Goal: Transaction & Acquisition: Purchase product/service

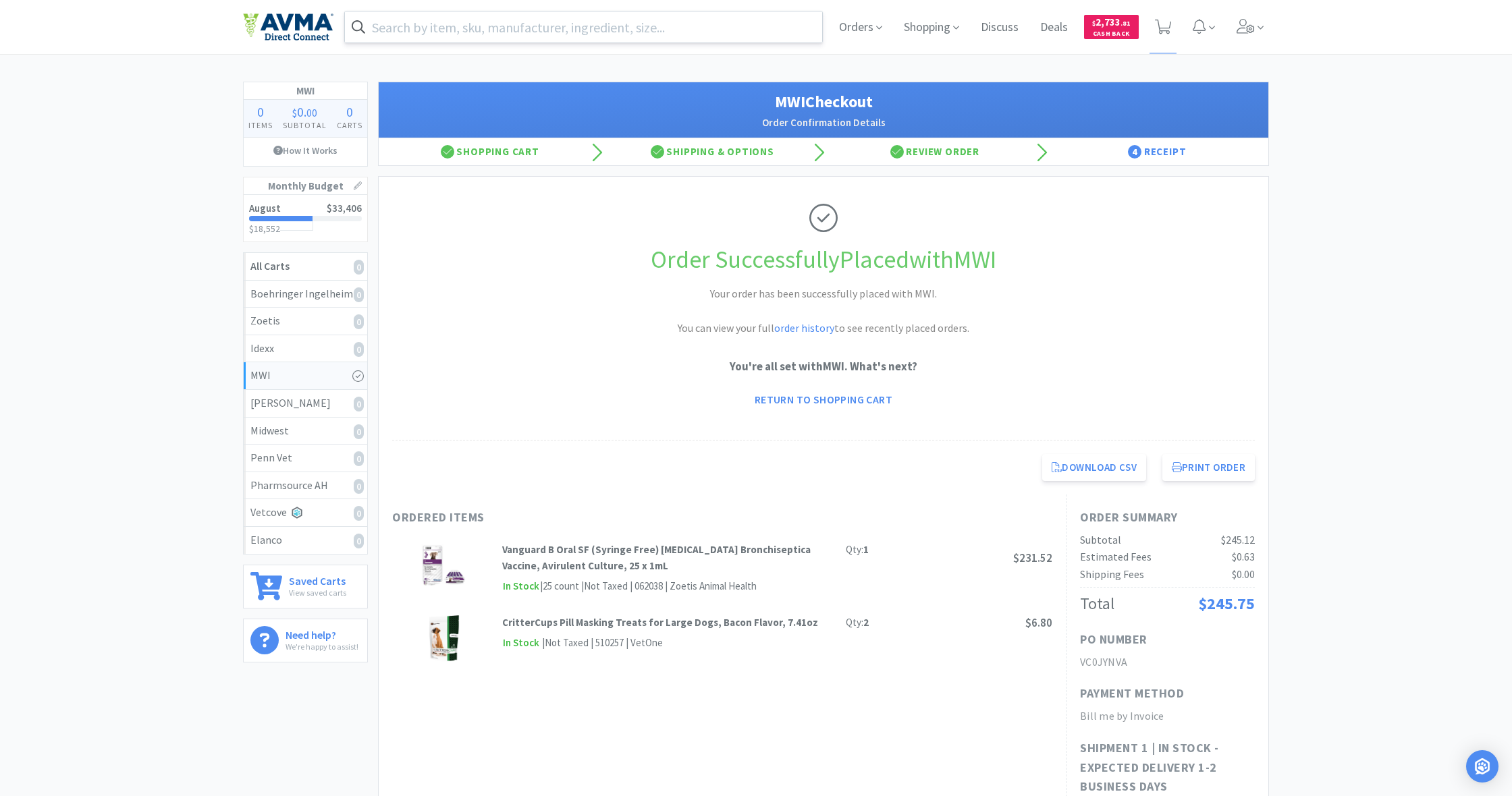
click at [440, 24] on input "text" at bounding box center [584, 27] width 477 height 31
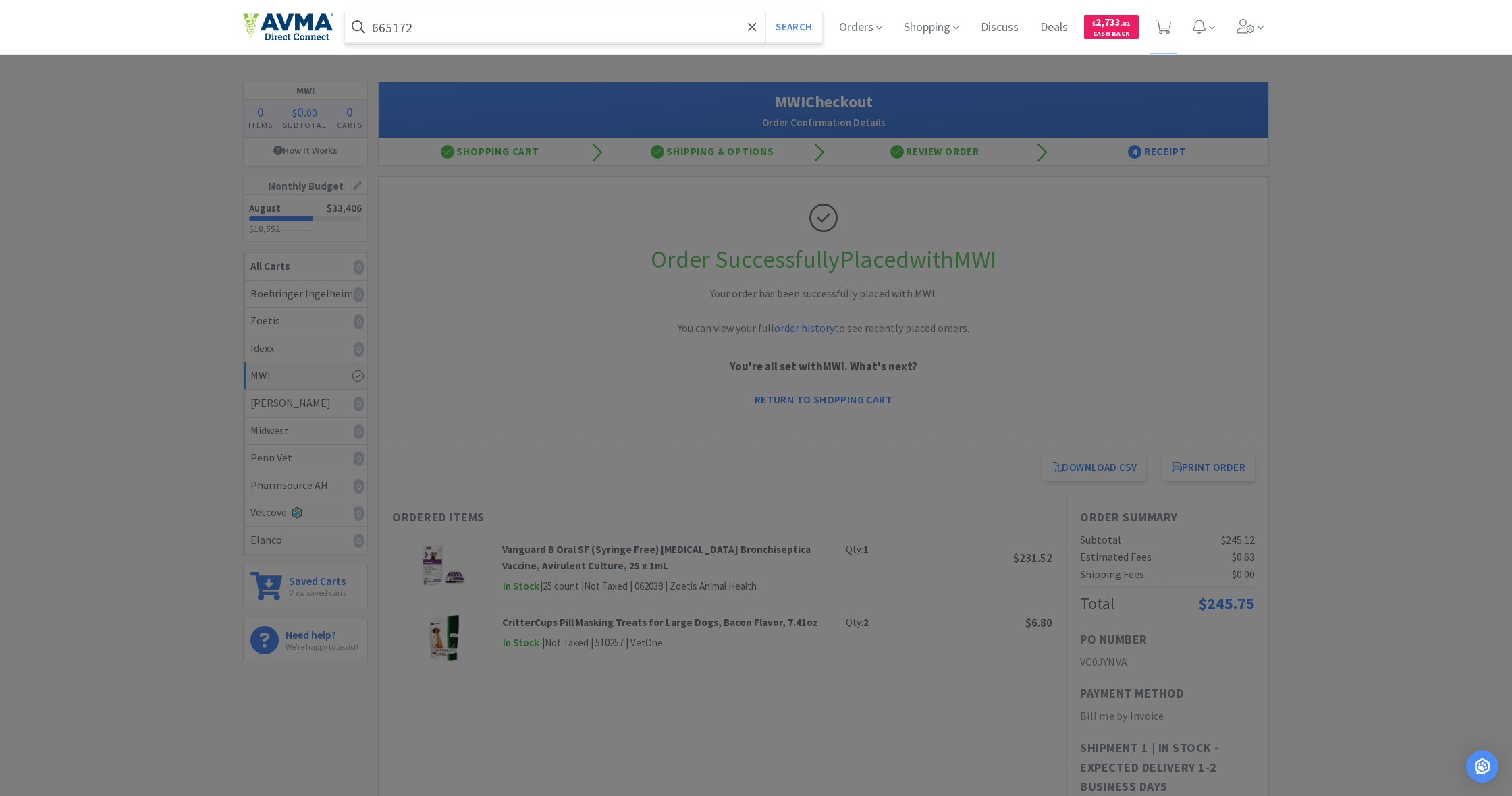
type input "665172"
click at [792, 27] on button "Search" at bounding box center [793, 27] width 56 height 31
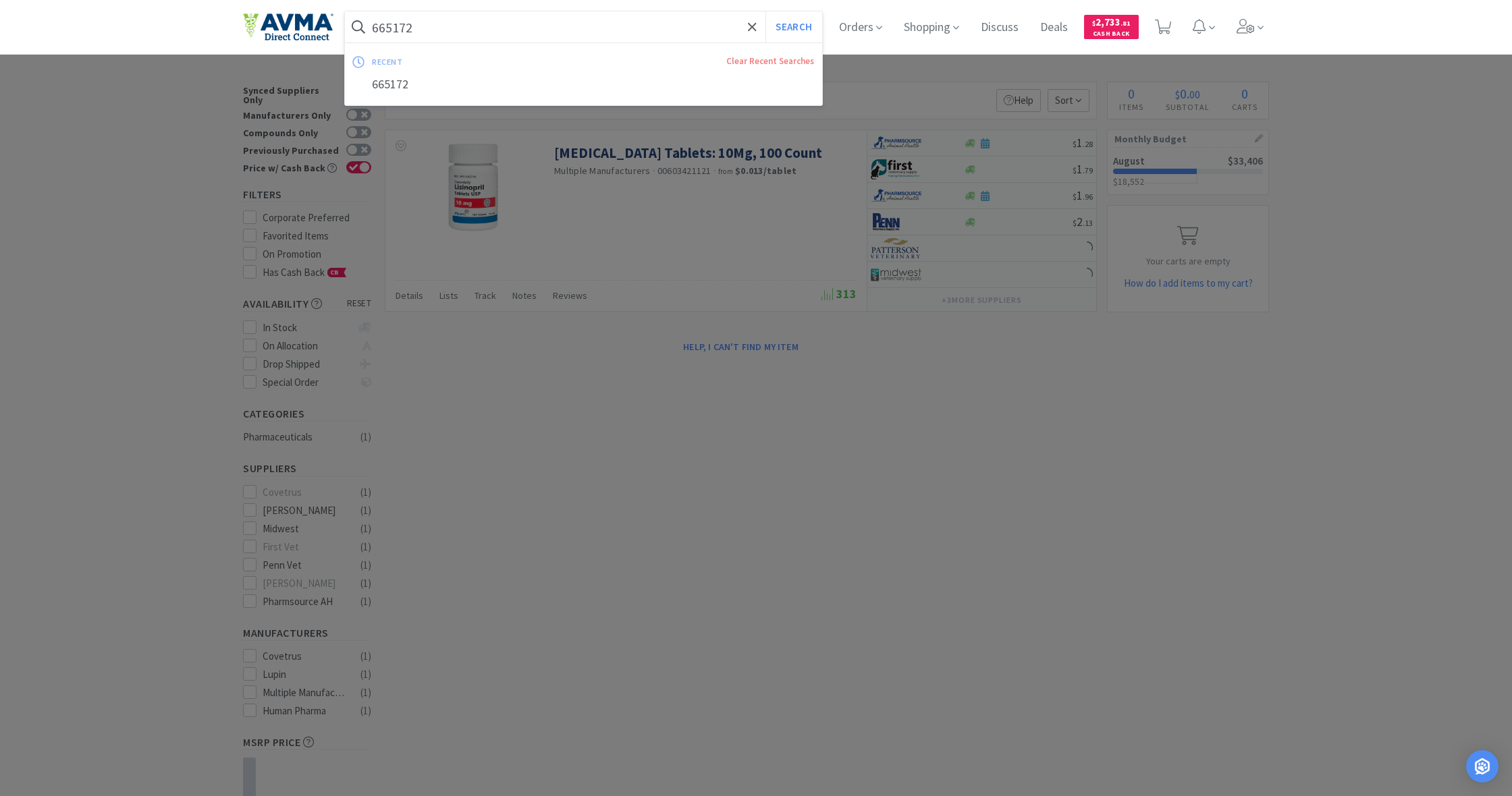
drag, startPoint x: 418, startPoint y: 29, endPoint x: 349, endPoint y: 28, distance: 69.0
click at [349, 28] on form "665172 Search" at bounding box center [584, 27] width 477 height 31
drag, startPoint x: 373, startPoint y: 27, endPoint x: 429, endPoint y: 30, distance: 56.1
click at [429, 30] on input "665172" at bounding box center [584, 27] width 477 height 31
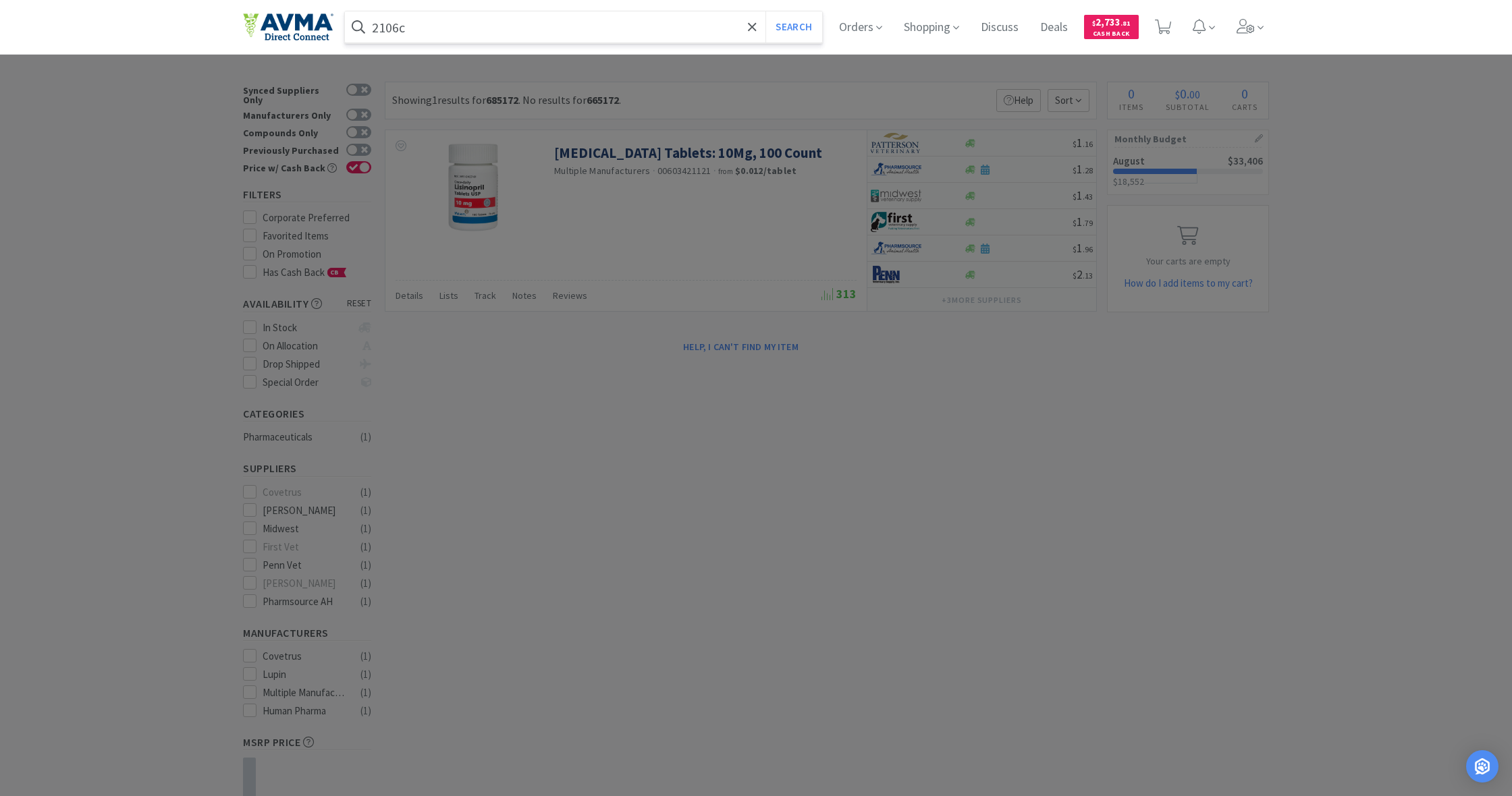
click at [792, 27] on button "Search" at bounding box center [793, 27] width 56 height 31
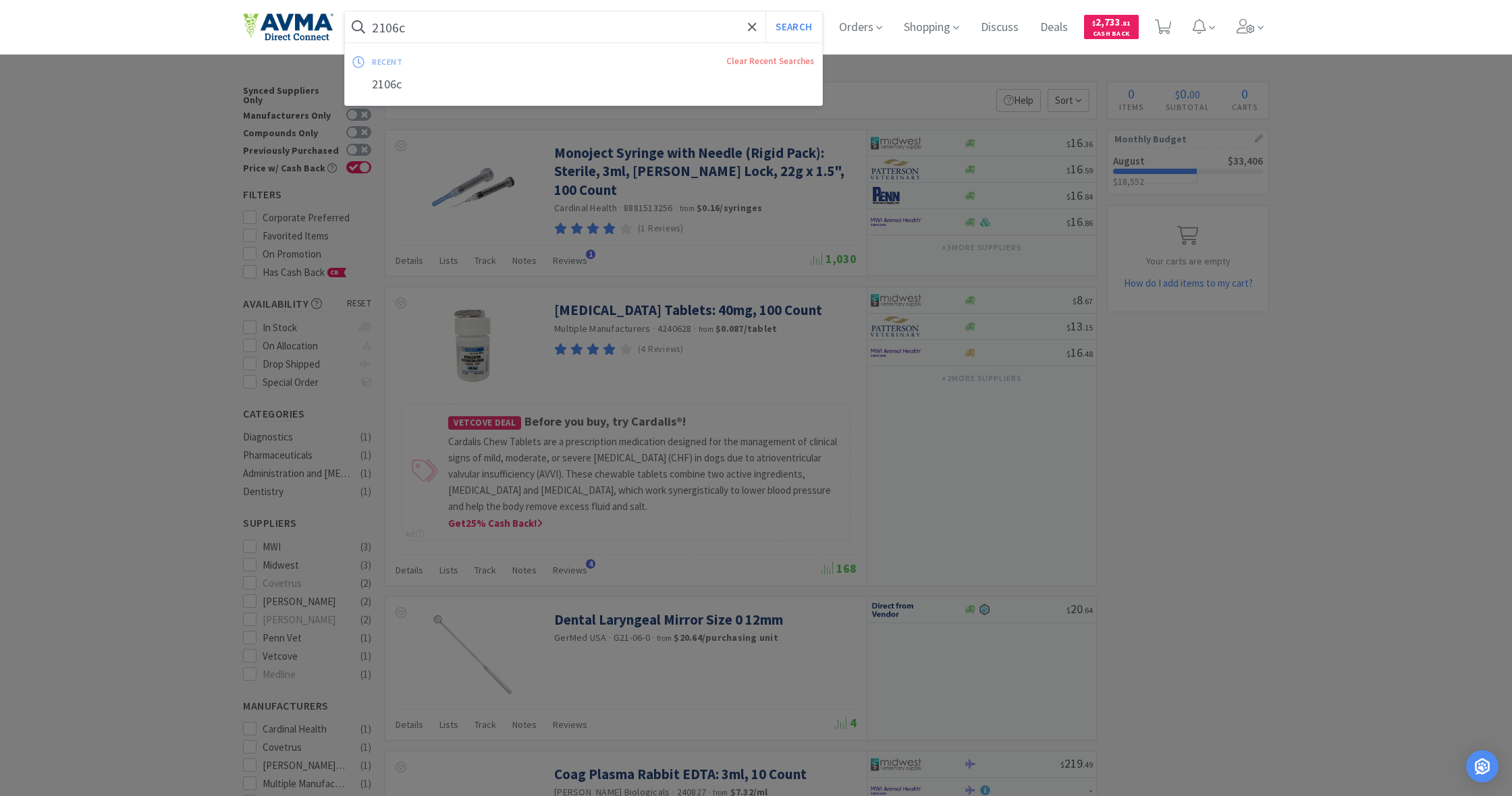
drag, startPoint x: 409, startPoint y: 29, endPoint x: 359, endPoint y: 24, distance: 50.2
click at [359, 24] on form "2106c Search" at bounding box center [584, 27] width 477 height 31
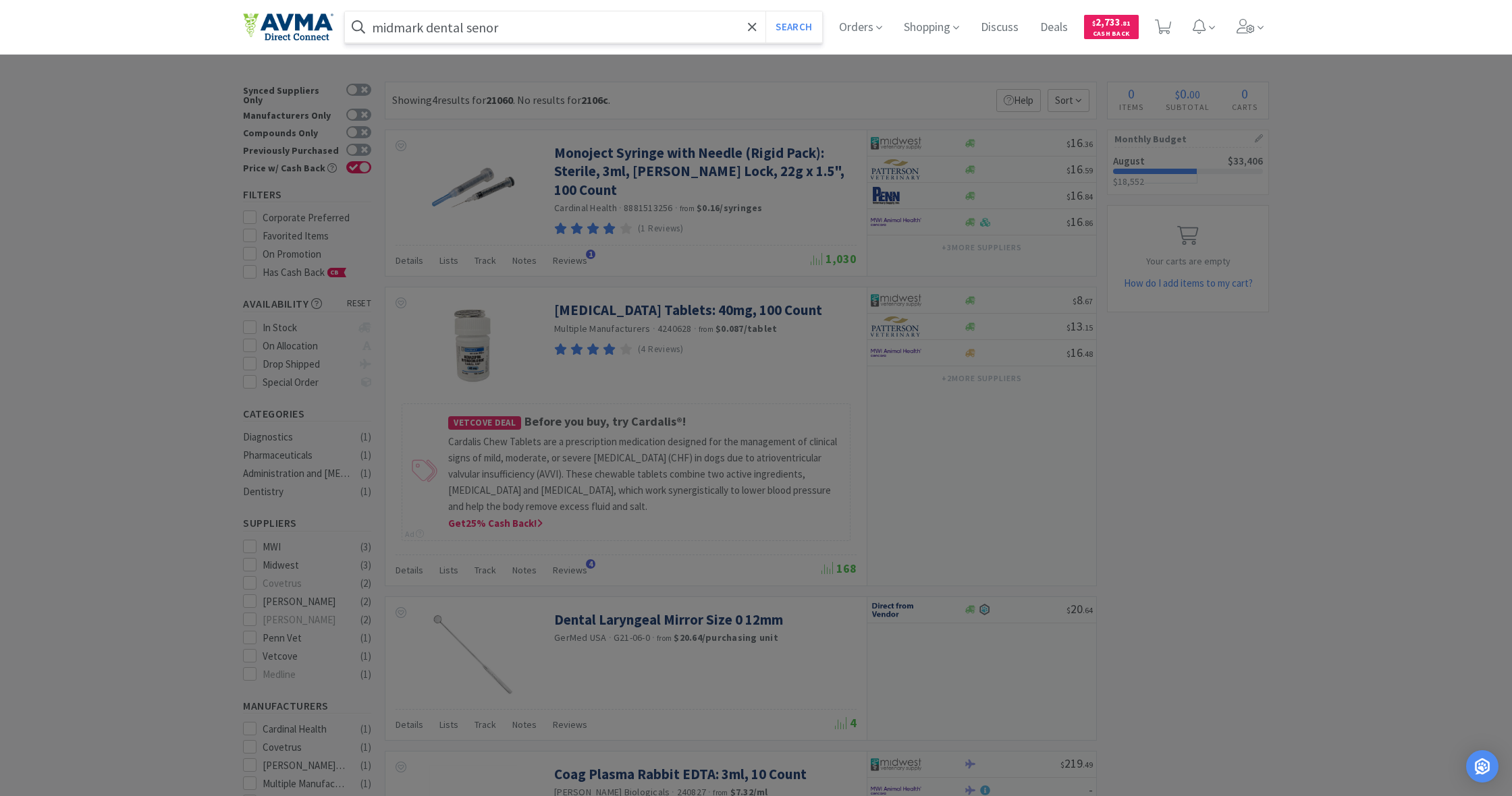
click at [792, 27] on button "Search" at bounding box center [793, 27] width 56 height 31
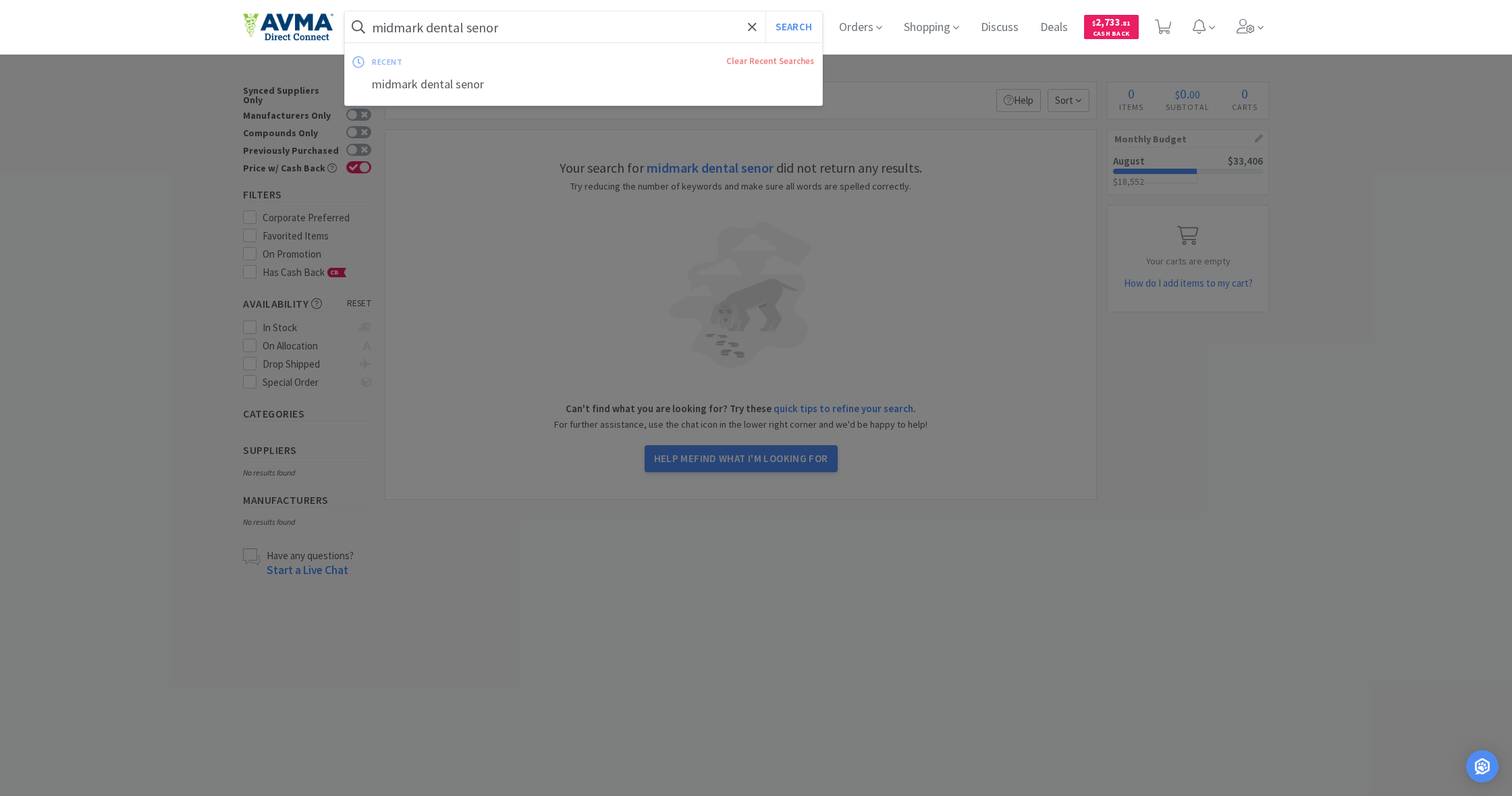
click at [483, 29] on input "midmark dental senor" at bounding box center [584, 27] width 477 height 31
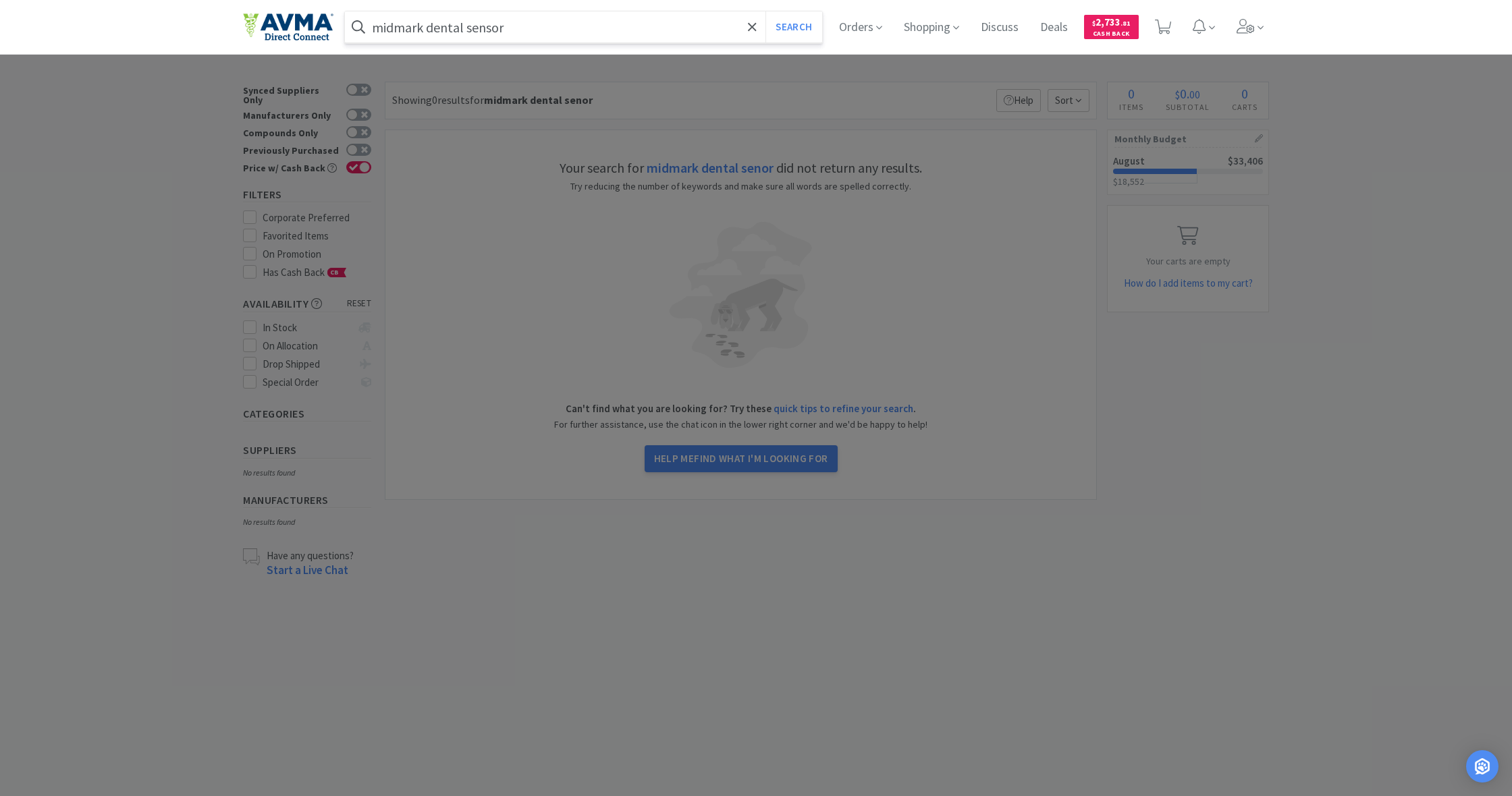
type input "midmark dental sensor"
click at [792, 27] on button "Search" at bounding box center [793, 27] width 56 height 31
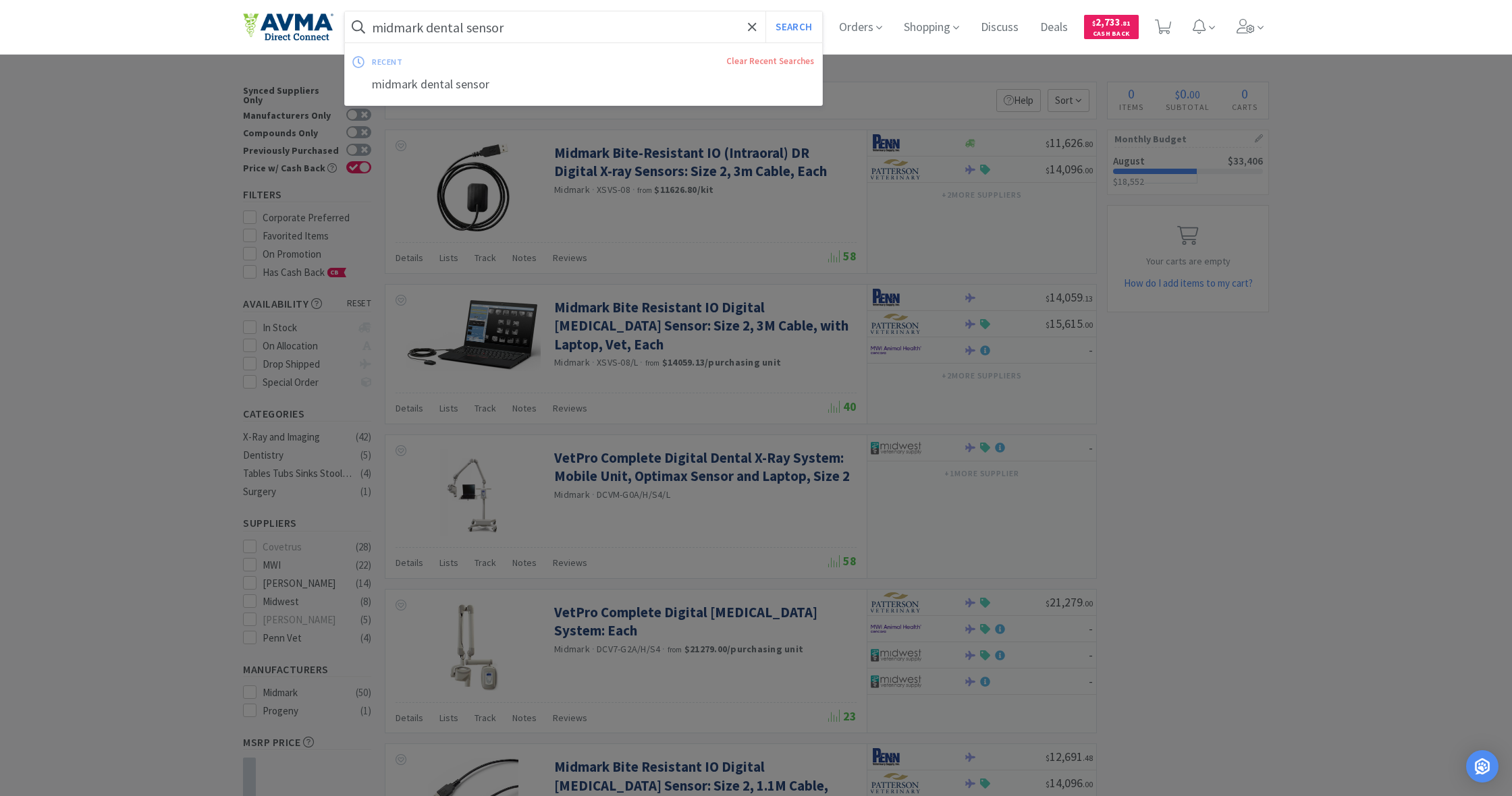
drag, startPoint x: 502, startPoint y: 28, endPoint x: 325, endPoint y: 23, distance: 177.1
click at [325, 23] on div "midmark dental sensor Search recent Clear Recent Searches midmark dental sensor…" at bounding box center [756, 27] width 1026 height 54
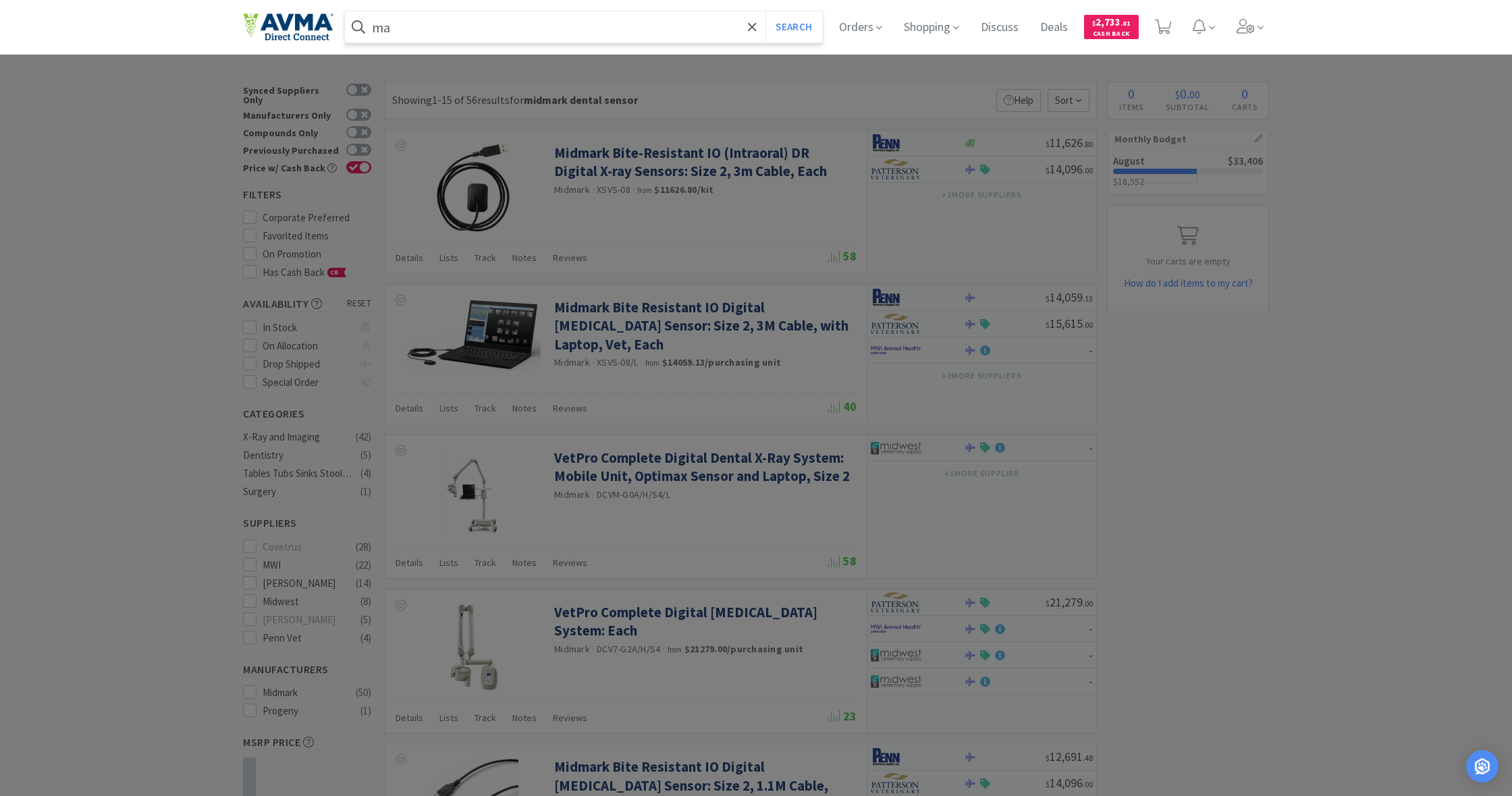
type input "a"
type input "mal ket triz dechra"
click at [792, 27] on button "Search" at bounding box center [793, 27] width 56 height 31
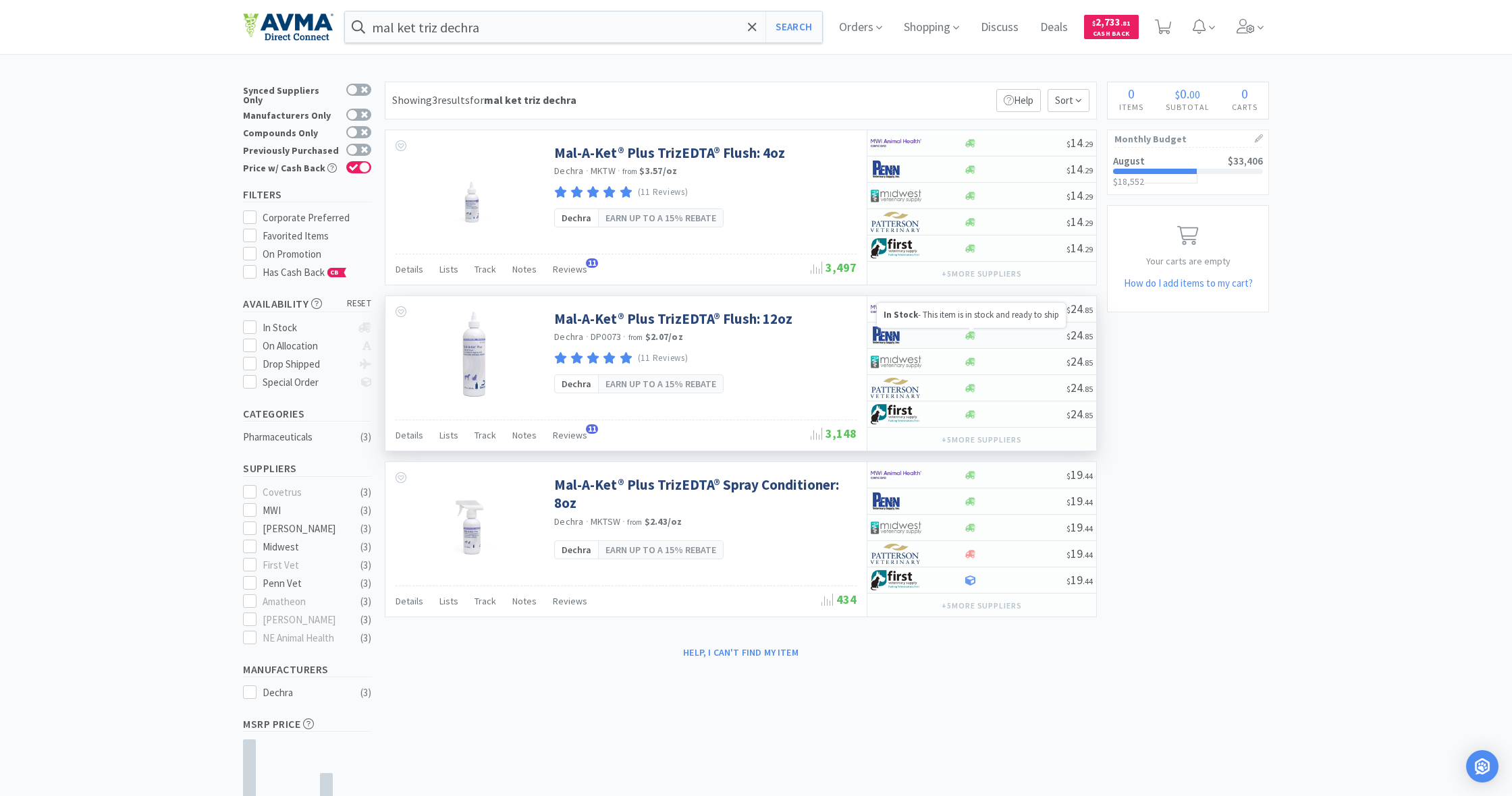
click at [974, 337] on icon at bounding box center [970, 335] width 10 height 8
select select "1"
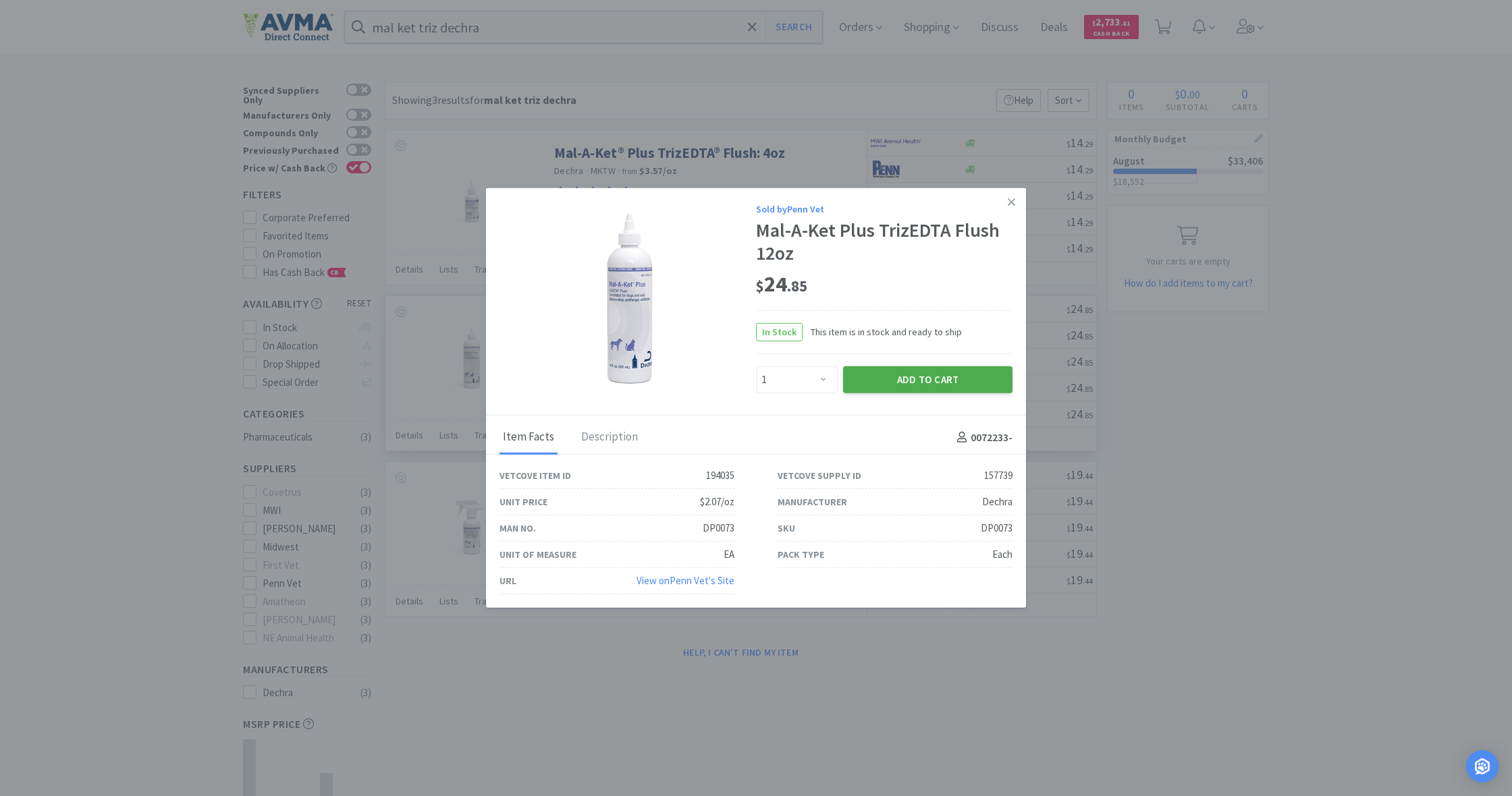
click at [929, 381] on button "Add to Cart" at bounding box center [928, 380] width 170 height 27
select select "1"
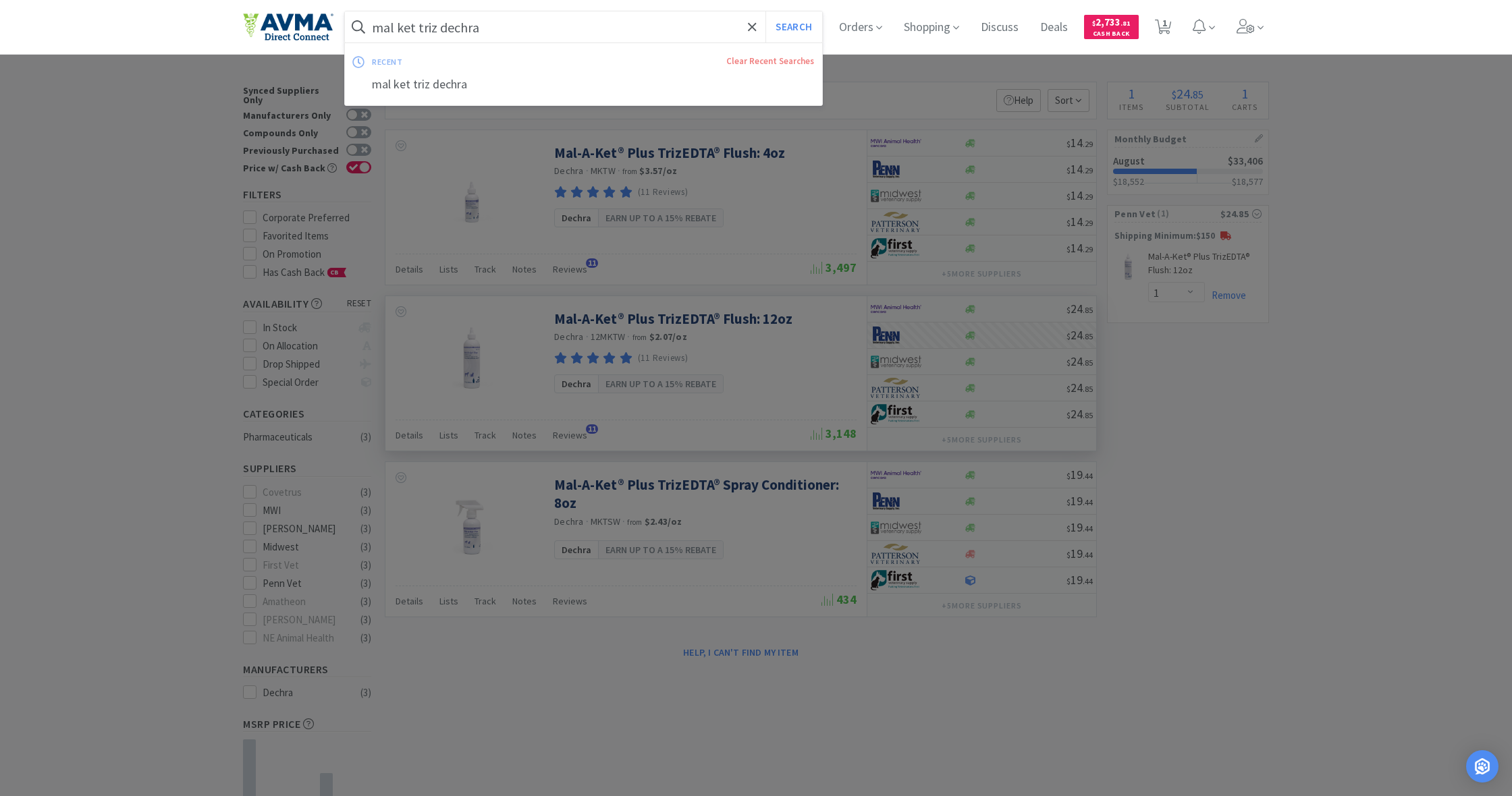
drag, startPoint x: 440, startPoint y: 28, endPoint x: 507, endPoint y: 37, distance: 67.6
click at [507, 37] on input "mal ket triz dechra" at bounding box center [584, 27] width 477 height 31
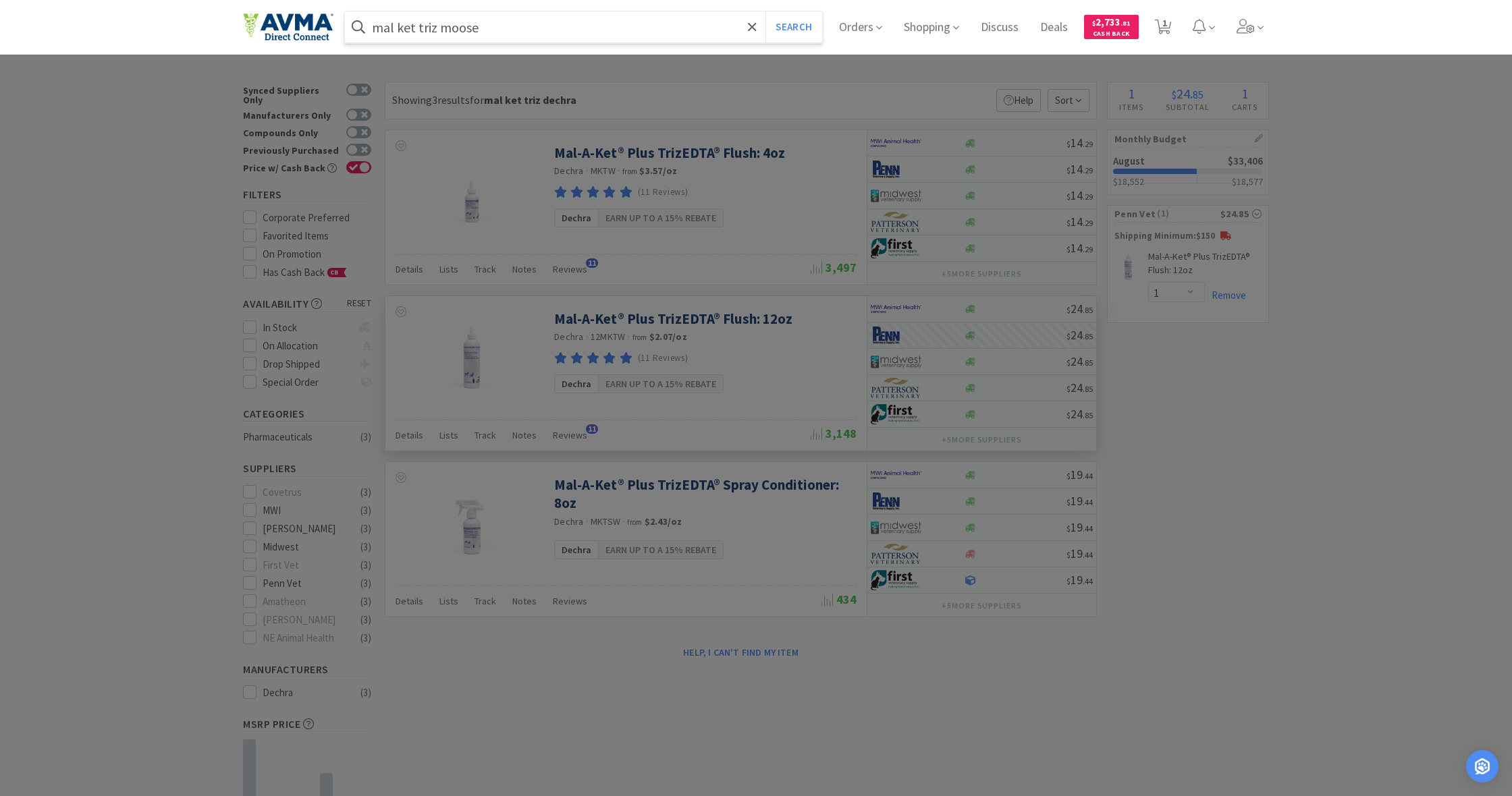
type input "mal ket triz moose"
click at [792, 27] on button "Search" at bounding box center [793, 27] width 56 height 31
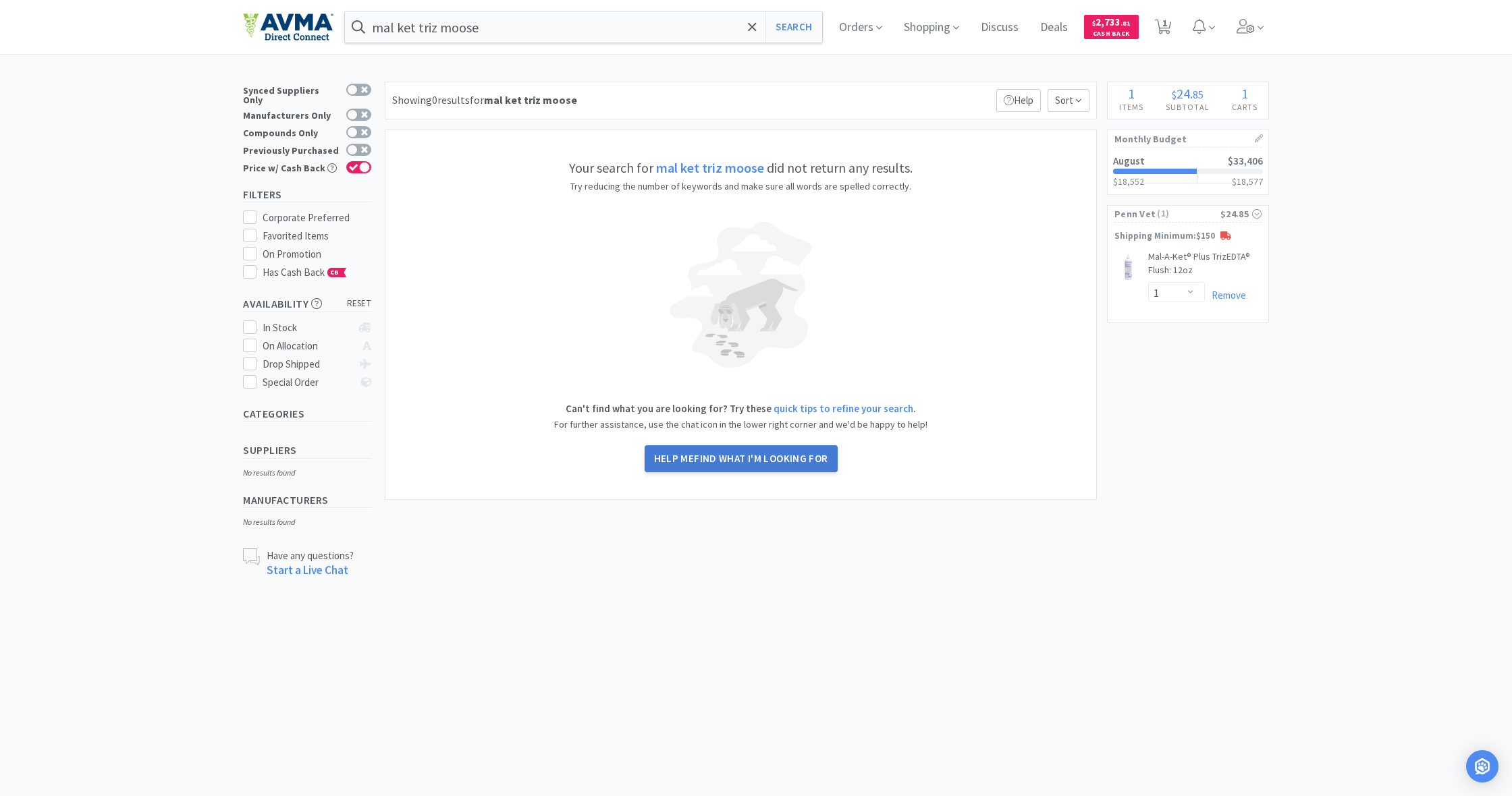
click at [739, 461] on span "find what I'm looking for" at bounding box center [761, 458] width 134 height 13
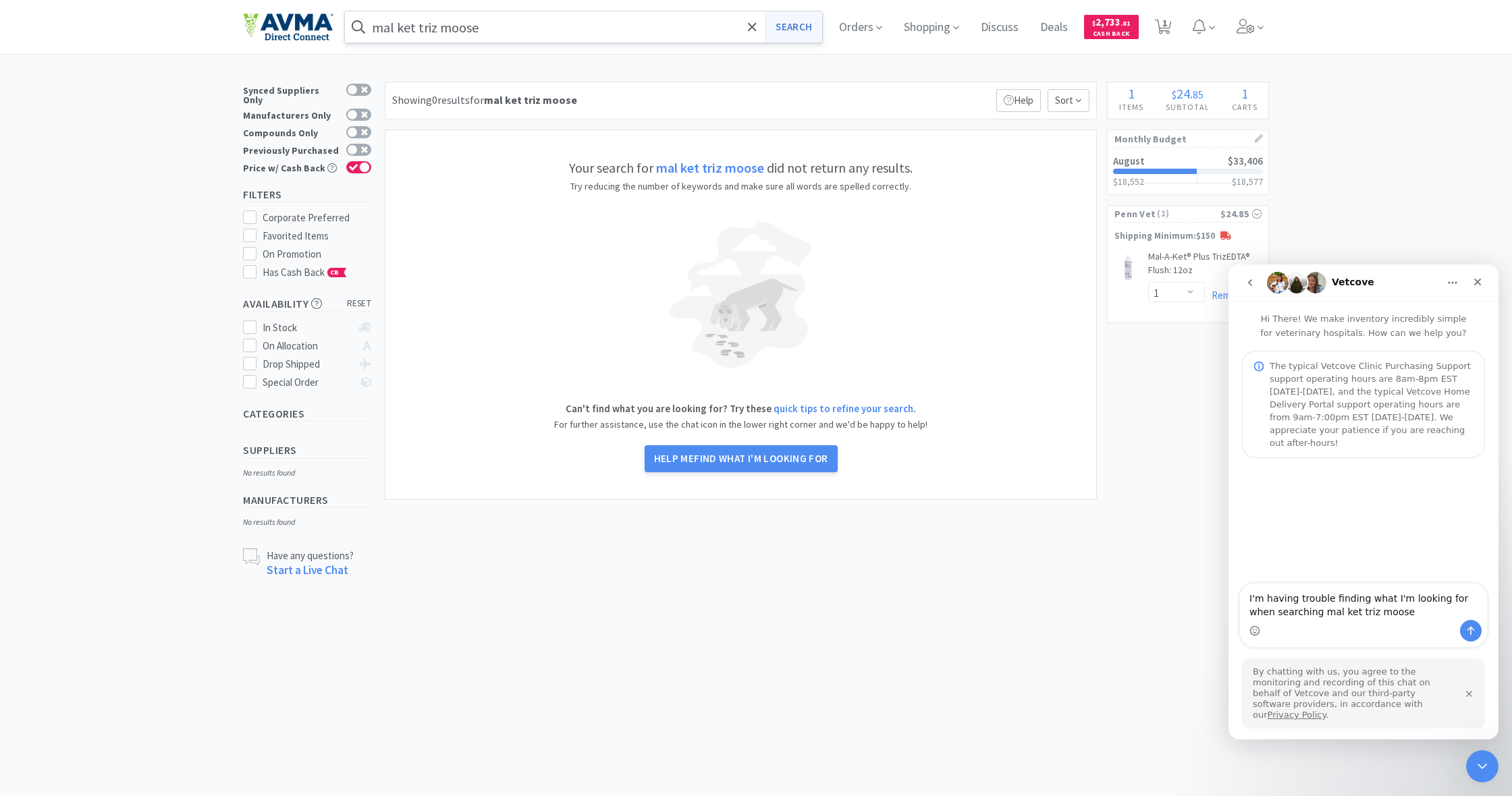
click at [791, 29] on button "Search" at bounding box center [793, 27] width 56 height 31
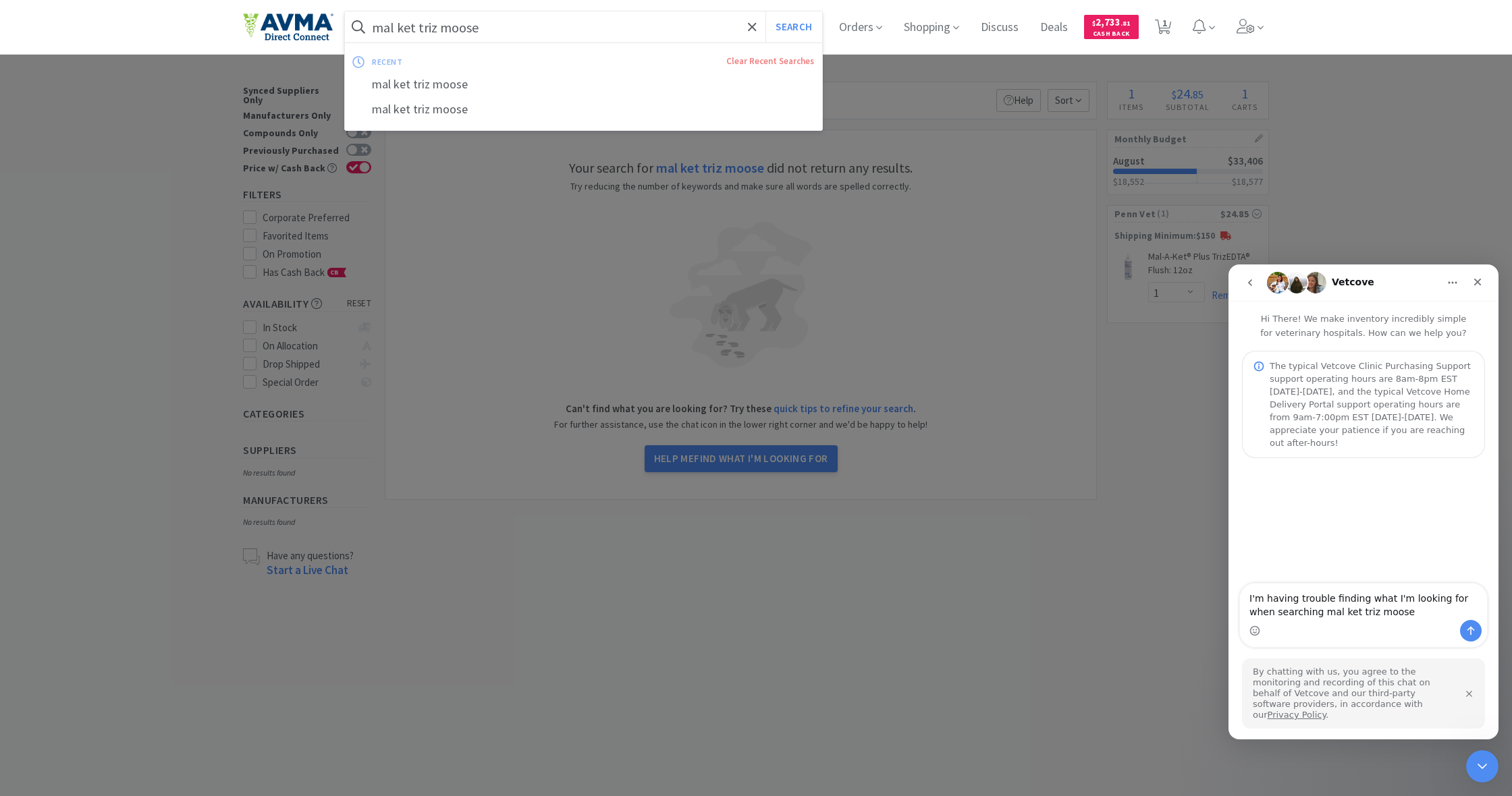
drag, startPoint x: 481, startPoint y: 28, endPoint x: 365, endPoint y: 28, distance: 116.0
click at [365, 28] on form "mal ket triz moose Search" at bounding box center [584, 27] width 477 height 31
drag, startPoint x: 372, startPoint y: 26, endPoint x: 479, endPoint y: 29, distance: 107.0
click at [479, 29] on form "mal ket triz moose Search" at bounding box center [584, 27] width 477 height 31
click at [479, 29] on input "mal ket triz moose" at bounding box center [584, 27] width 477 height 31
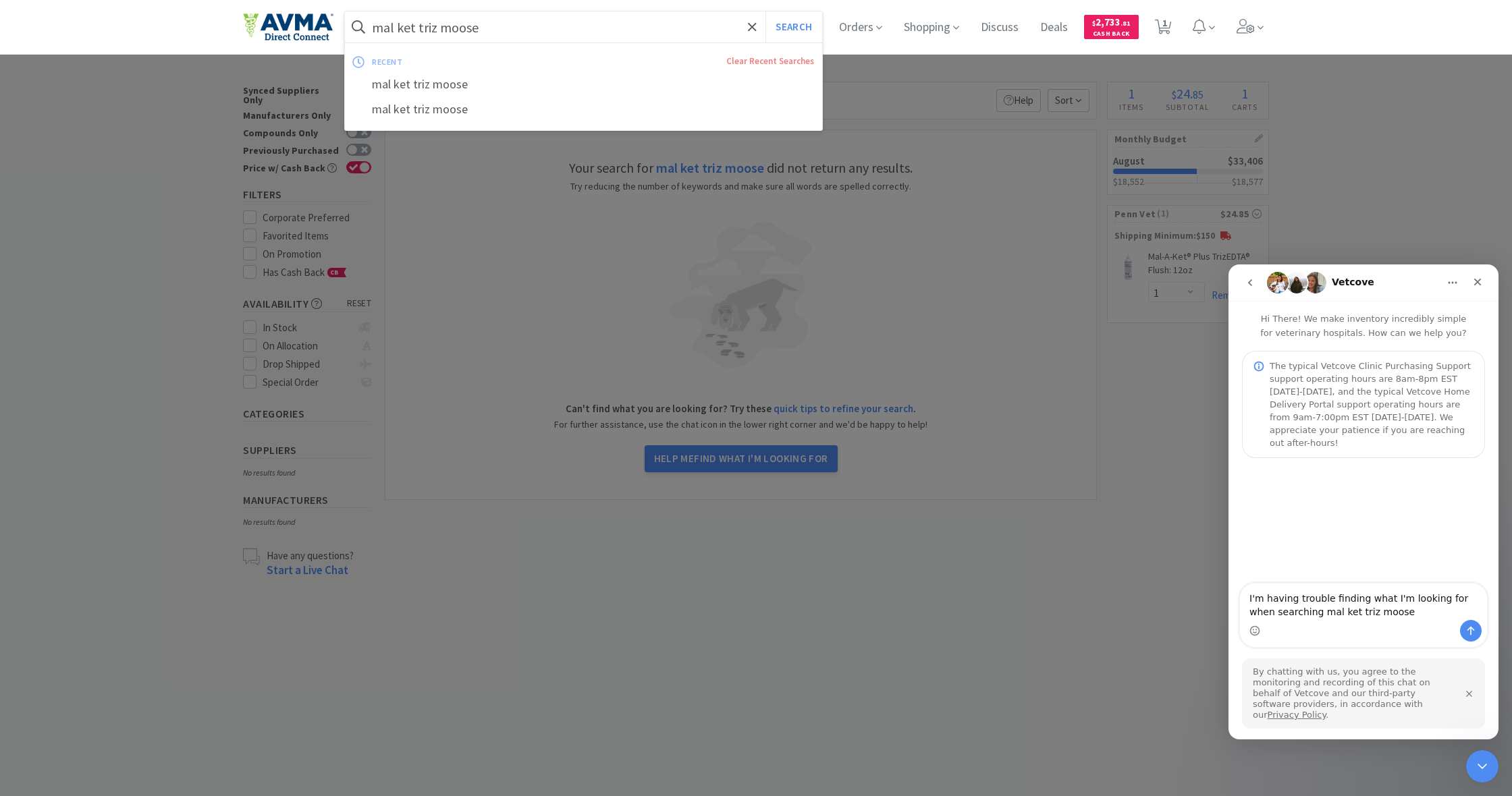
drag, startPoint x: 484, startPoint y: 28, endPoint x: 370, endPoint y: 22, distance: 114.2
click at [370, 22] on form "mal ket triz moose Search" at bounding box center [584, 27] width 477 height 31
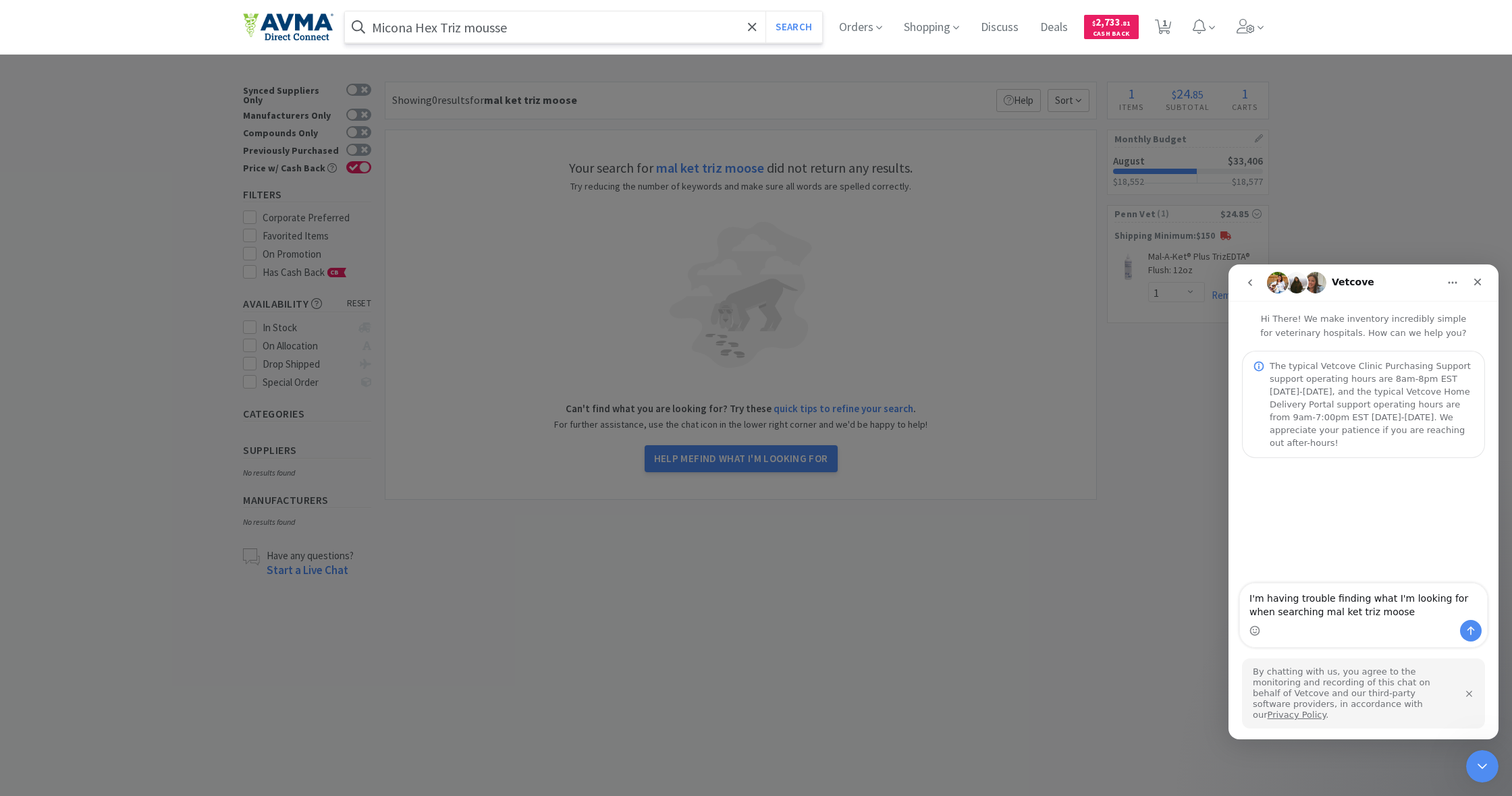
type input "Micona Hex Triz mousse"
click at [792, 27] on button "Search" at bounding box center [793, 27] width 56 height 31
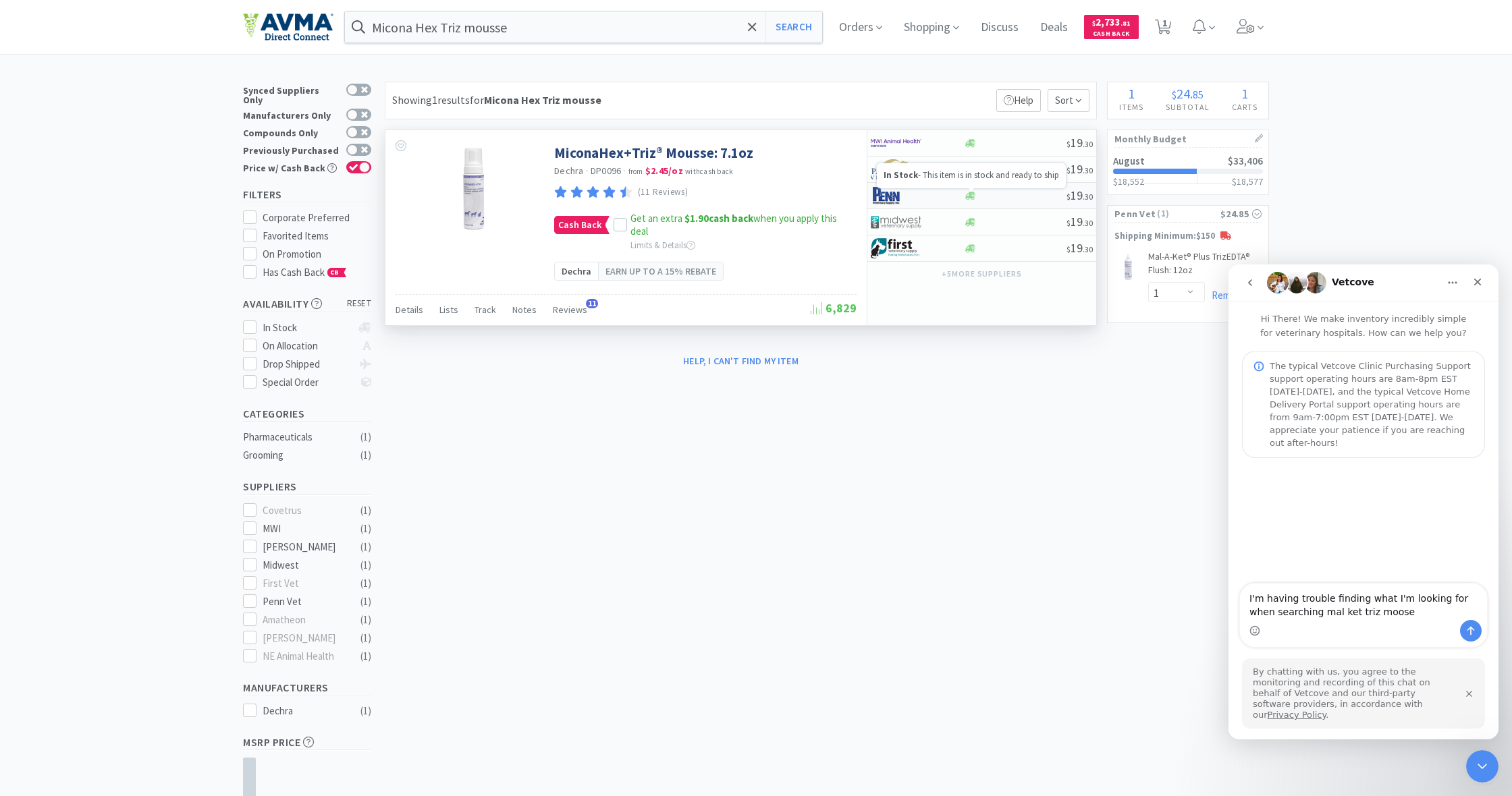
click at [973, 194] on icon at bounding box center [970, 195] width 10 height 8
select select "1"
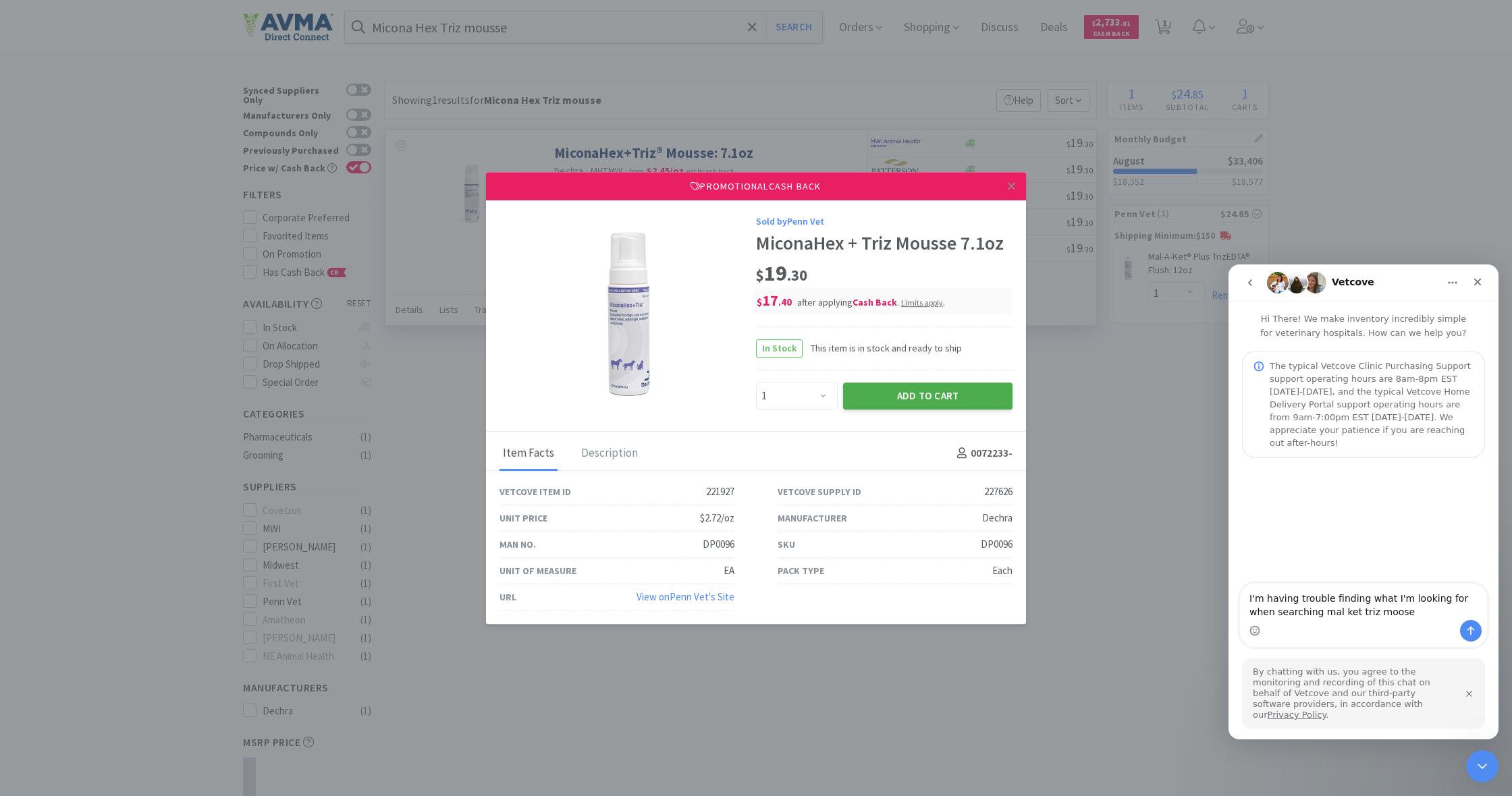
click at [937, 402] on button "Add to Cart" at bounding box center [928, 397] width 170 height 27
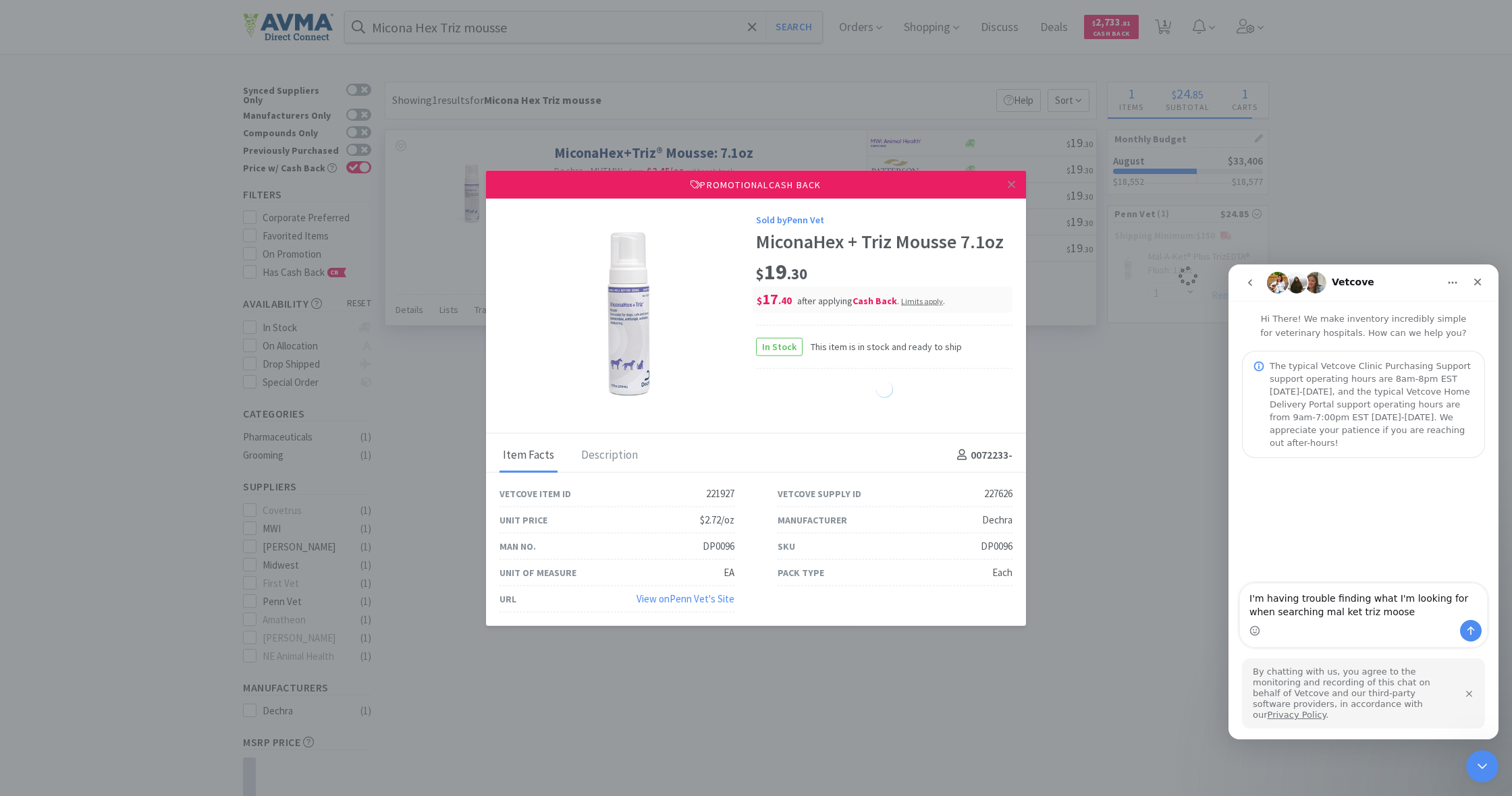
select select "1"
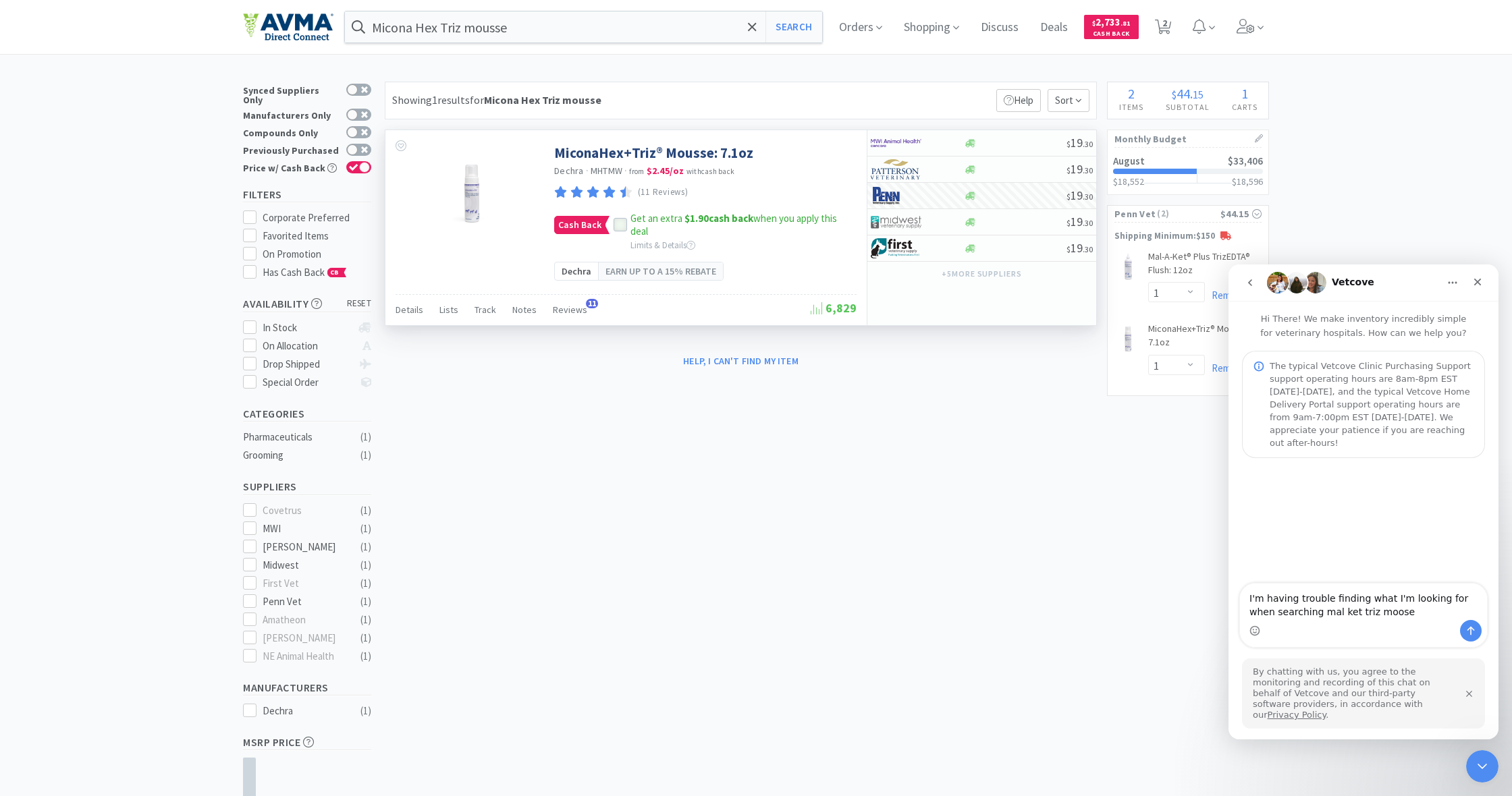
click at [620, 223] on icon at bounding box center [620, 225] width 9 height 9
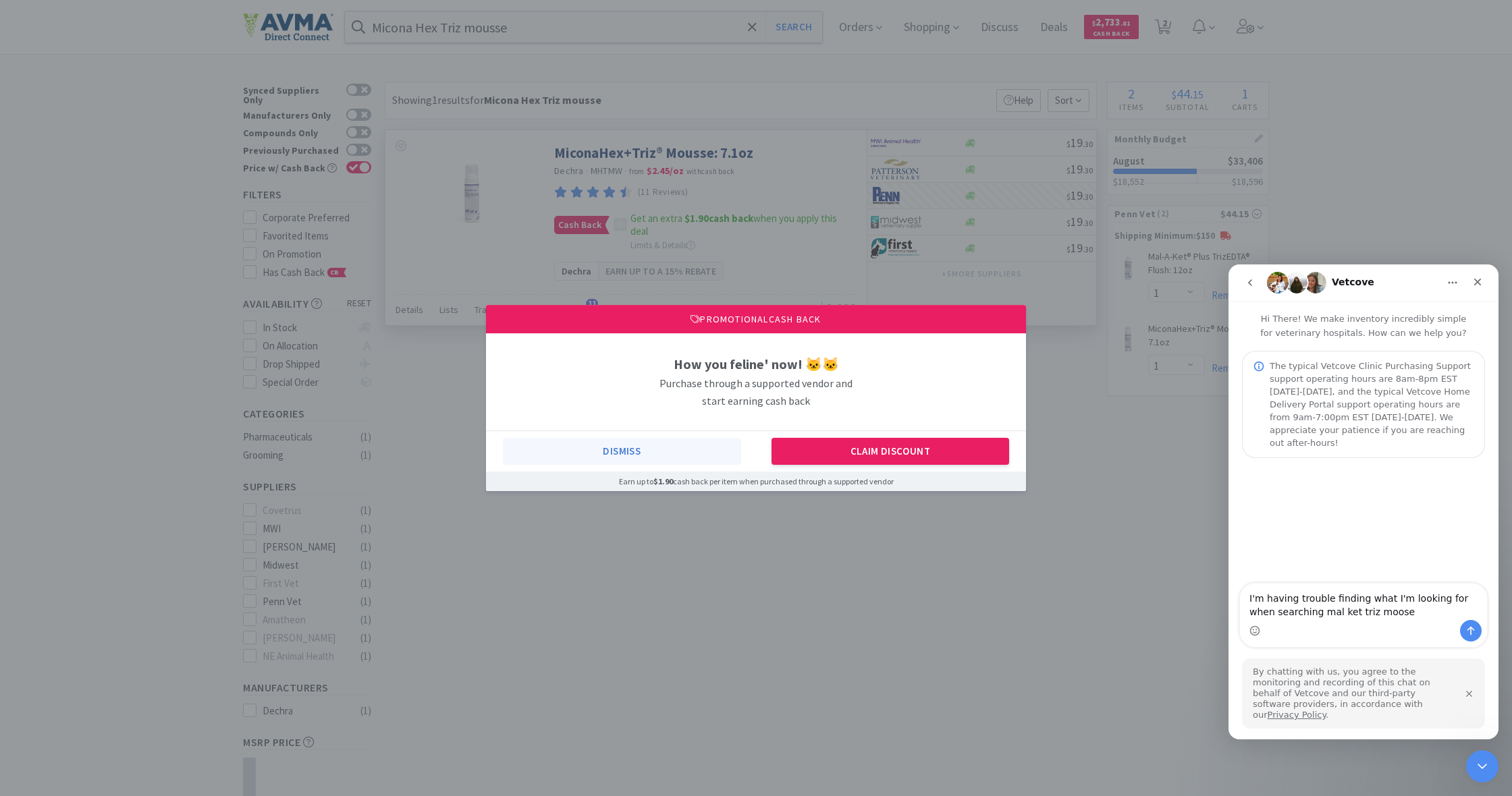
click at [630, 448] on button "Dismiss" at bounding box center [622, 452] width 239 height 27
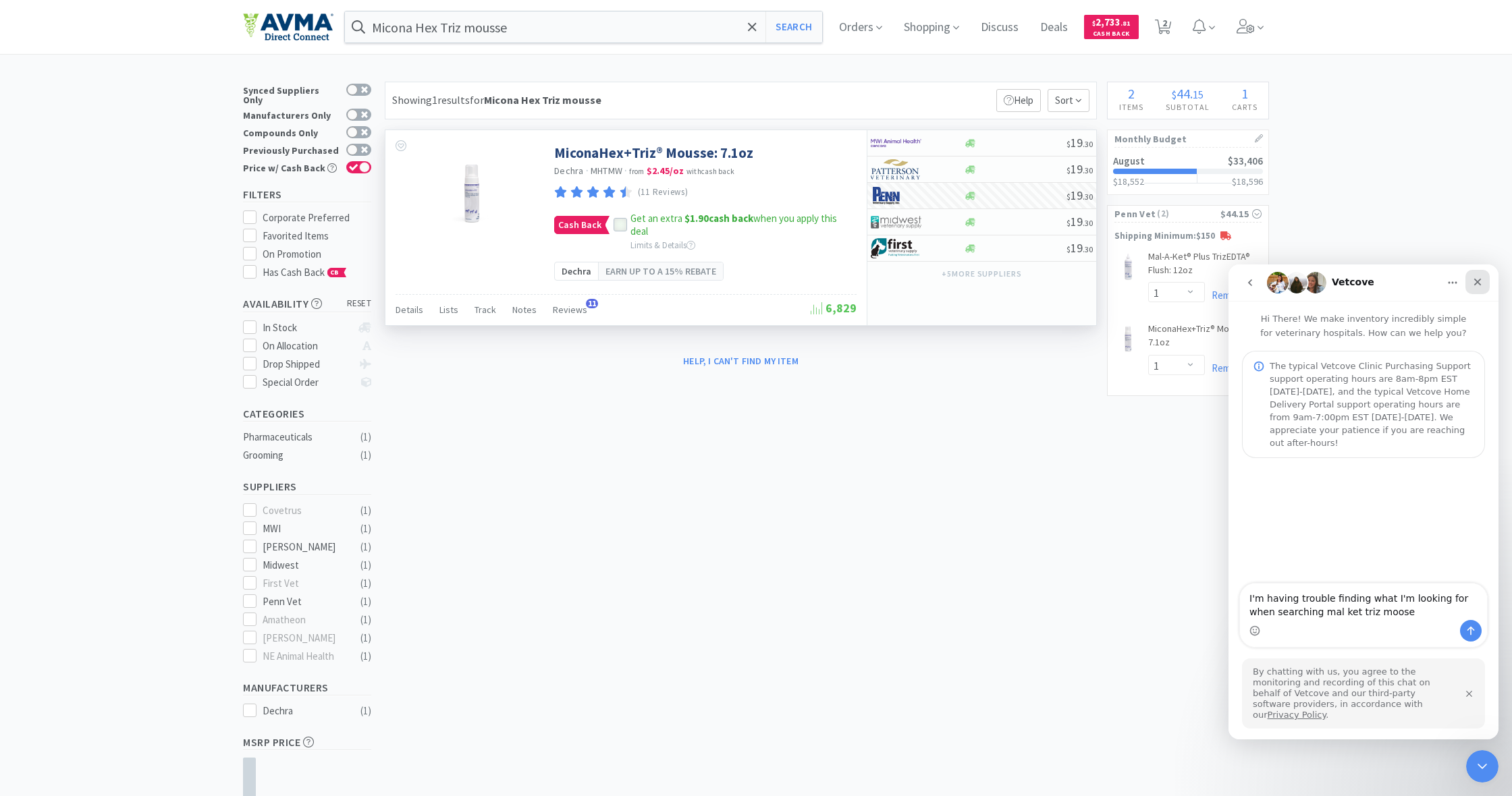
click at [1481, 282] on icon "Close" at bounding box center [1478, 282] width 11 height 11
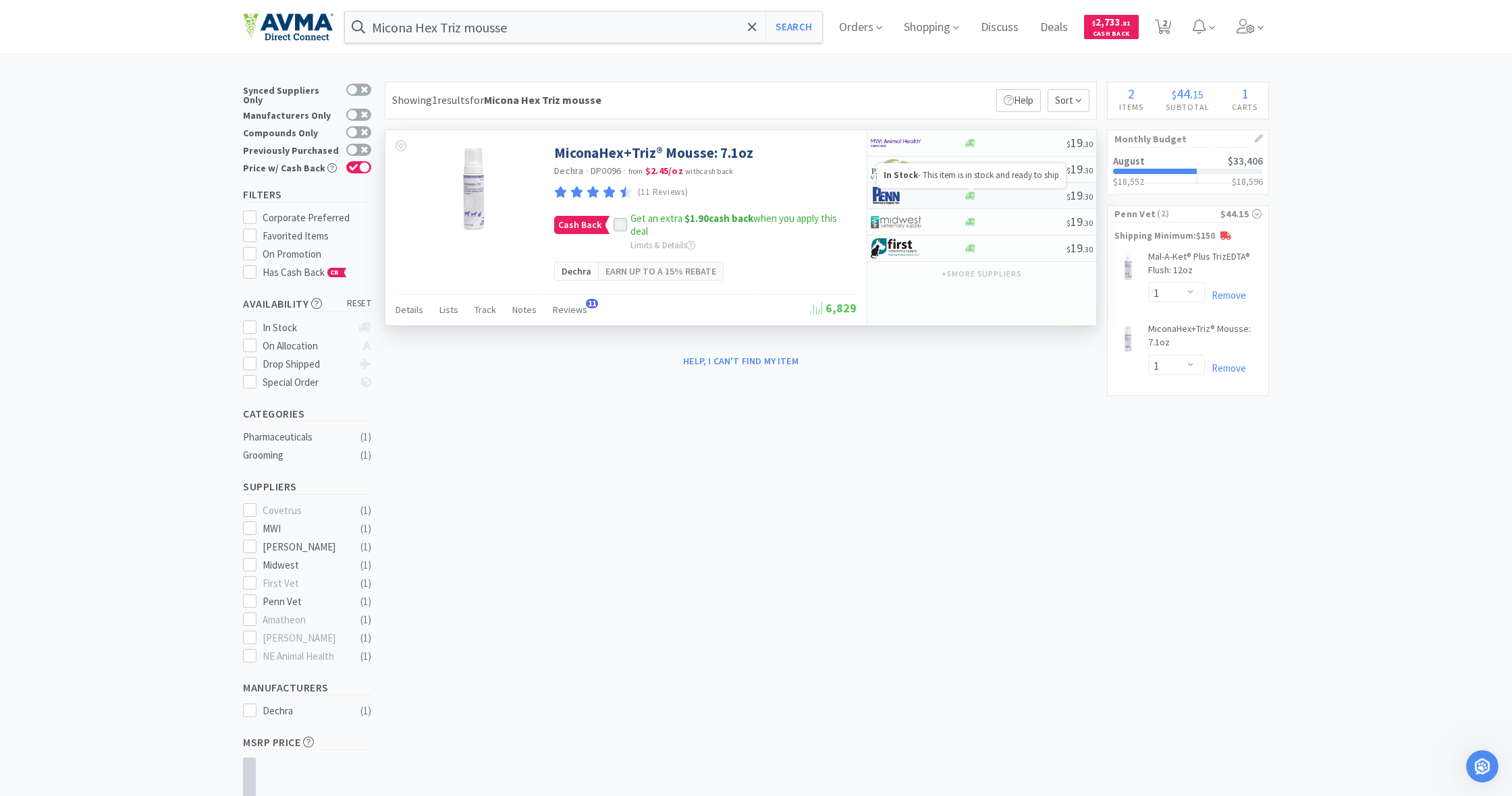
click at [967, 197] on icon at bounding box center [970, 195] width 10 height 8
select select "1"
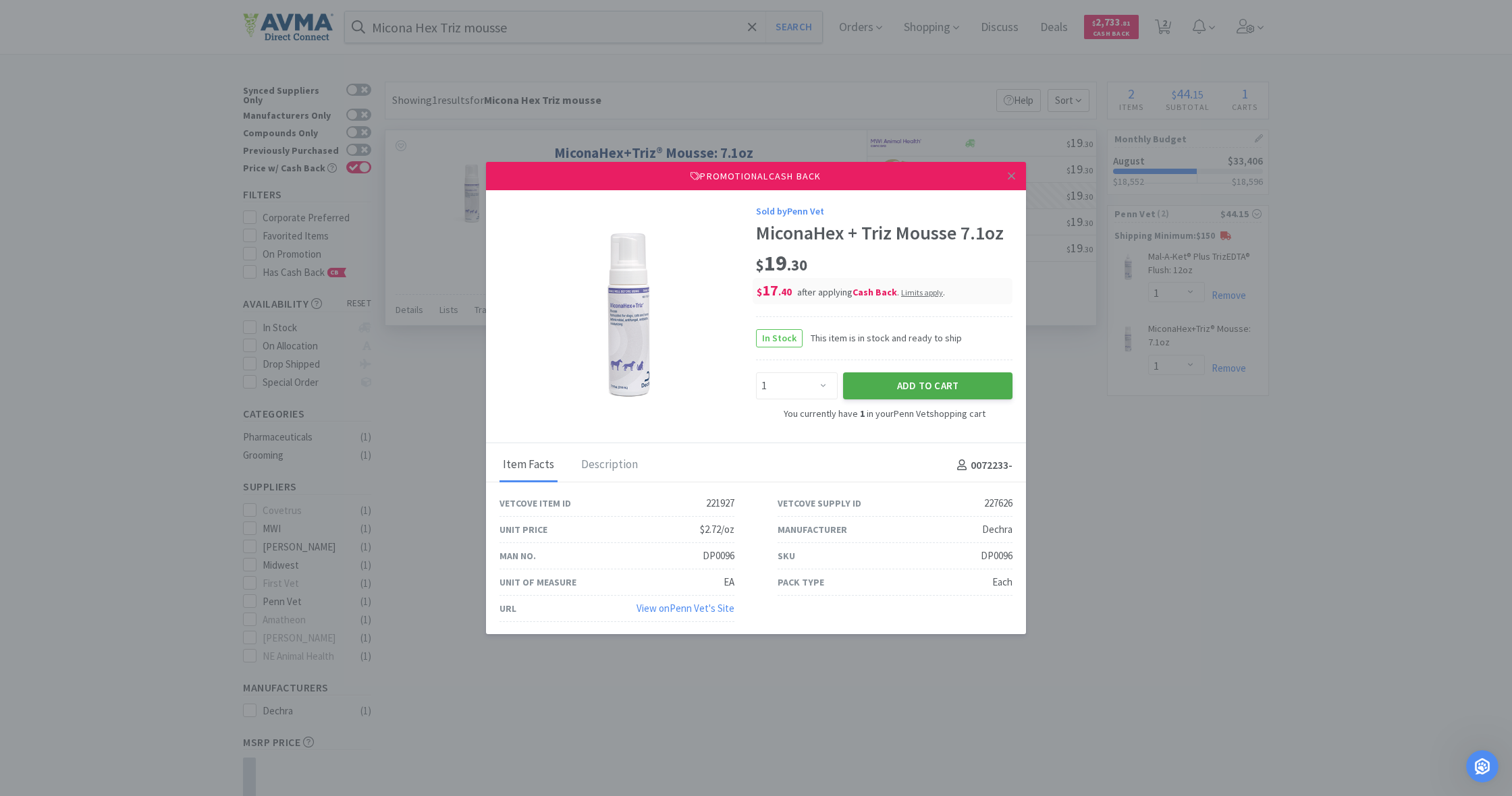
click at [936, 383] on button "Add to Cart" at bounding box center [928, 387] width 170 height 27
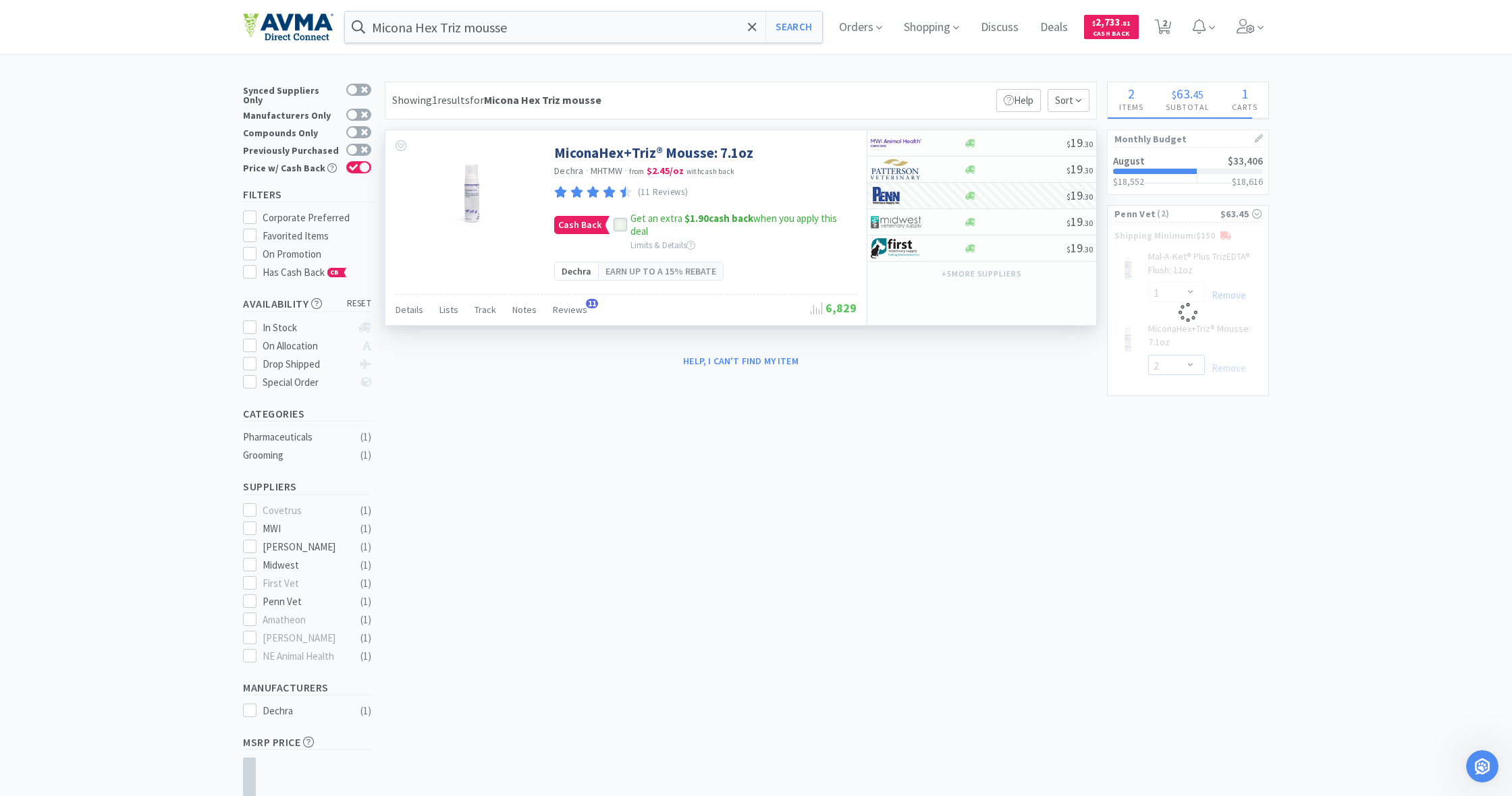
select select "1"
click at [1227, 295] on link "Remove" at bounding box center [1225, 295] width 41 height 13
select select "1"
click at [938, 31] on span "Shopping" at bounding box center [931, 27] width 66 height 54
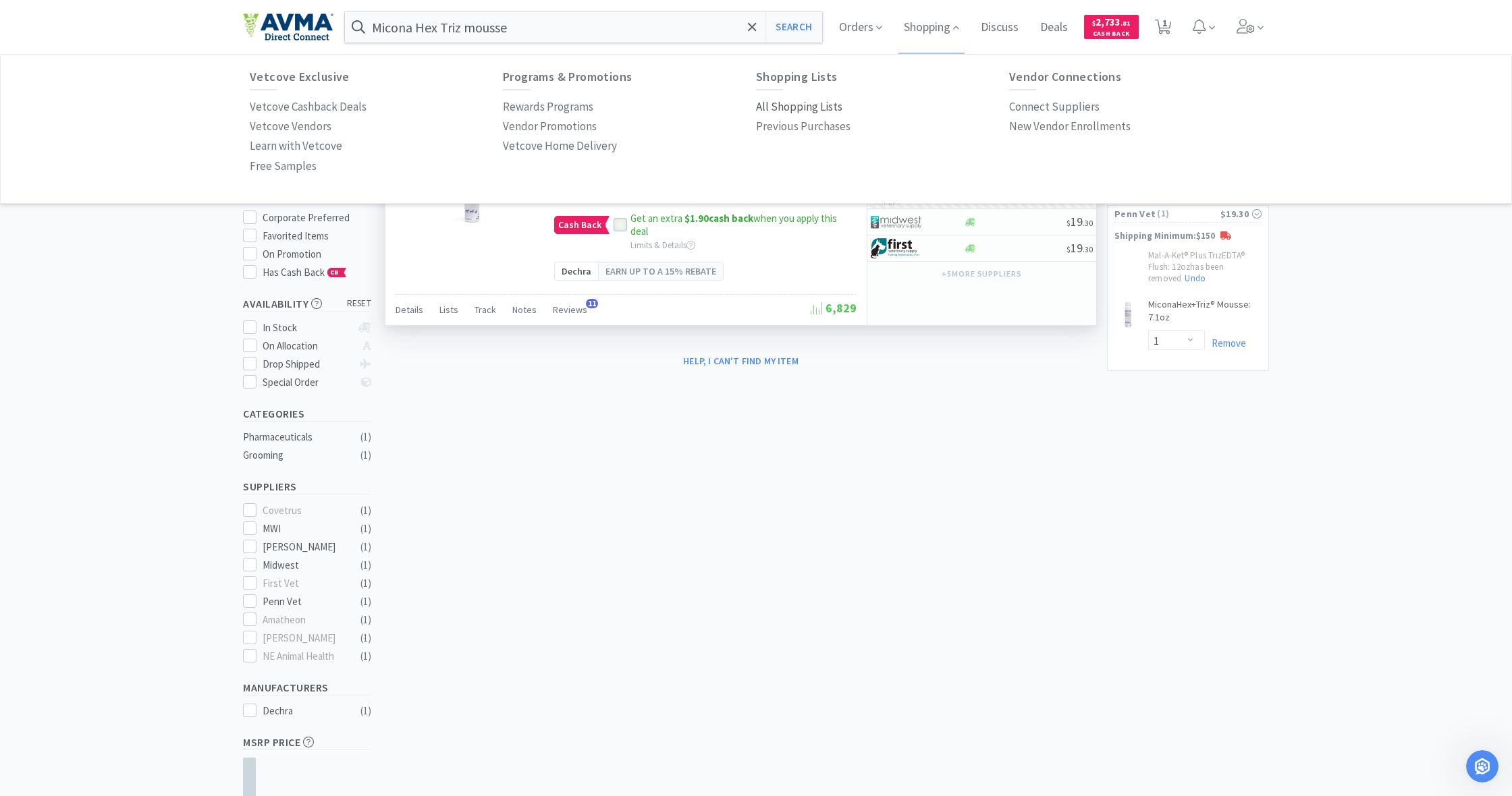
click at [790, 105] on p "All Shopping Lists" at bounding box center [799, 106] width 86 height 18
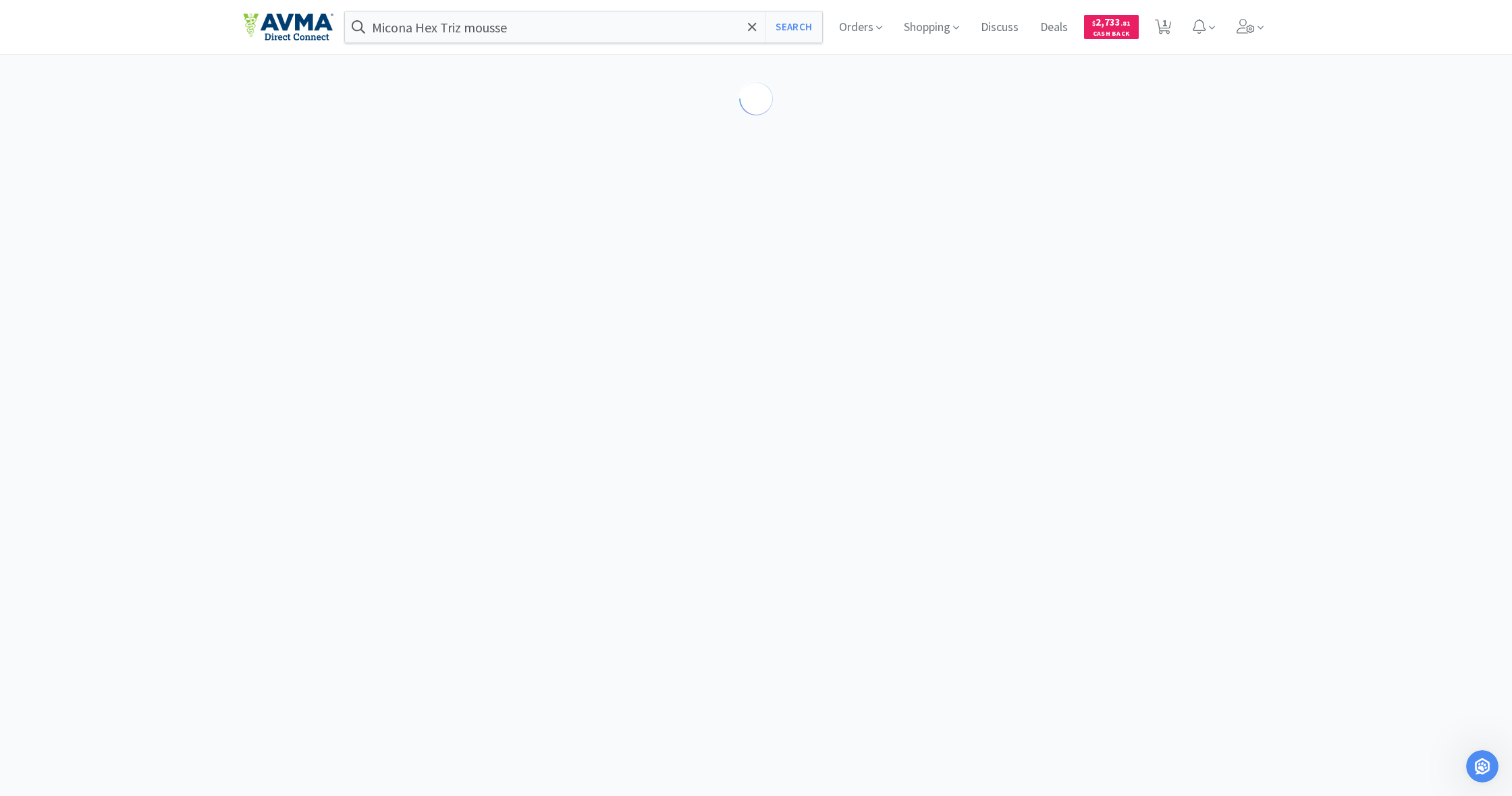
select select "1"
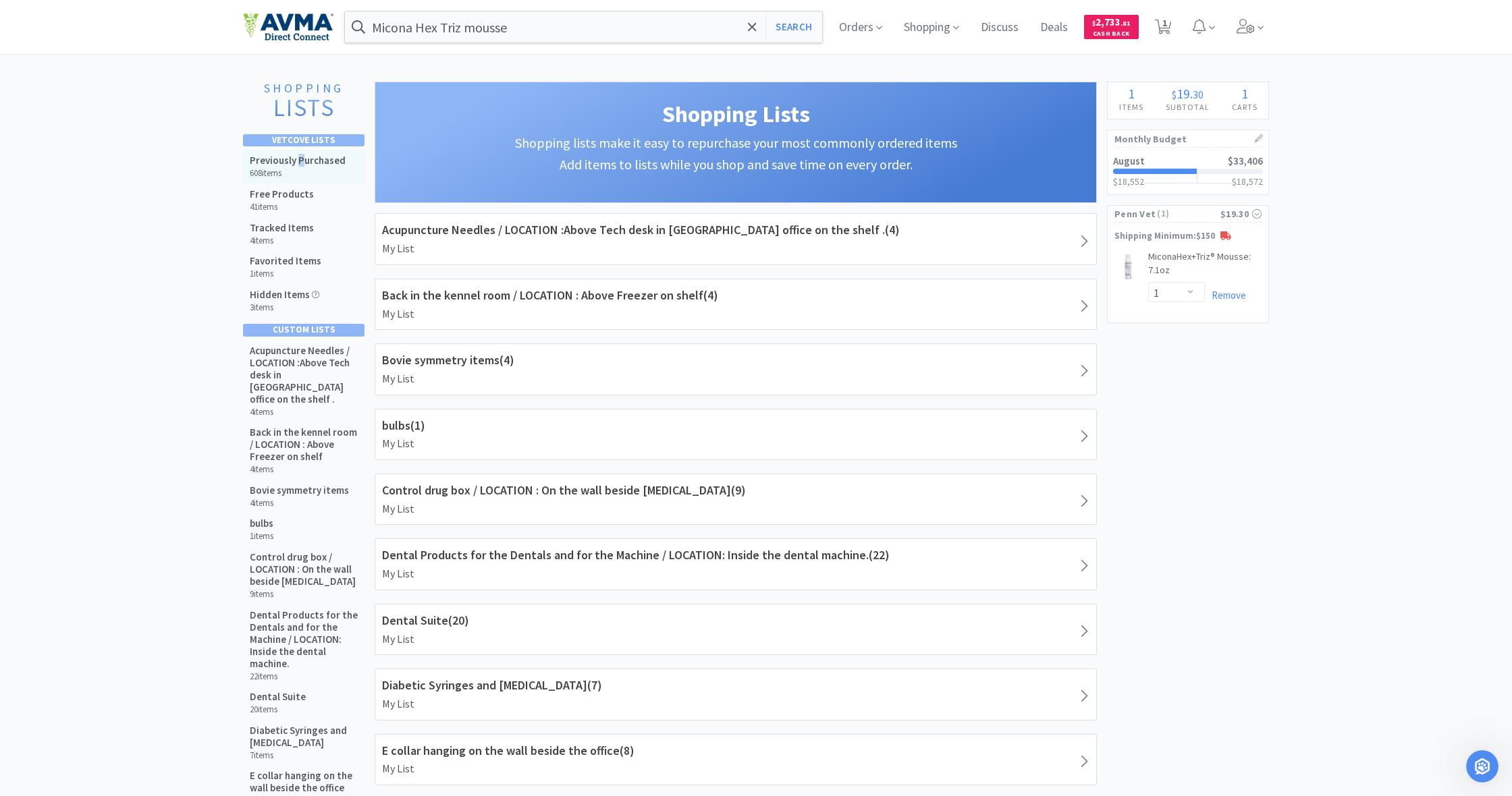
drag, startPoint x: 300, startPoint y: 162, endPoint x: 318, endPoint y: 166, distance: 18.4
click at [303, 162] on h5 "Previously Purchased" at bounding box center [298, 160] width 96 height 12
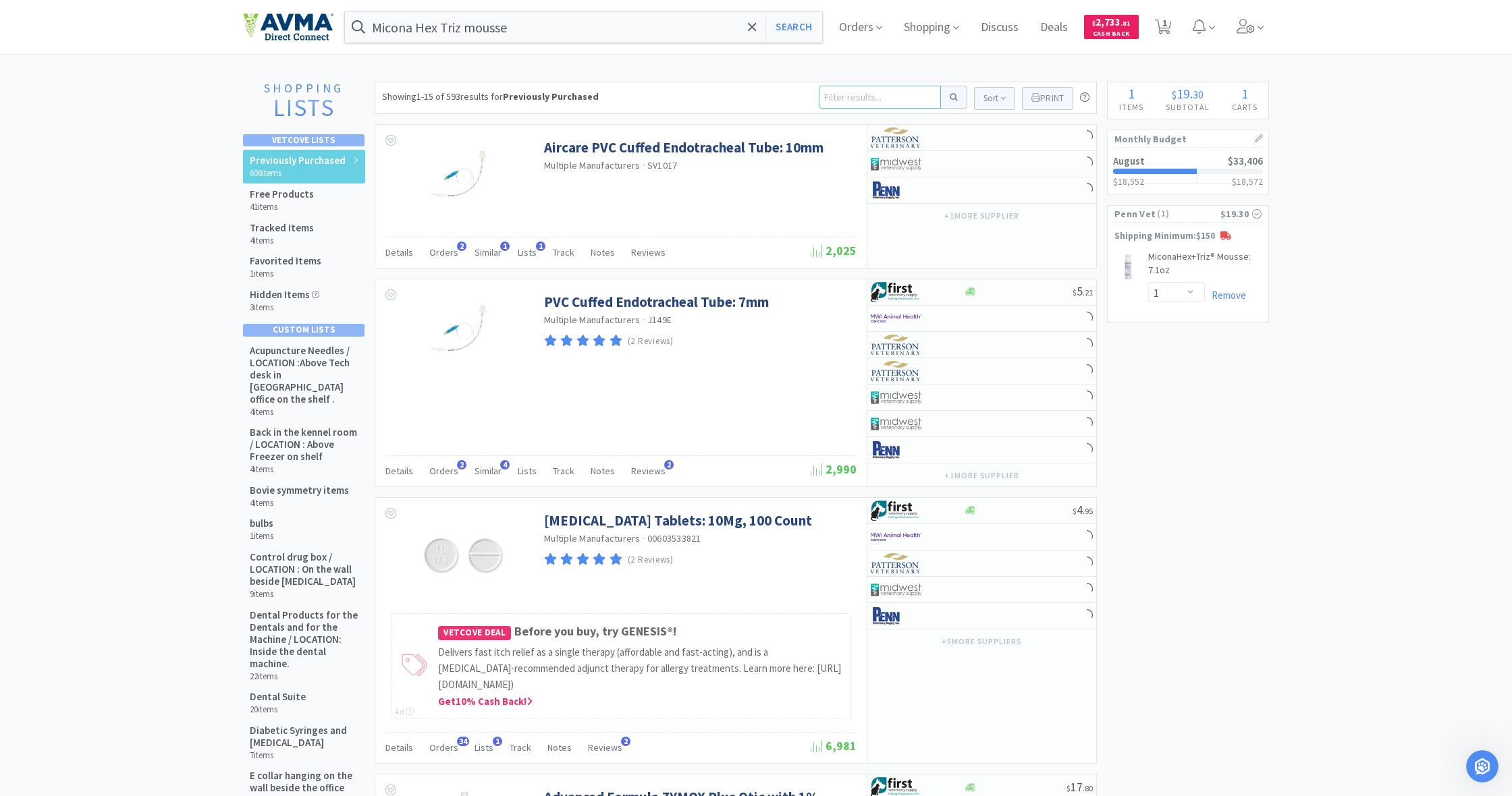
click at [850, 96] on input at bounding box center [880, 97] width 122 height 23
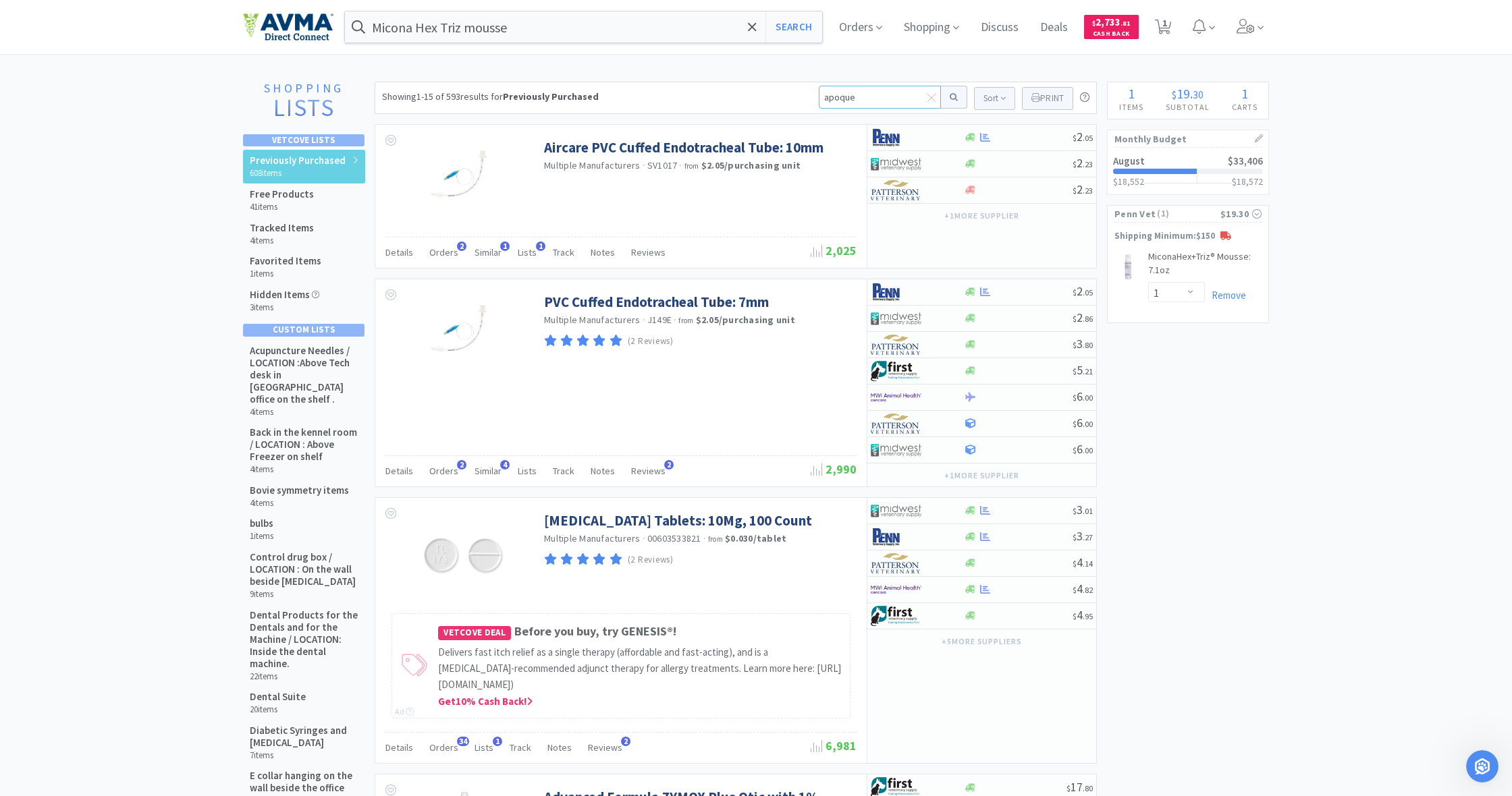
type input "apoquel"
click at [952, 97] on button at bounding box center [954, 97] width 27 height 23
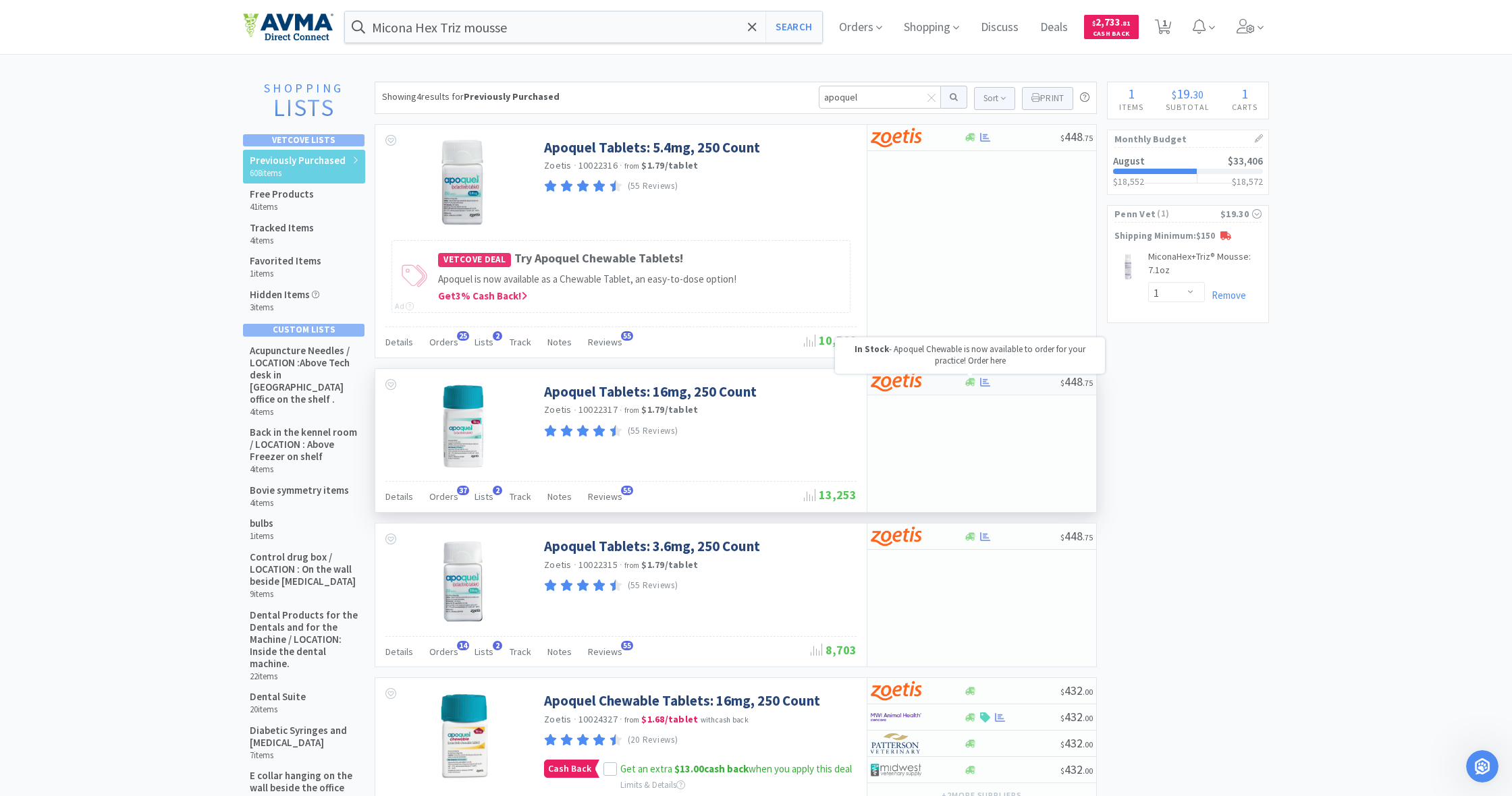
click at [972, 379] on icon at bounding box center [970, 381] width 10 height 8
select select "1"
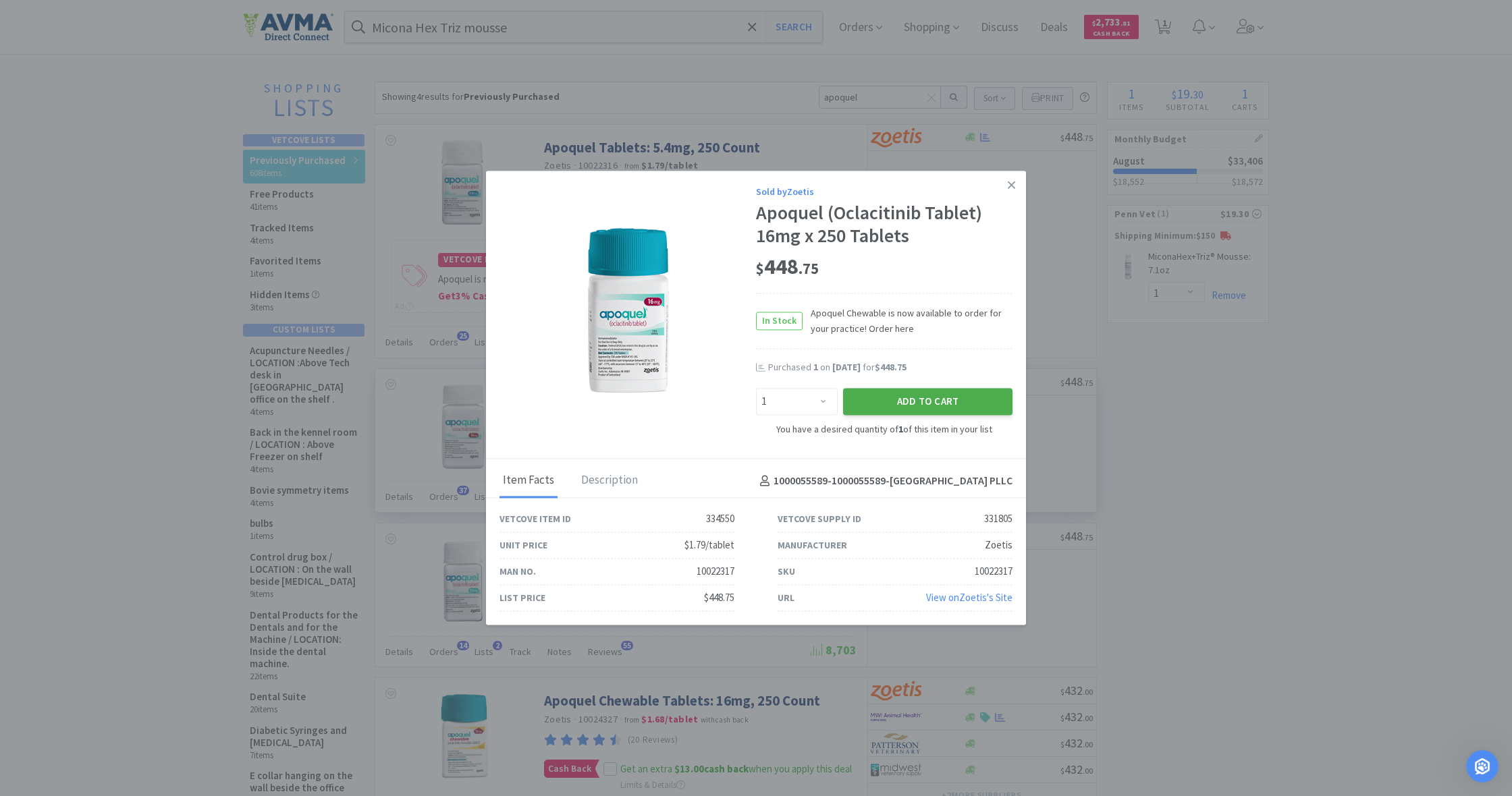
click at [936, 402] on button "Add to Cart" at bounding box center [928, 402] width 170 height 27
select select "1"
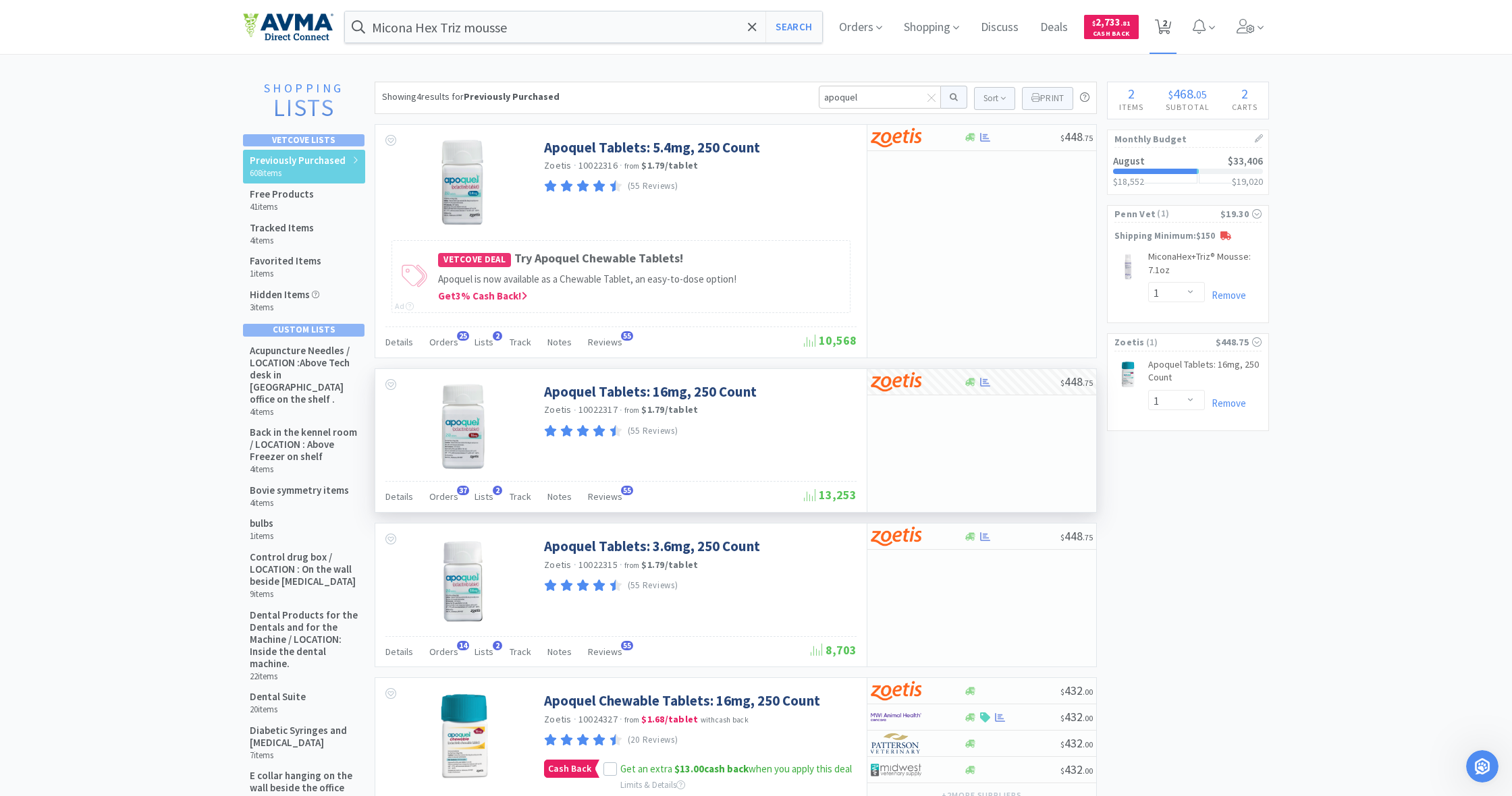
click at [1166, 23] on span "2" at bounding box center [1165, 22] width 5 height 54
select select "1"
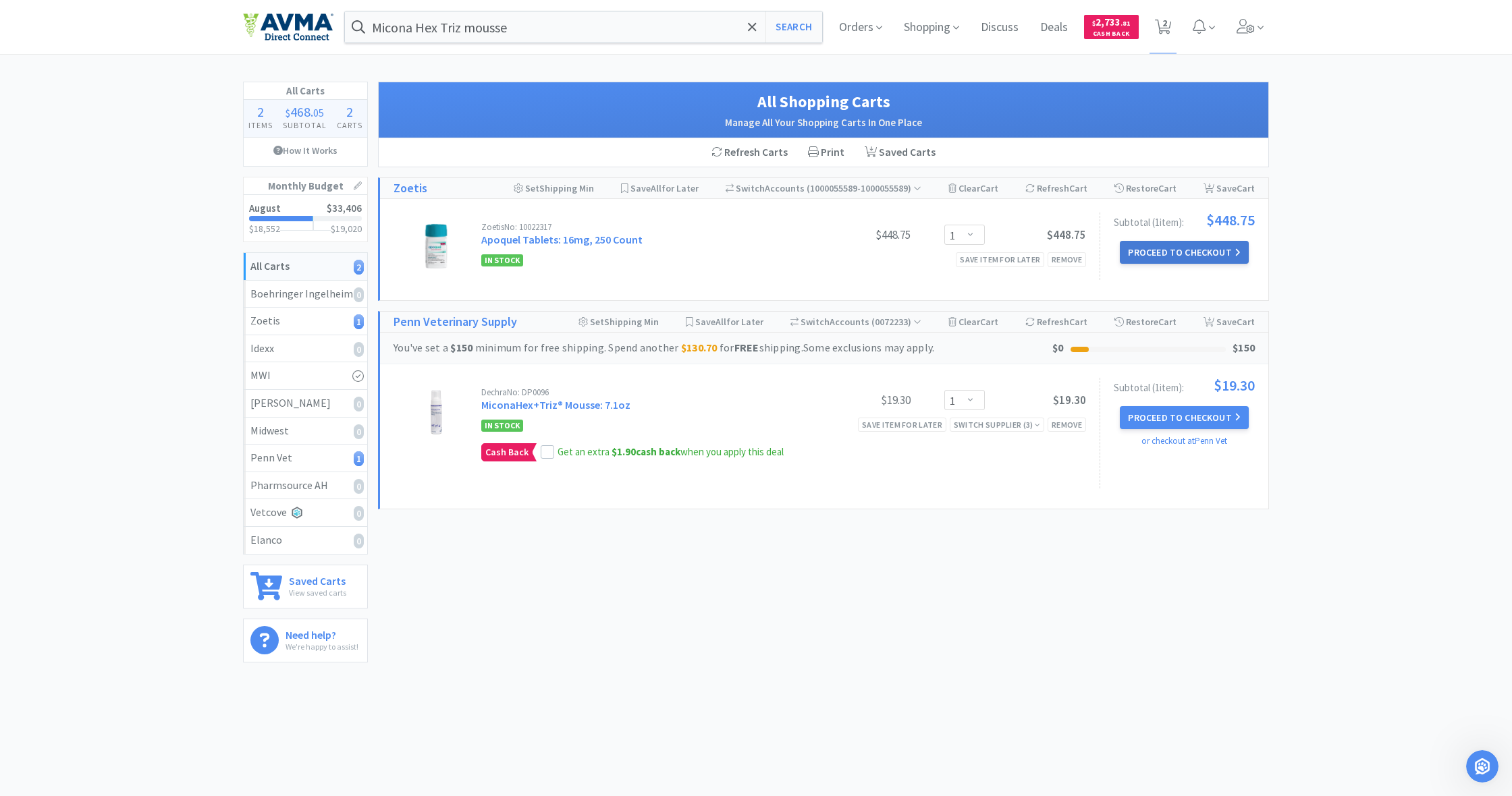
click at [1209, 262] on button "Proceed to Checkout" at bounding box center [1184, 252] width 128 height 23
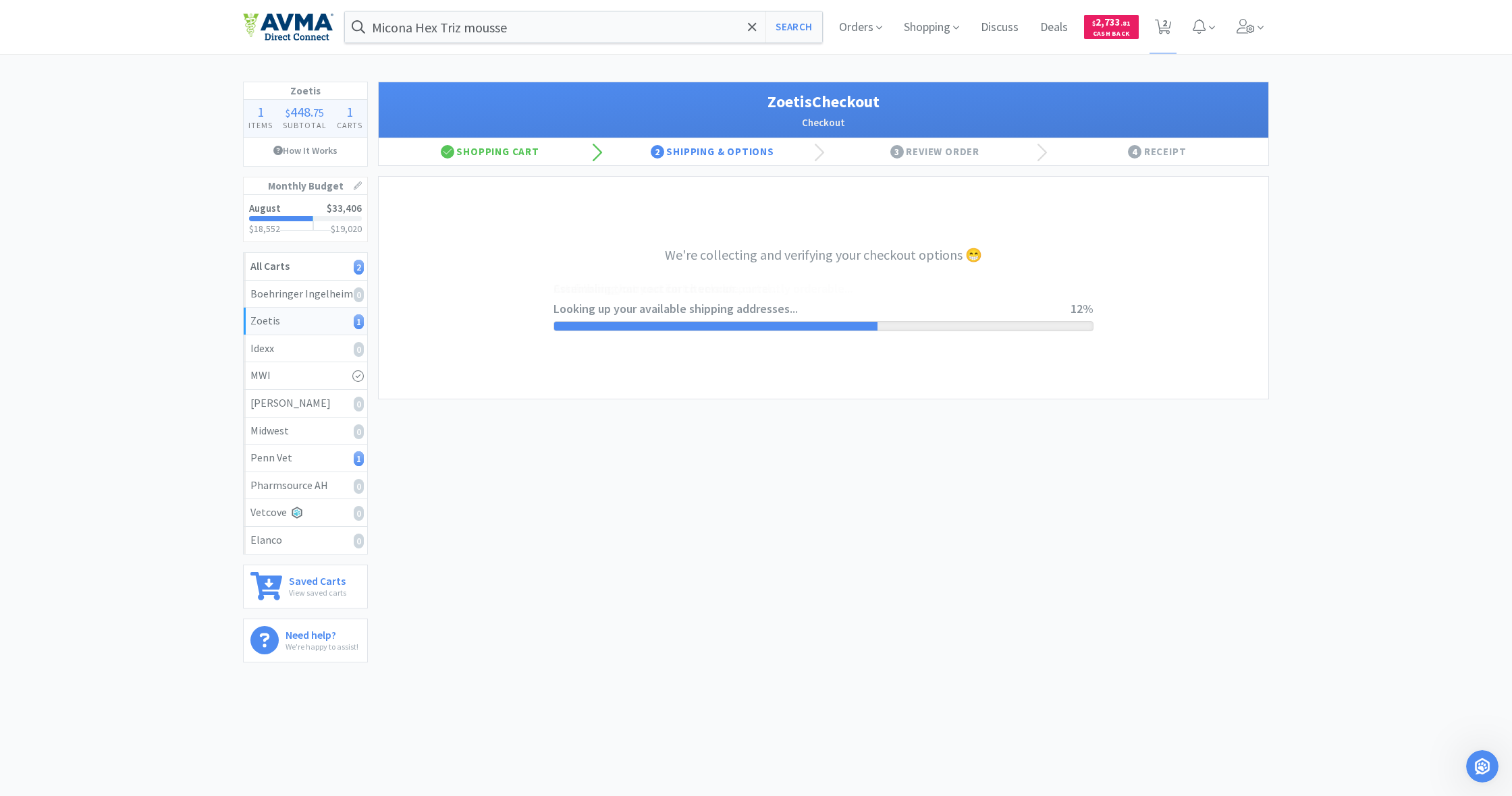
select select "invoice"
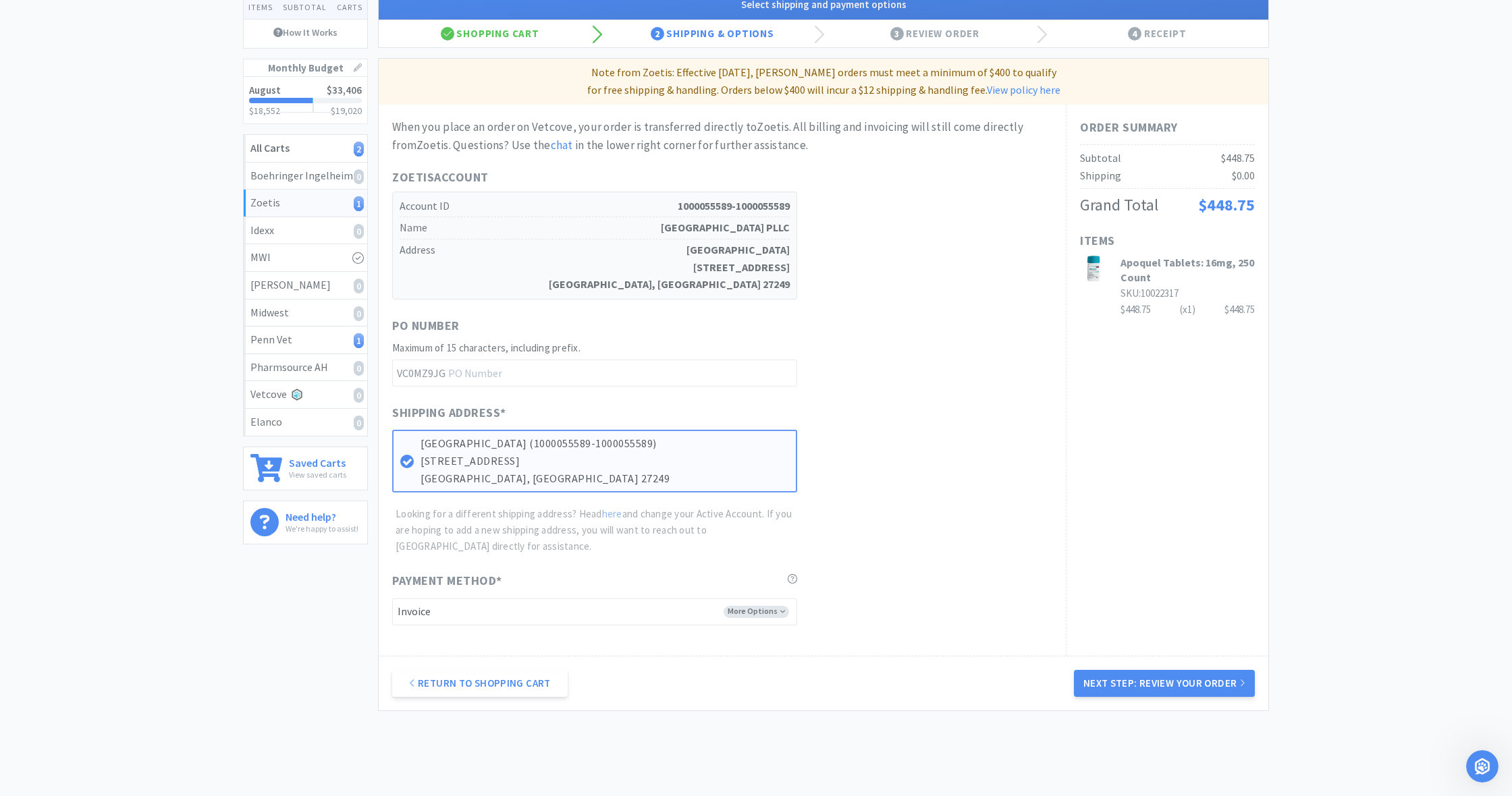
scroll to position [120, 0]
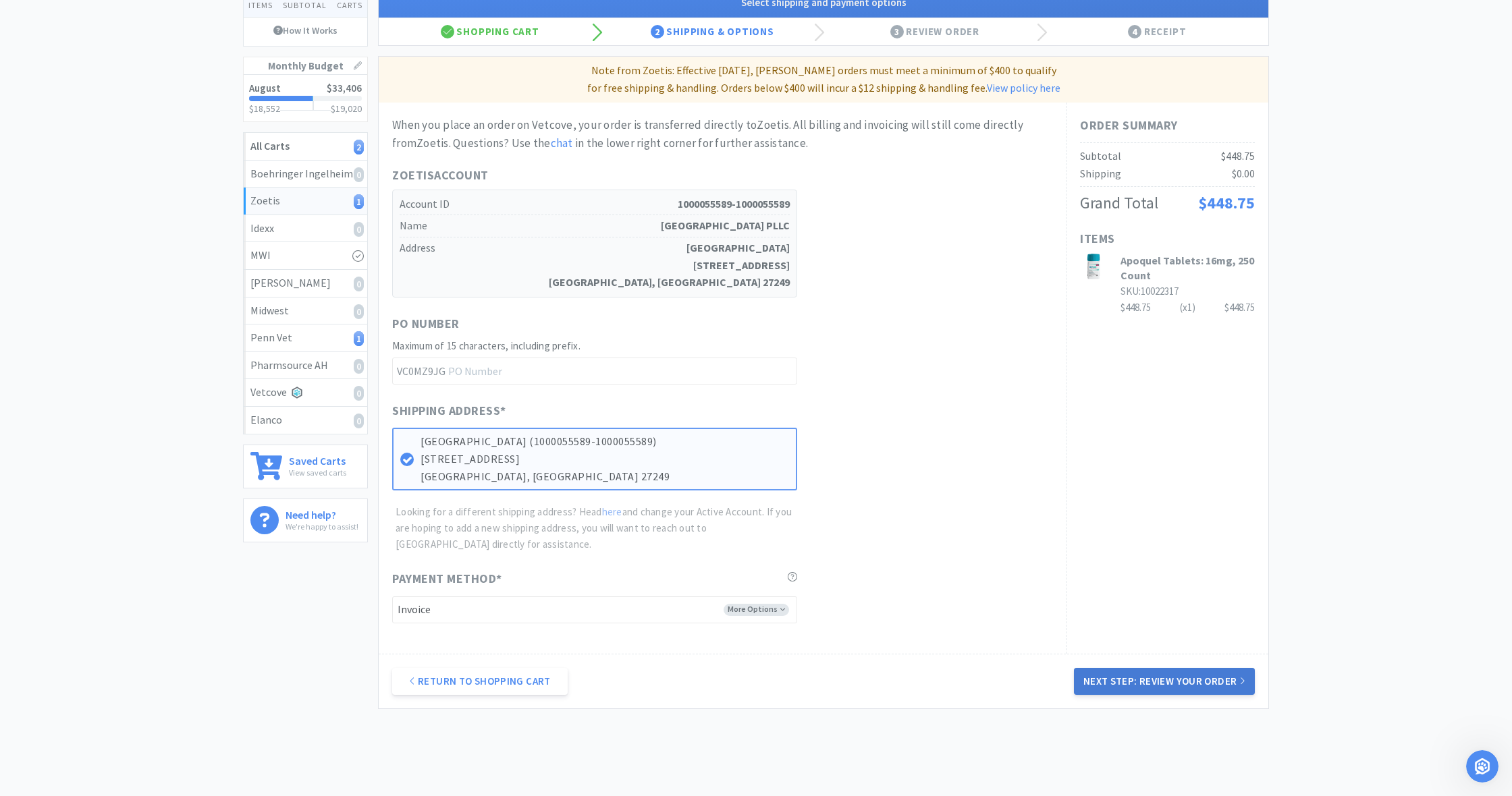
click at [1177, 680] on button "Next Step: Review Your Order" at bounding box center [1165, 682] width 181 height 27
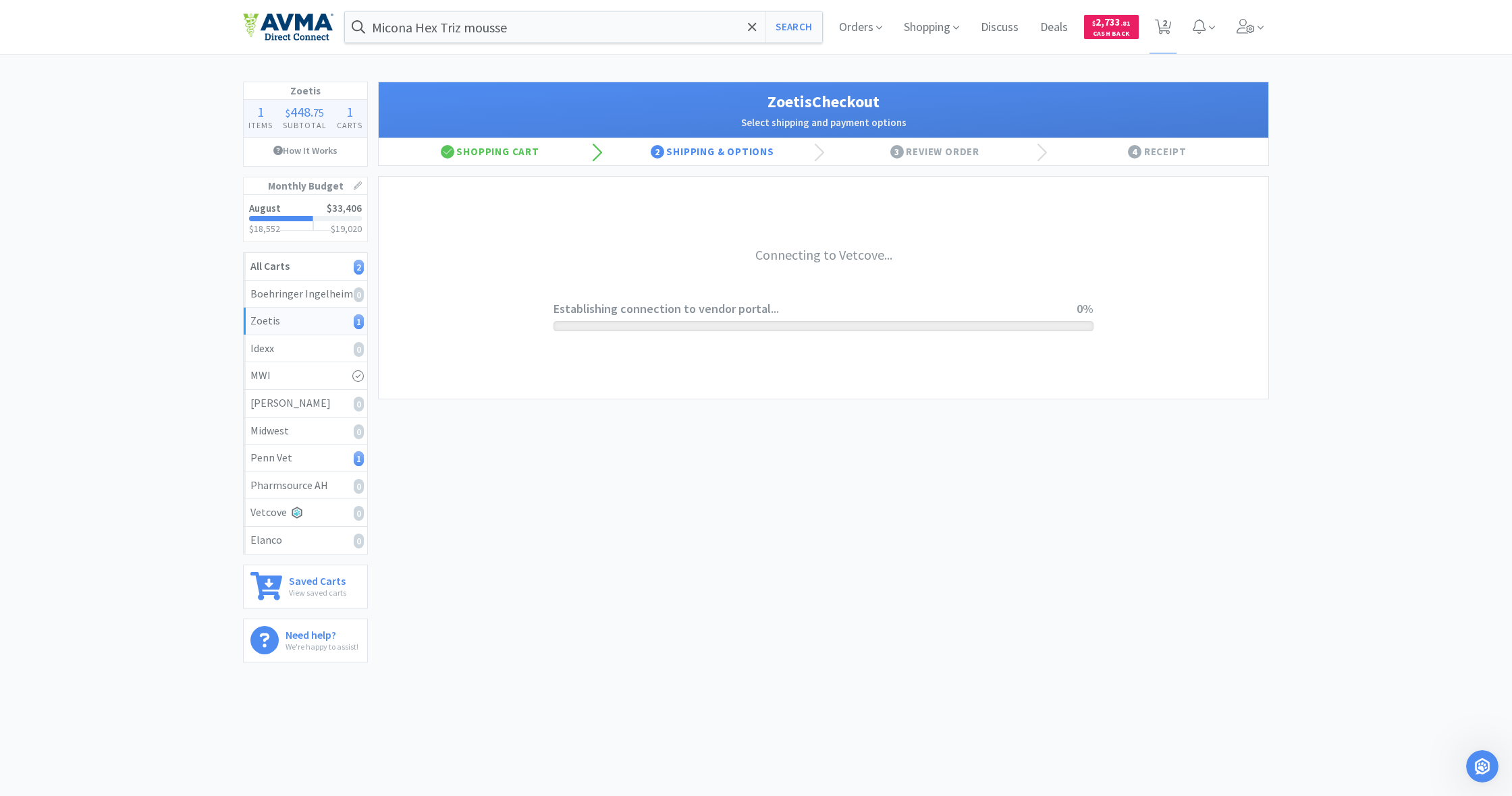
scroll to position [0, 0]
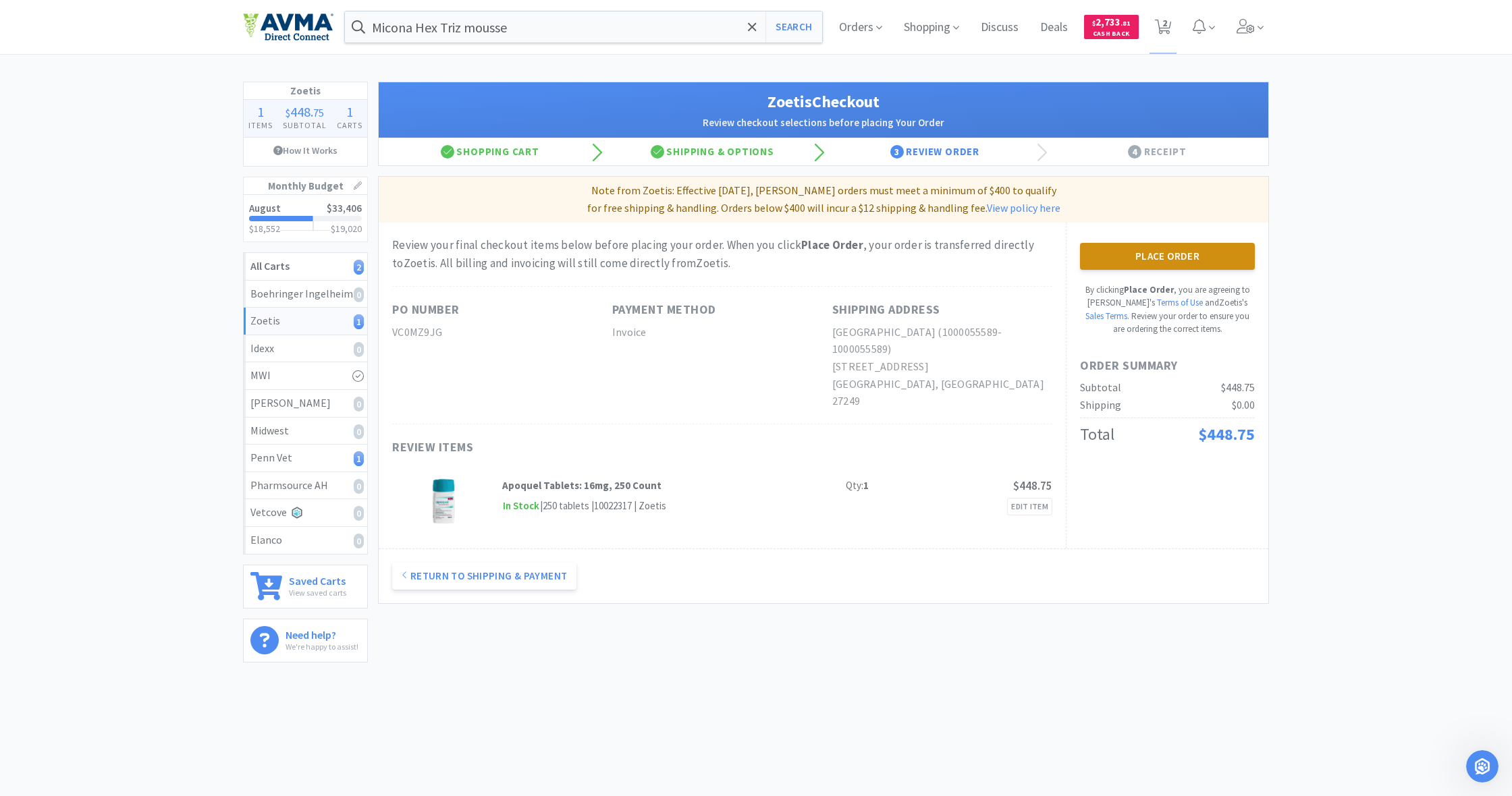
click at [1172, 254] on button "Place Order" at bounding box center [1167, 256] width 175 height 27
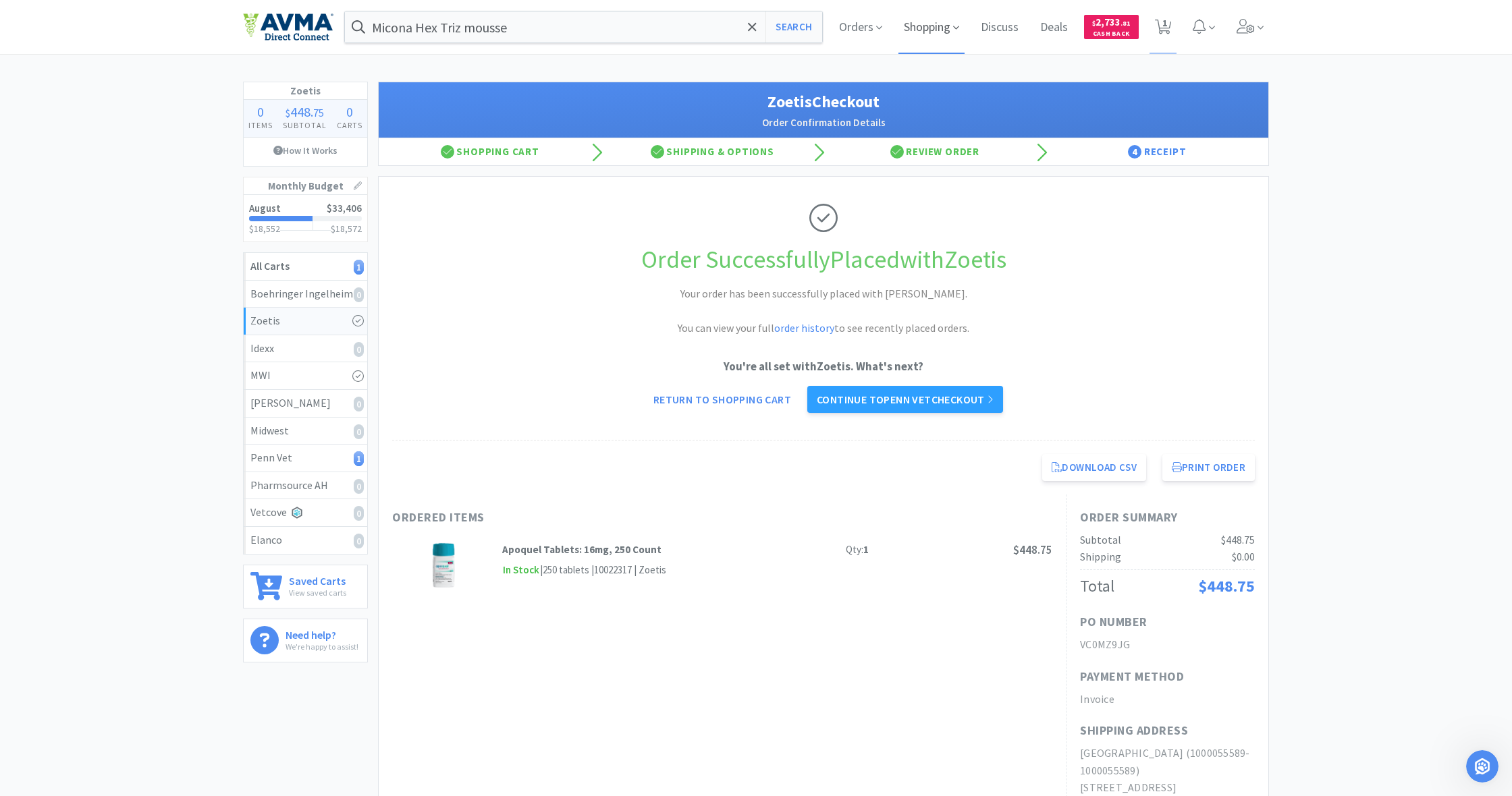
drag, startPoint x: 946, startPoint y: 26, endPoint x: 937, endPoint y: 31, distance: 10.3
click at [946, 26] on span "Shopping" at bounding box center [931, 27] width 66 height 54
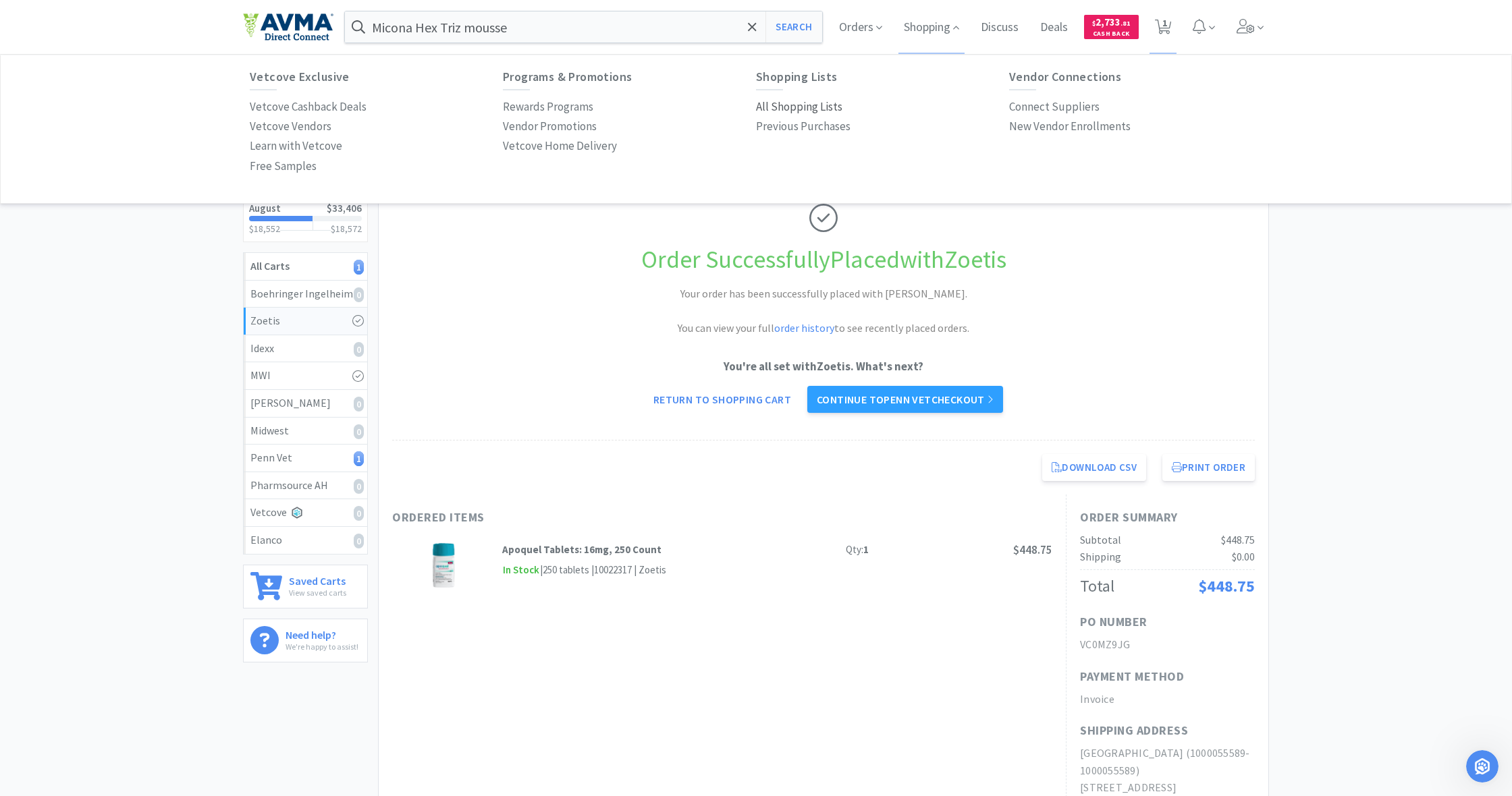
click at [808, 99] on p "All Shopping Lists" at bounding box center [799, 106] width 86 height 18
select select "1"
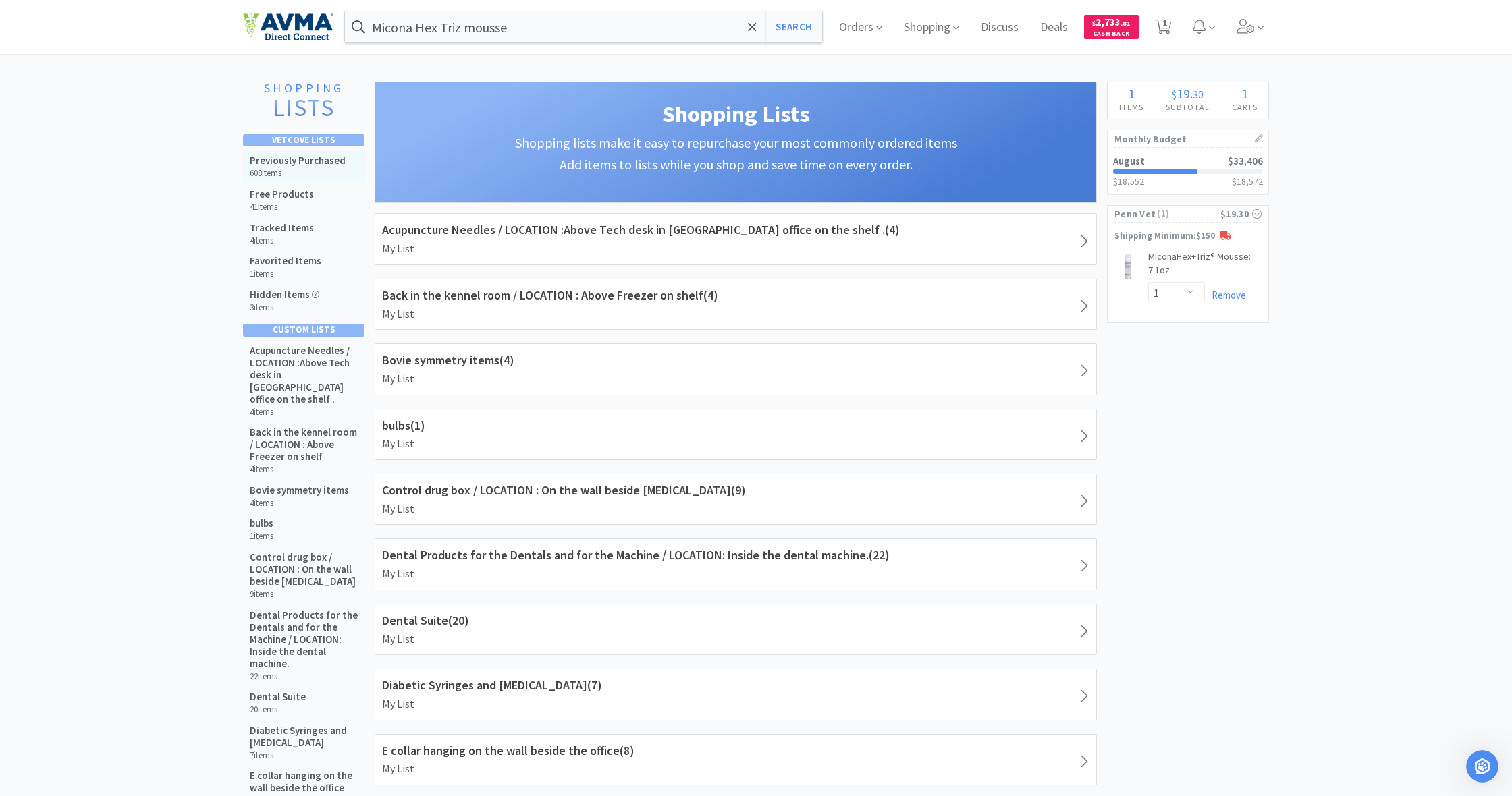
click at [297, 162] on h5 "Previously Purchased" at bounding box center [298, 160] width 96 height 12
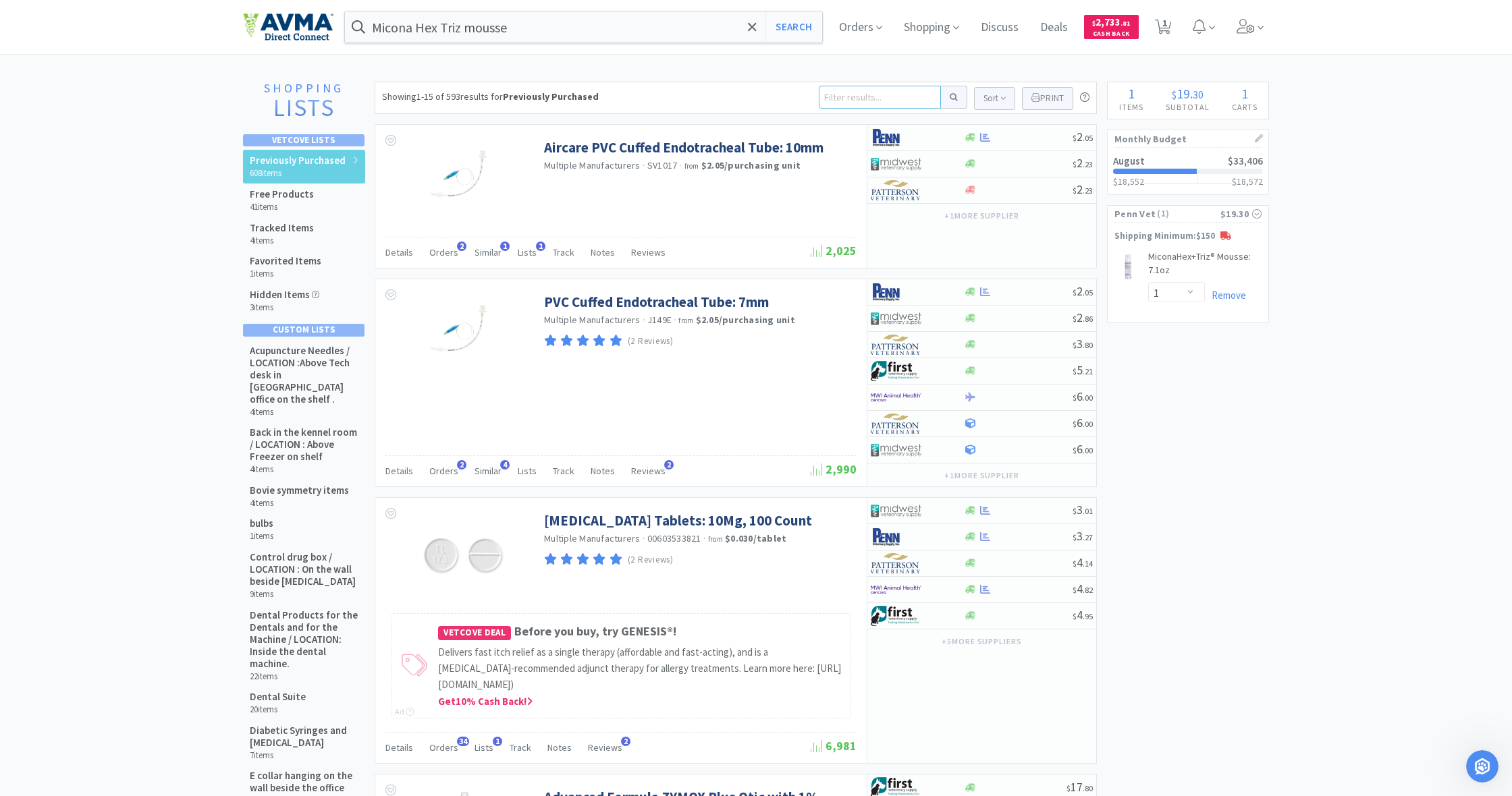
click at [844, 95] on input at bounding box center [880, 97] width 122 height 23
type input "[MEDICAL_DATA]"
click at [952, 97] on button at bounding box center [954, 97] width 27 height 23
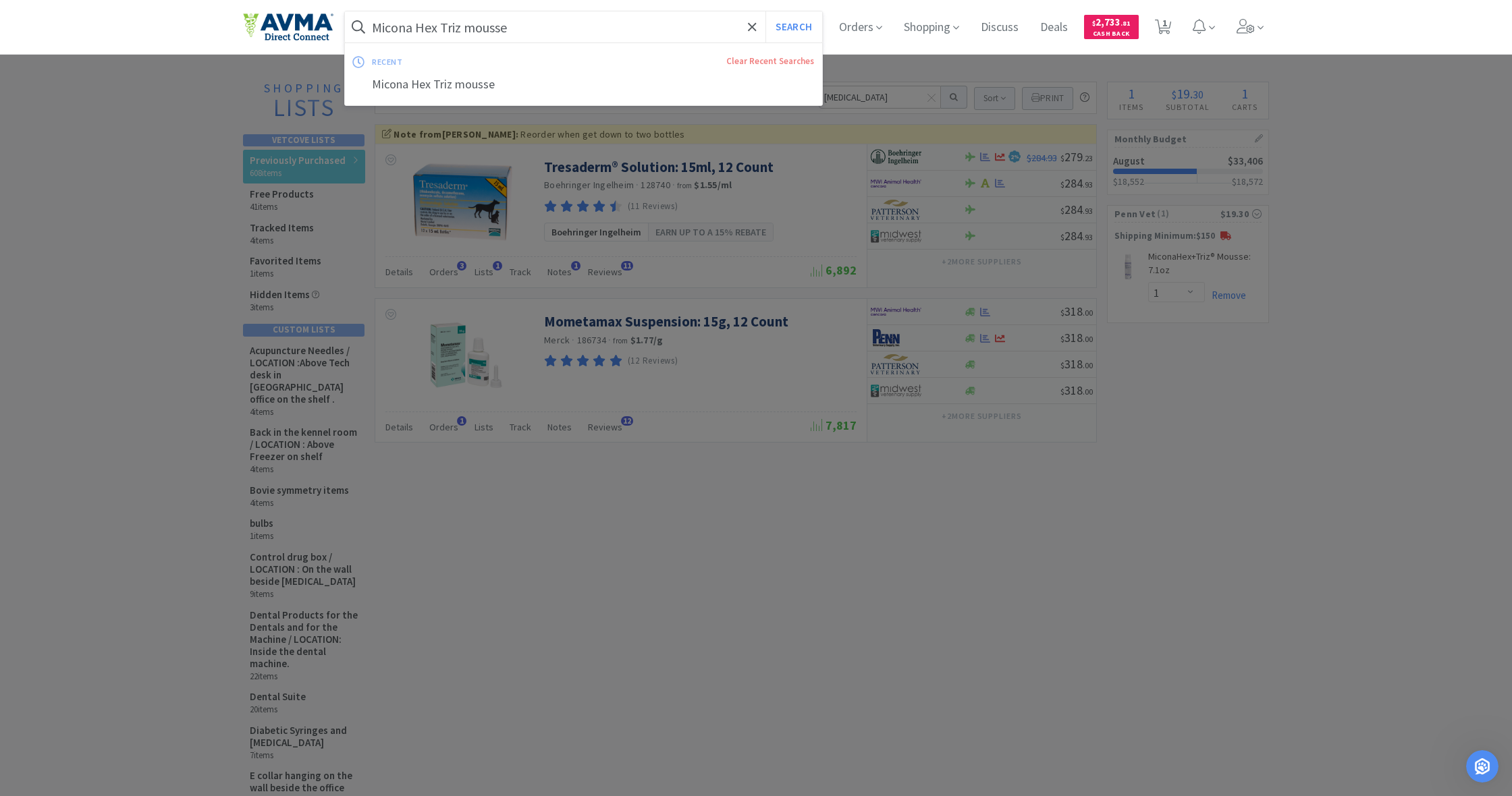
drag, startPoint x: 510, startPoint y: 23, endPoint x: 292, endPoint y: 6, distance: 218.7
click at [292, 6] on div "Micona Hex Triz mousse Search recent Clear Recent Searches Micona Hex Triz mous…" at bounding box center [756, 27] width 1026 height 54
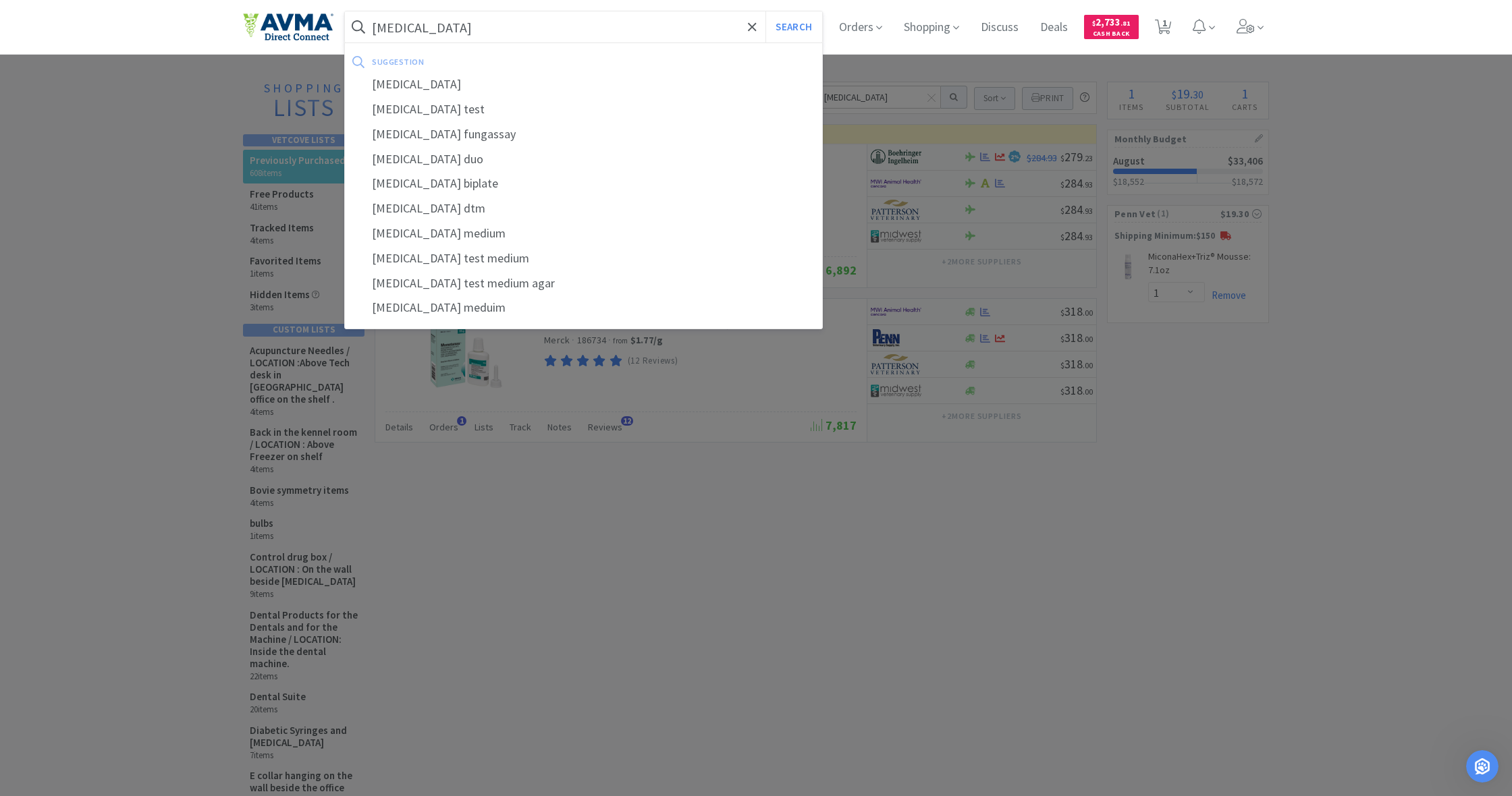
type input "[MEDICAL_DATA]"
click at [792, 27] on button "Search" at bounding box center [793, 27] width 56 height 31
select select "1"
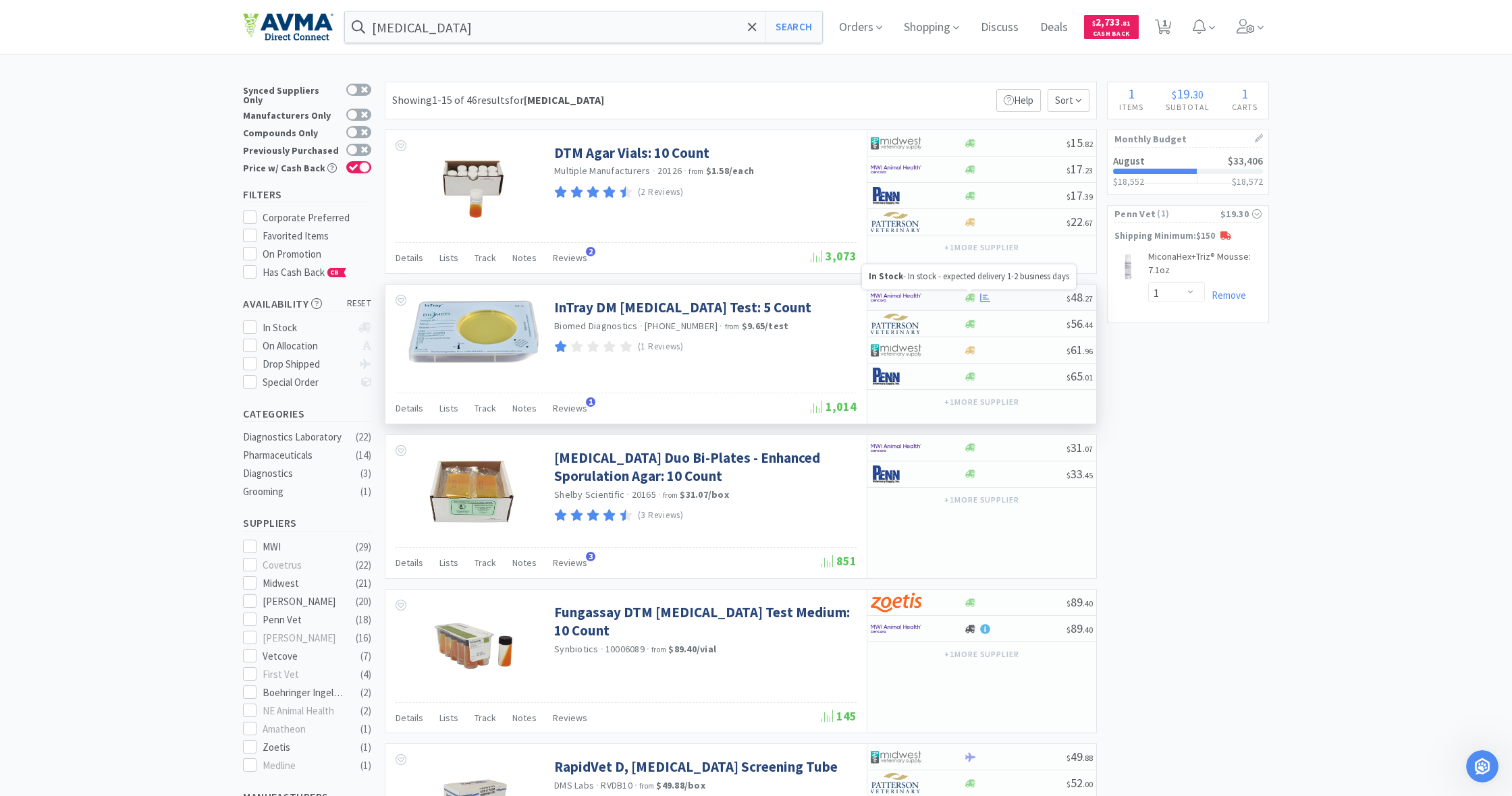
click at [971, 297] on icon at bounding box center [970, 297] width 10 height 8
select select "1"
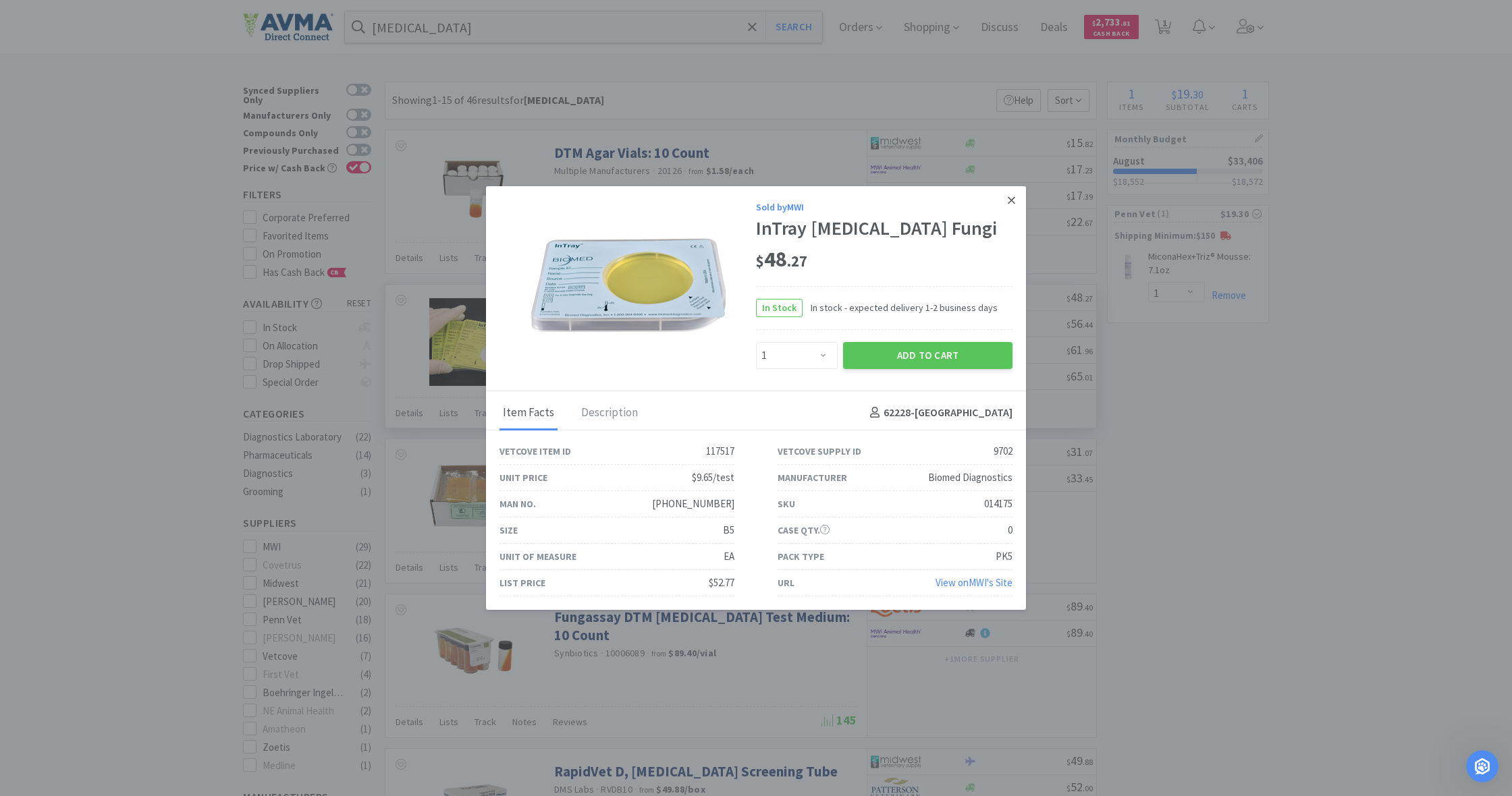
click at [1014, 197] on icon at bounding box center [1011, 200] width 7 height 12
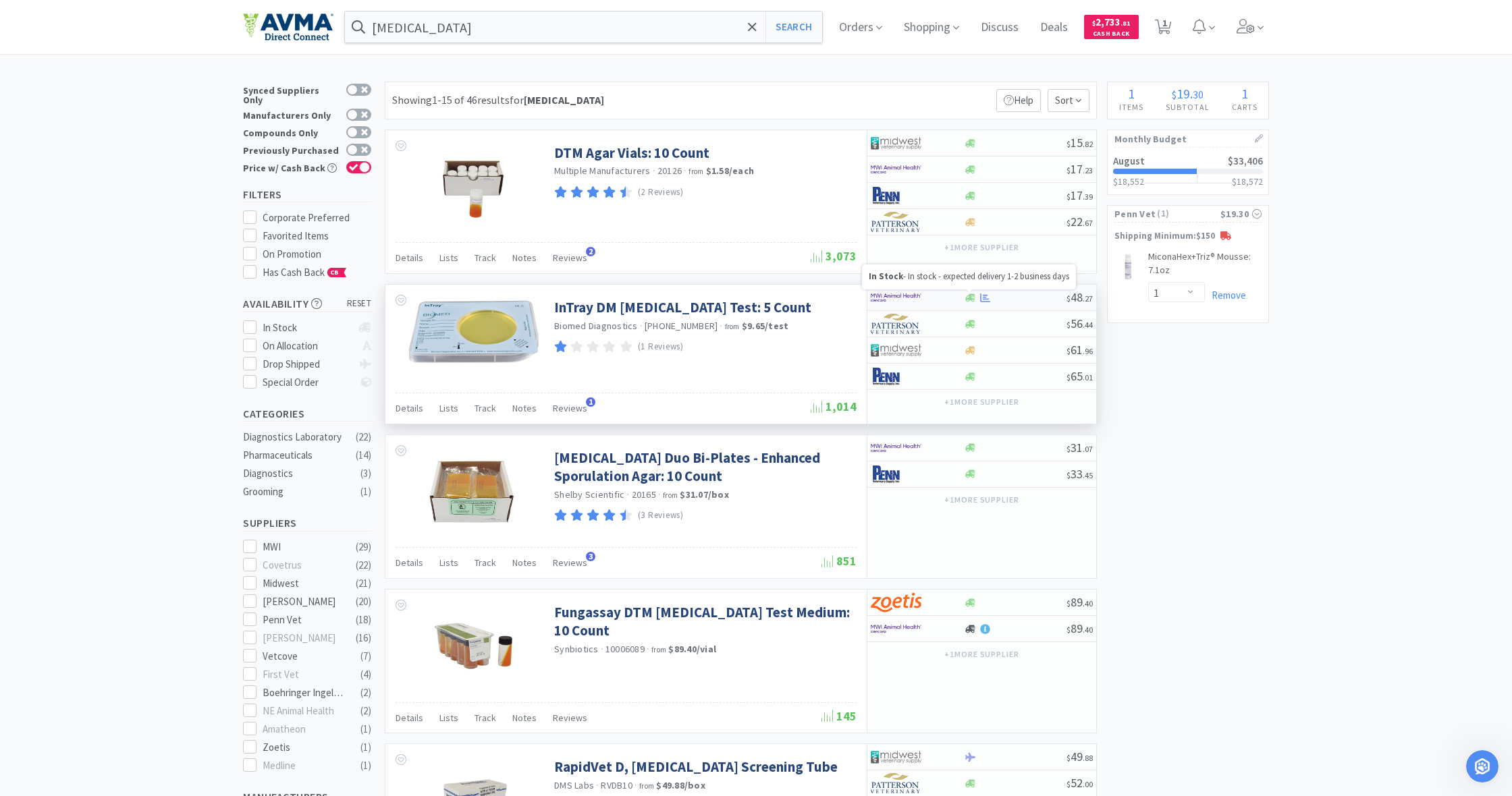
click at [969, 297] on icon at bounding box center [970, 297] width 10 height 8
select select "1"
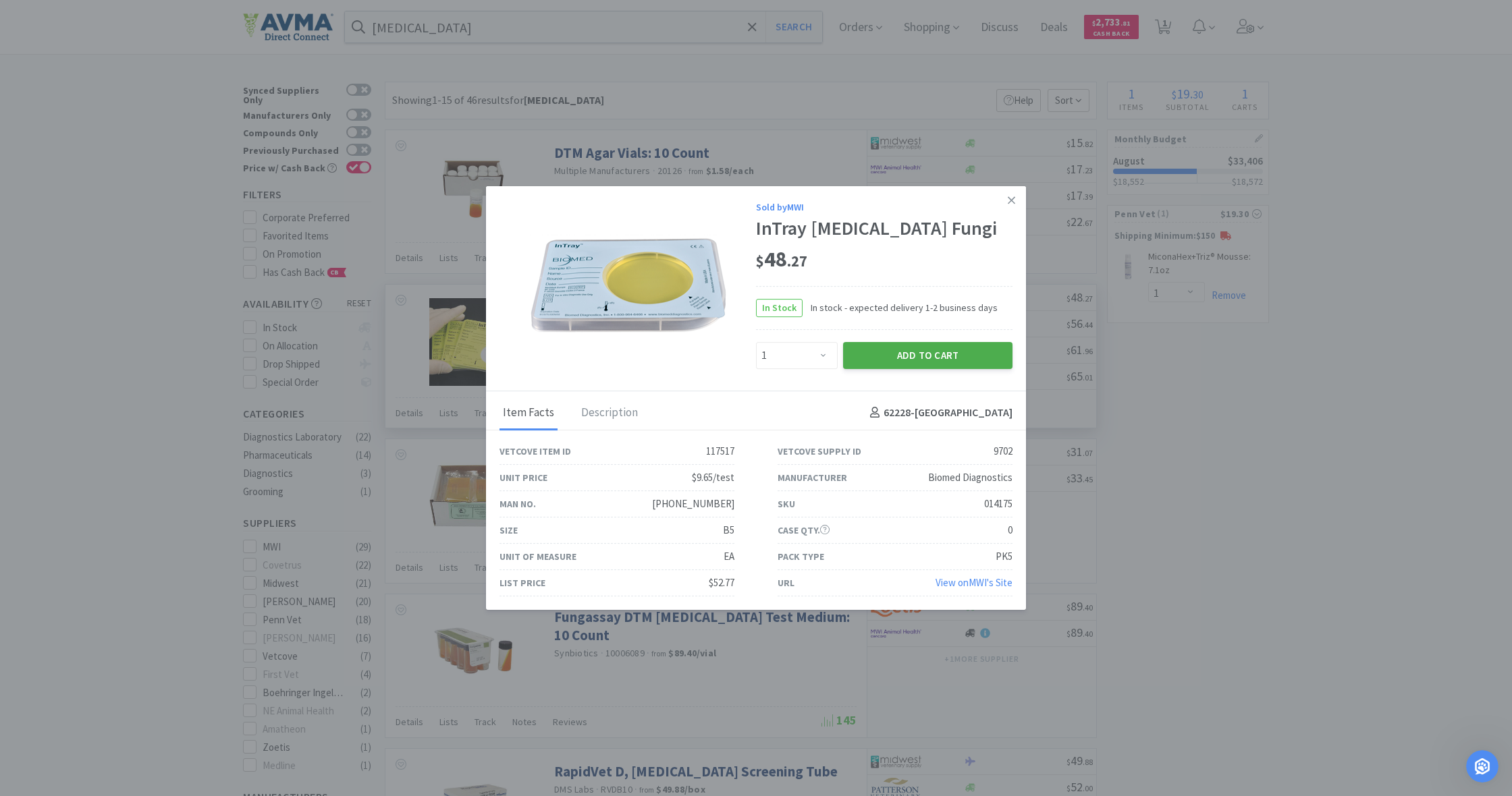
click at [939, 351] on button "Add to Cart" at bounding box center [928, 356] width 170 height 27
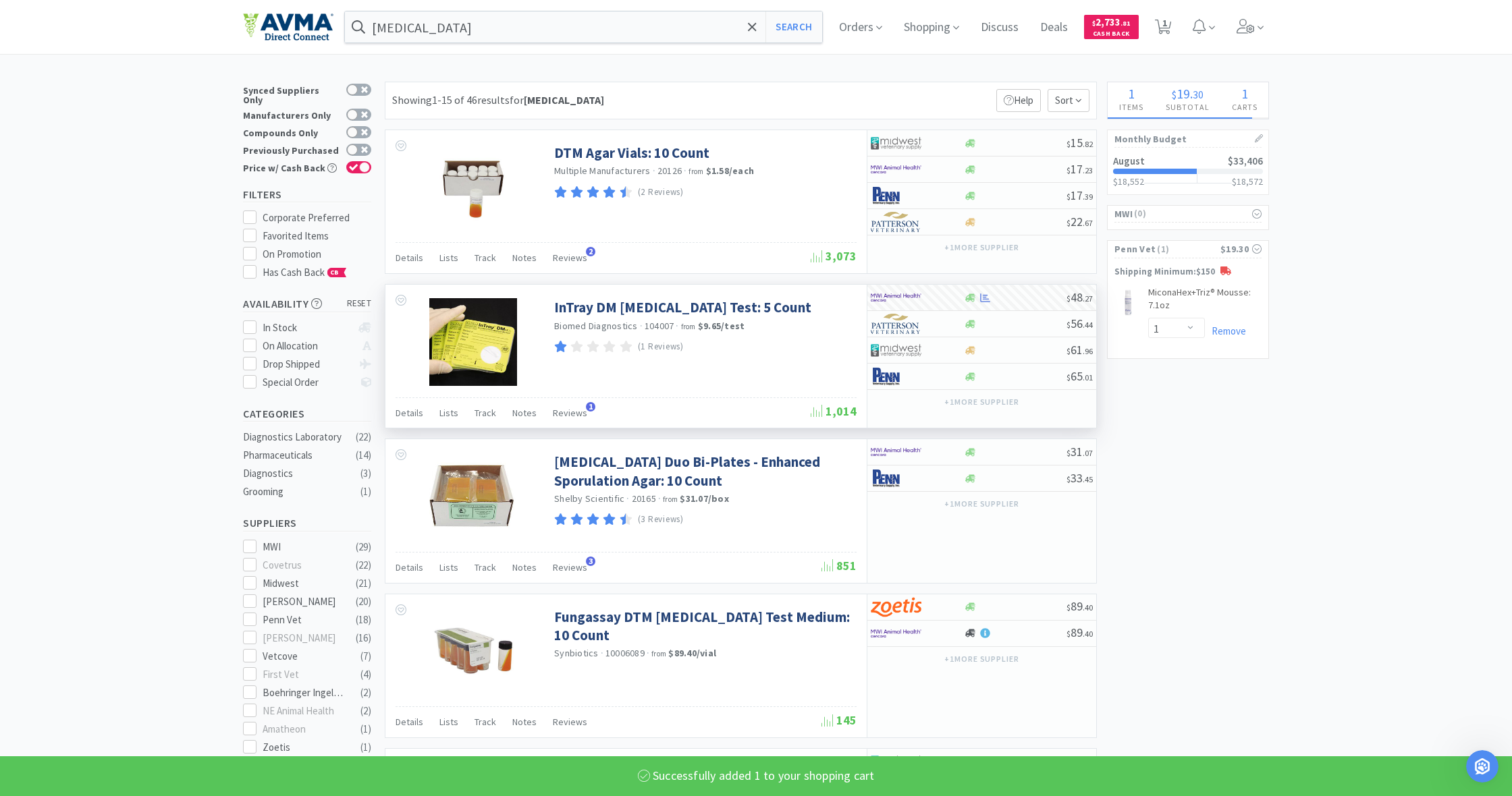
select select "1"
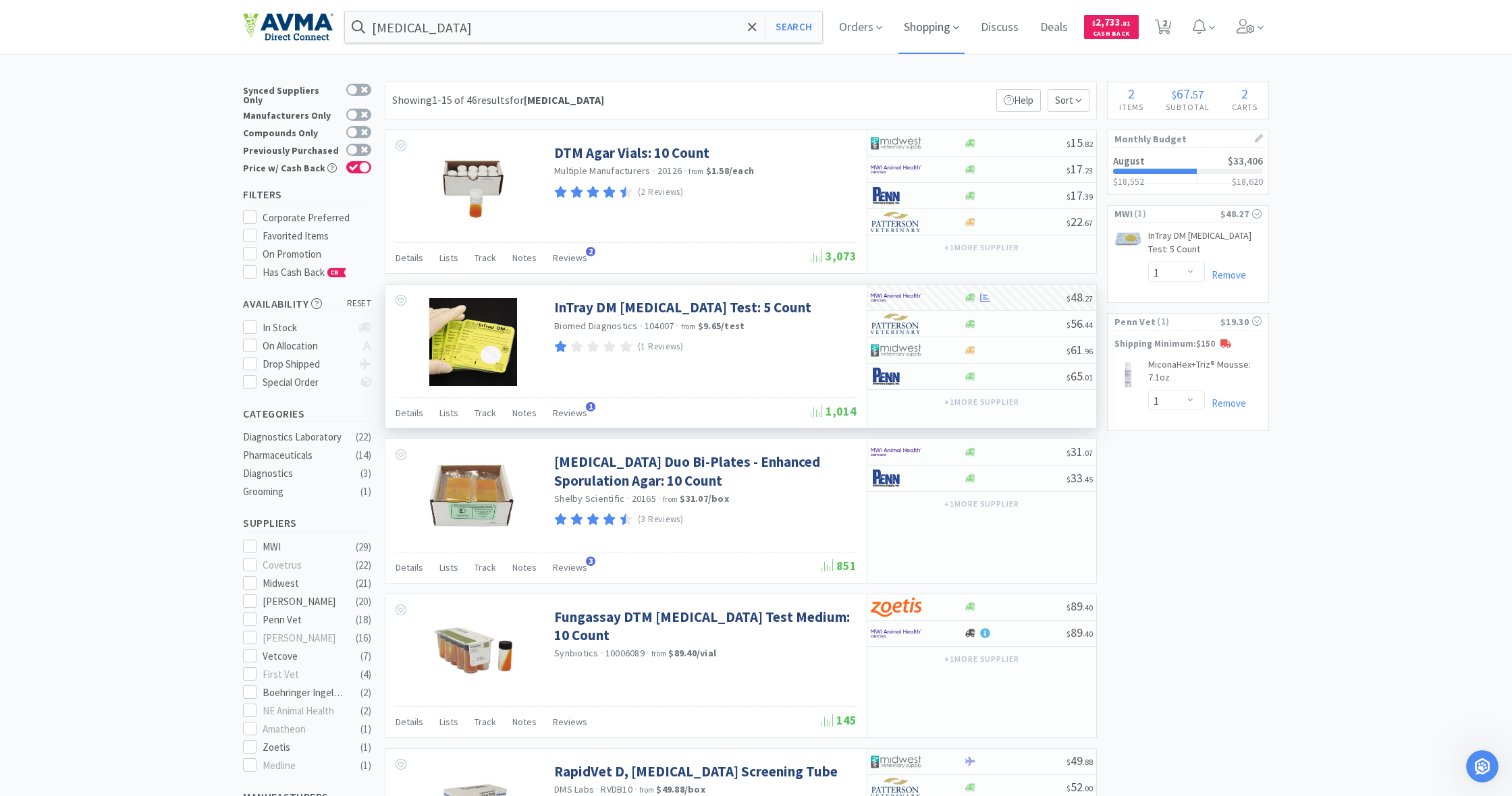
click at [934, 28] on span "Shopping" at bounding box center [931, 27] width 66 height 54
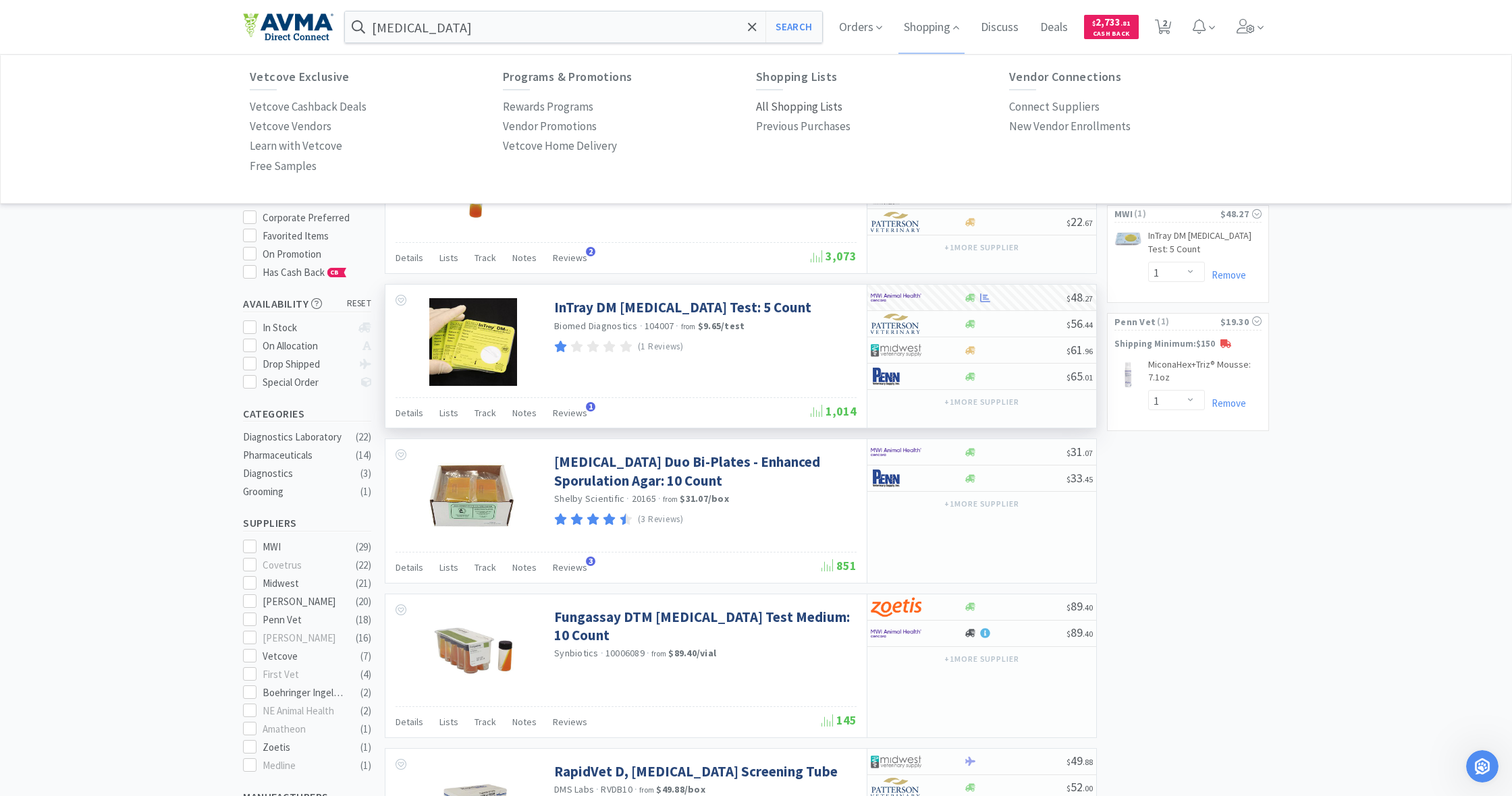
click at [794, 106] on p "All Shopping Lists" at bounding box center [799, 106] width 86 height 18
select select "1"
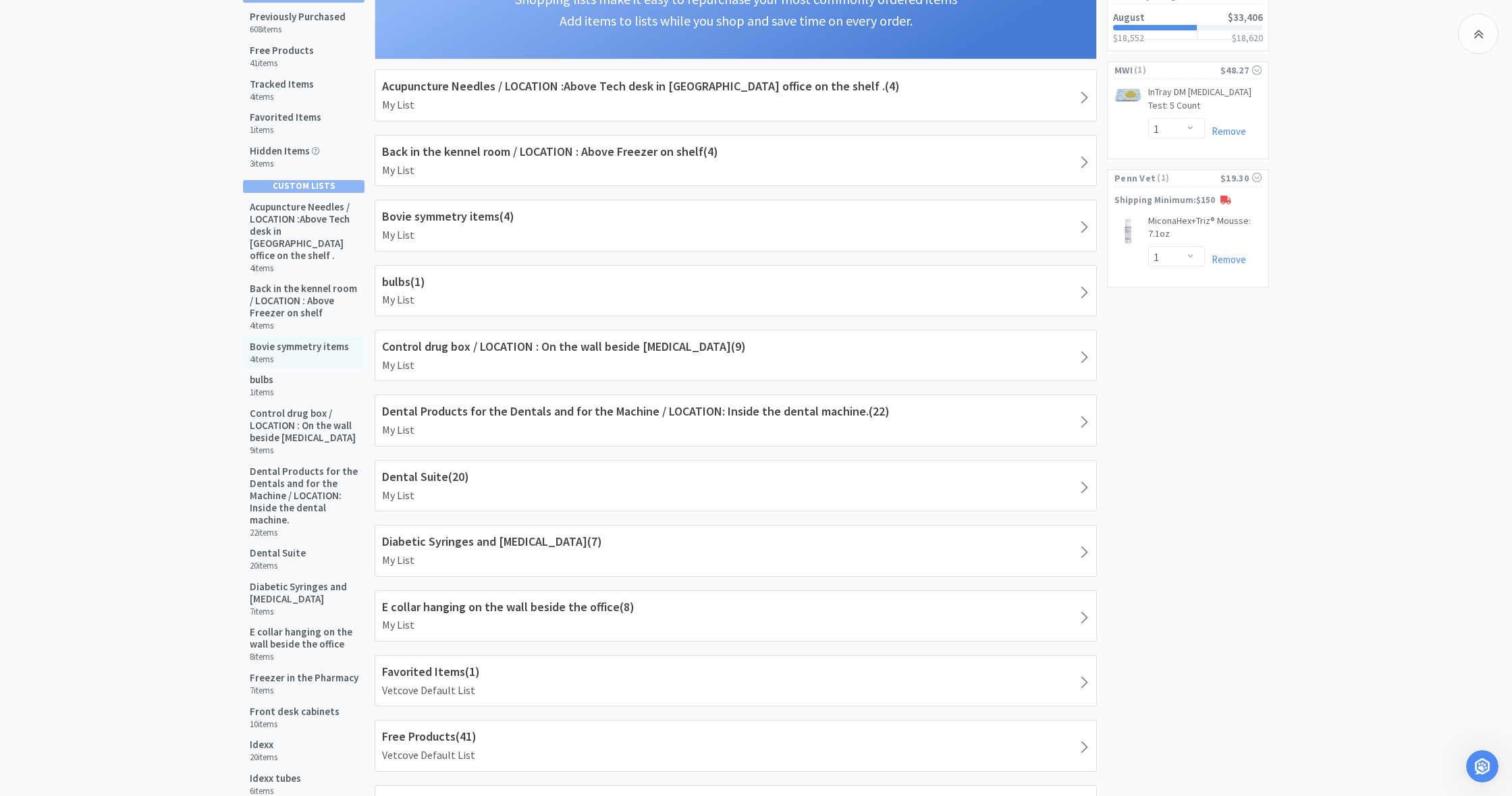
scroll to position [147, 0]
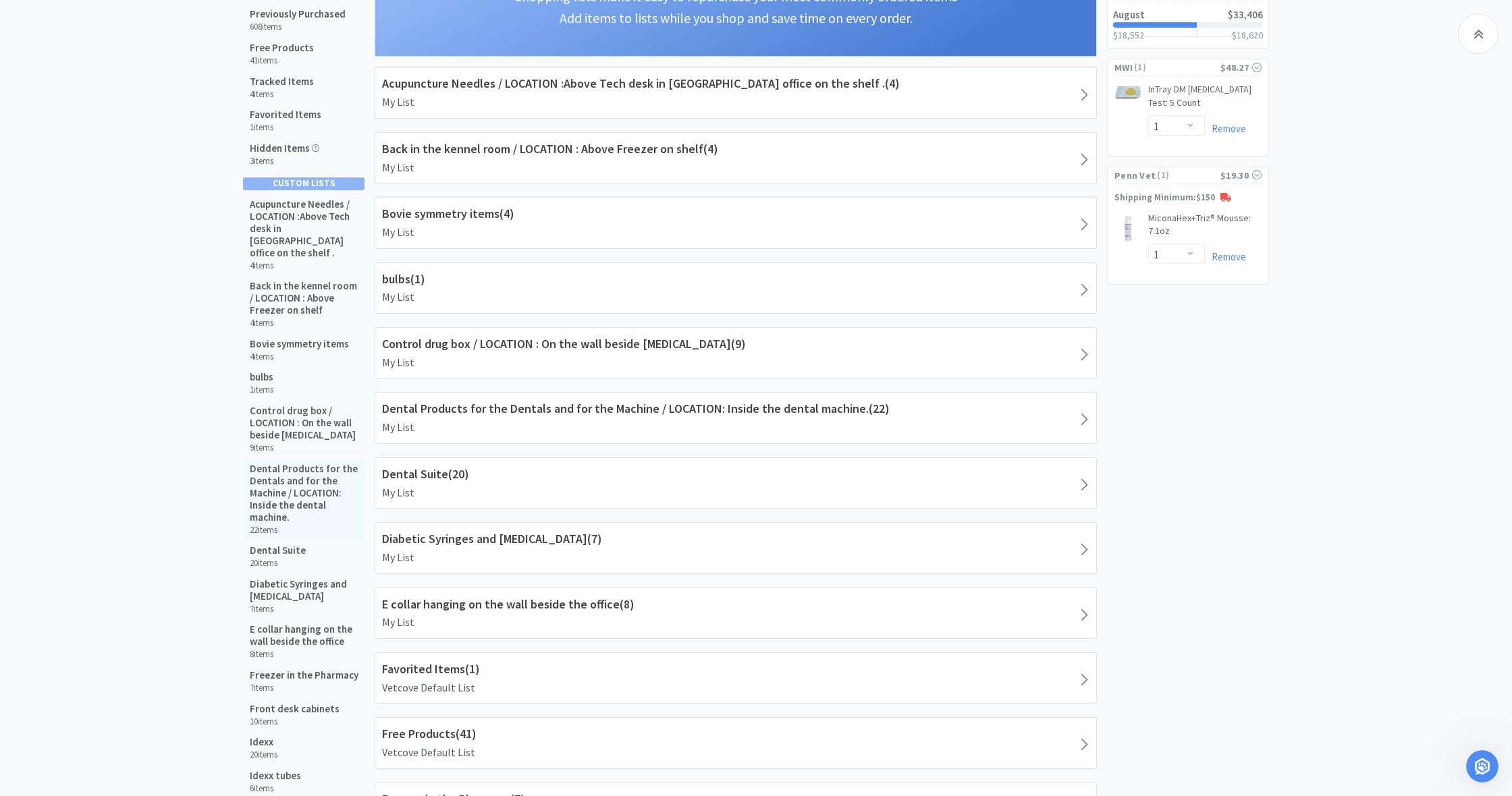
click at [293, 476] on h5 "Dental Products for the Dentals and for the Machine / LOCATION: Inside the dent…" at bounding box center [304, 493] width 109 height 61
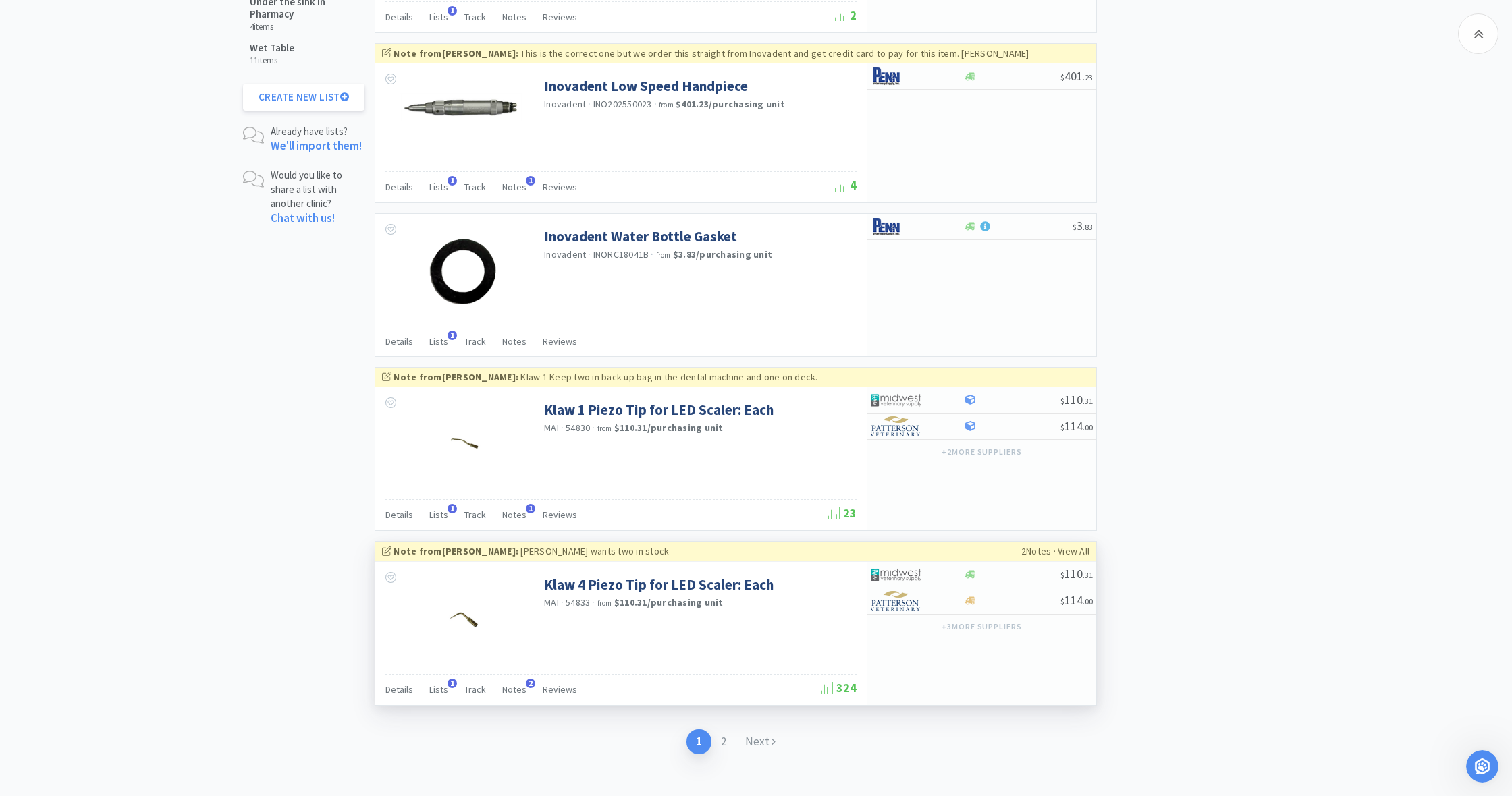
scroll to position [1917, 0]
click at [759, 731] on link "Next" at bounding box center [760, 743] width 50 height 25
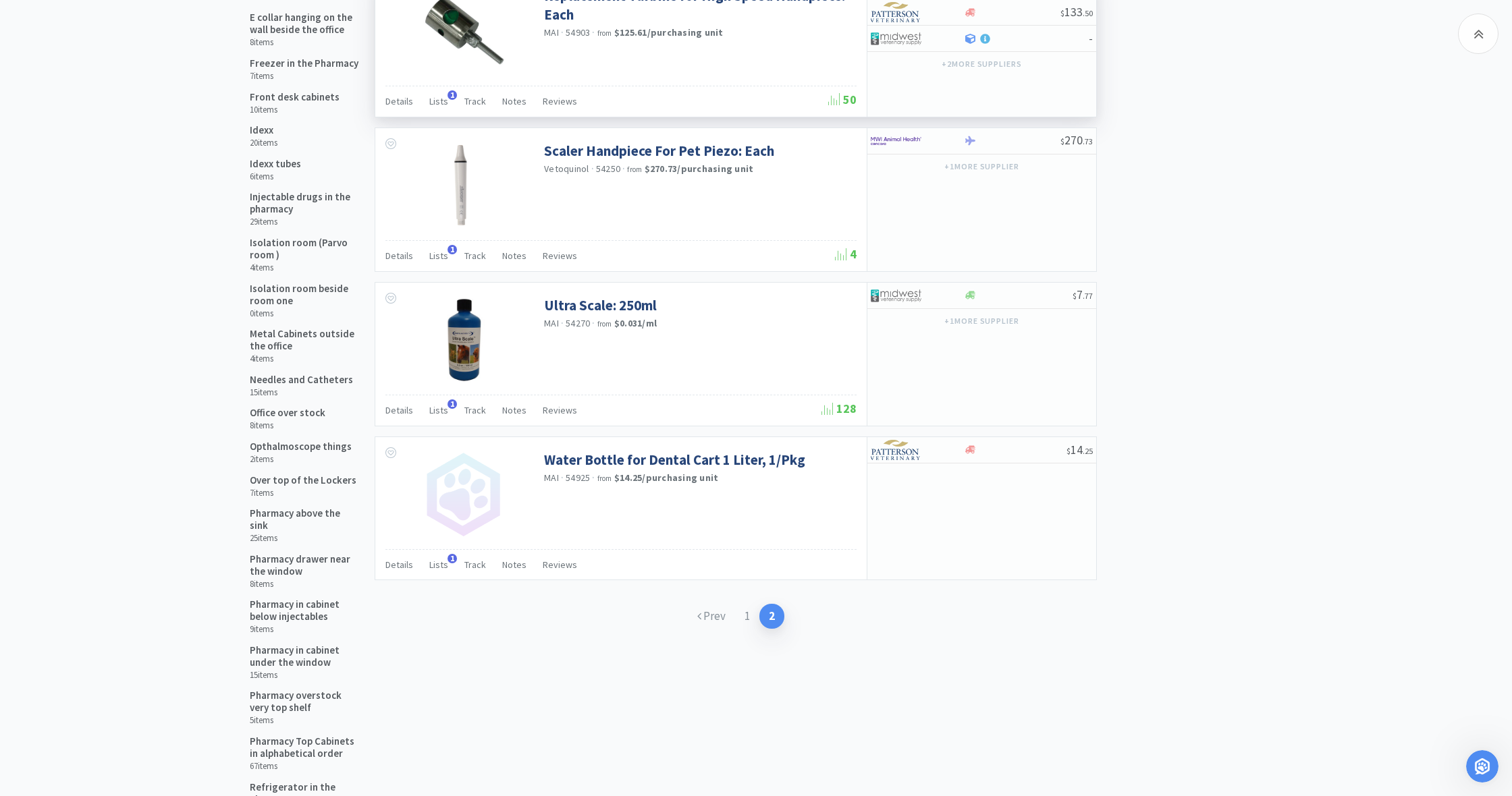
scroll to position [761, 0]
click at [750, 611] on link "1" at bounding box center [747, 614] width 24 height 25
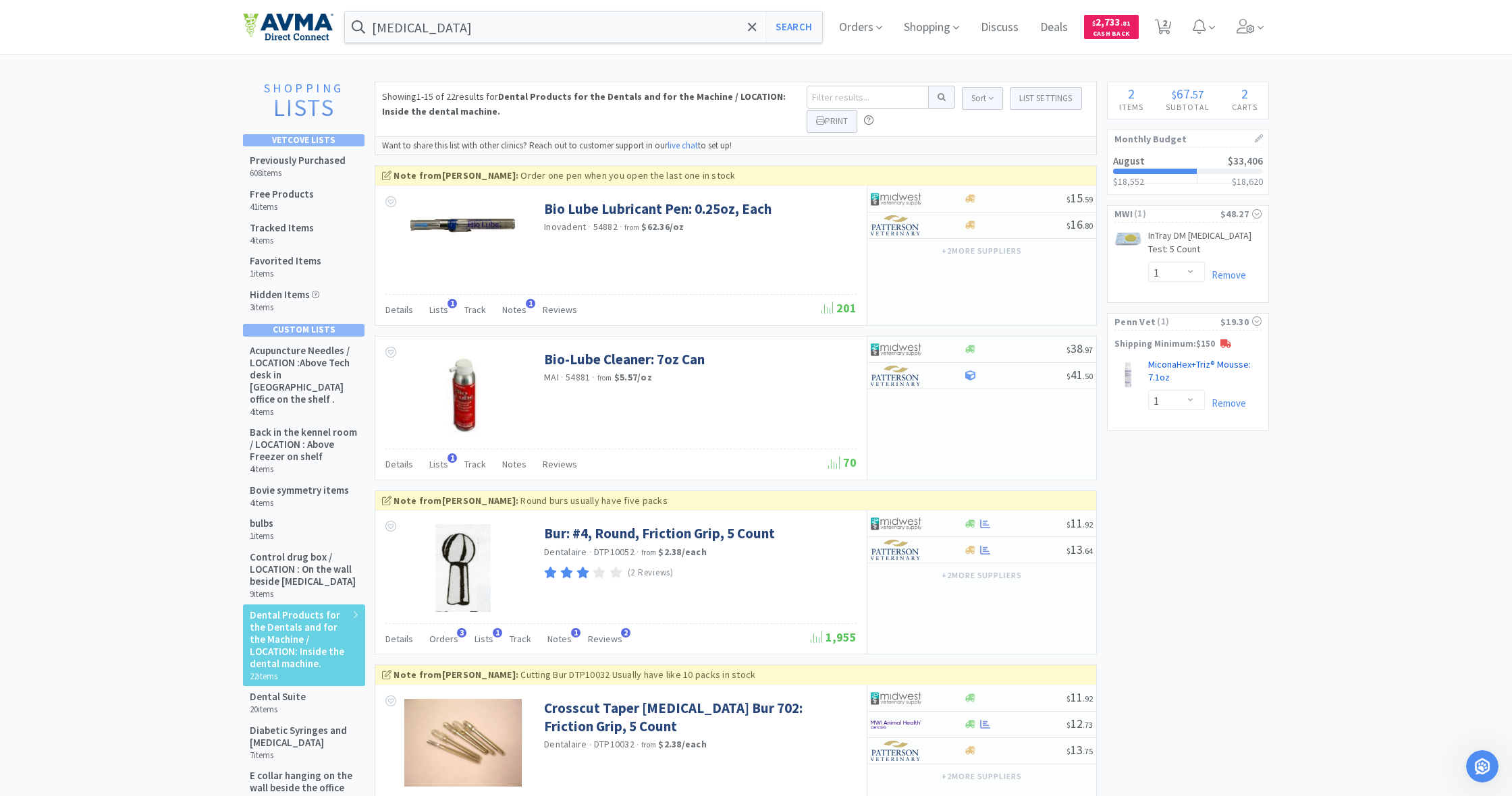
click at [1166, 358] on link "MiconaHex+Triz® Mousse: 7.1oz CB" at bounding box center [1205, 374] width 114 height 32
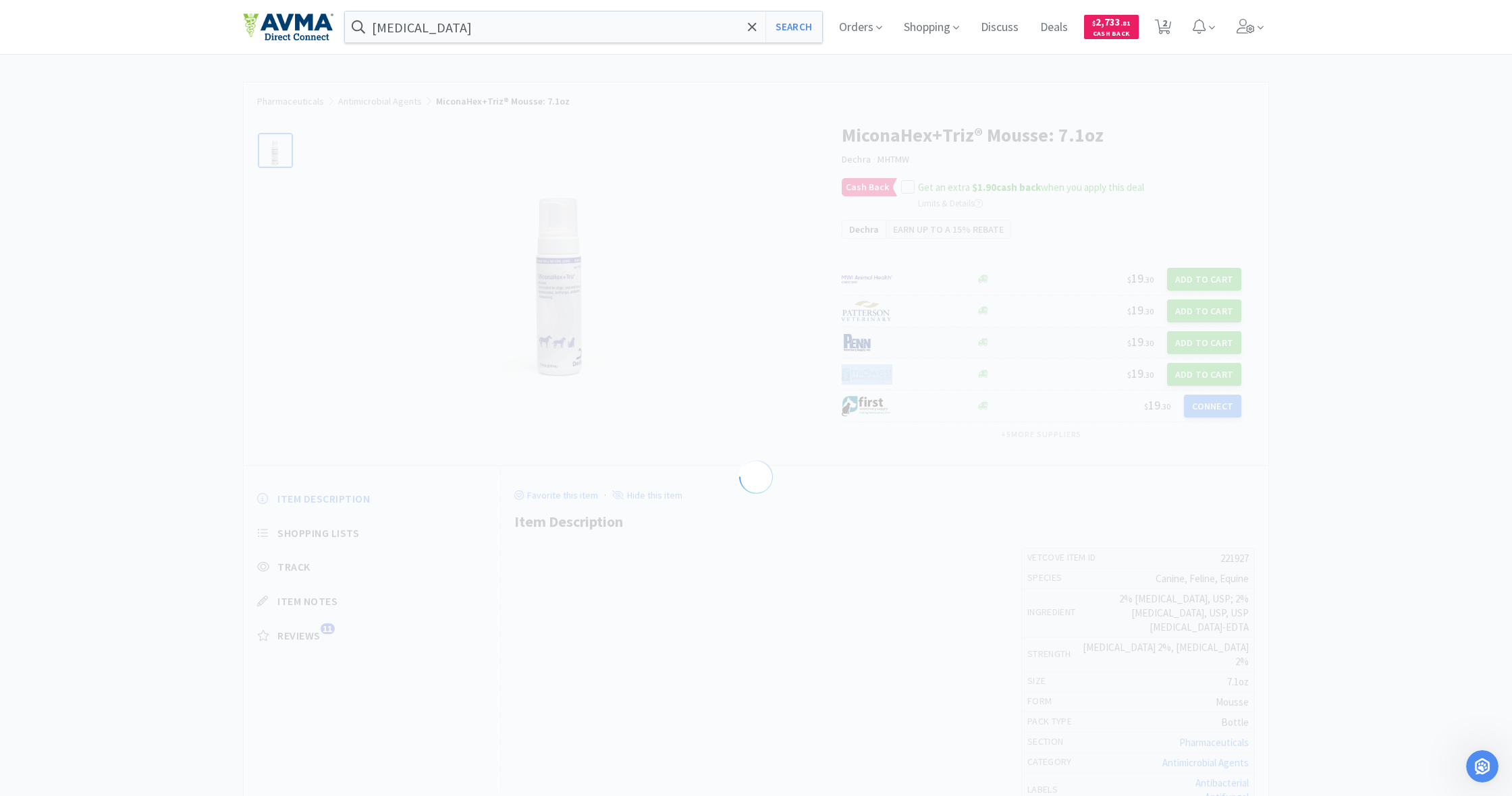
click at [1166, 356] on div "$ 19 . 30 Add to Cart" at bounding box center [1041, 343] width 400 height 32
select select "1"
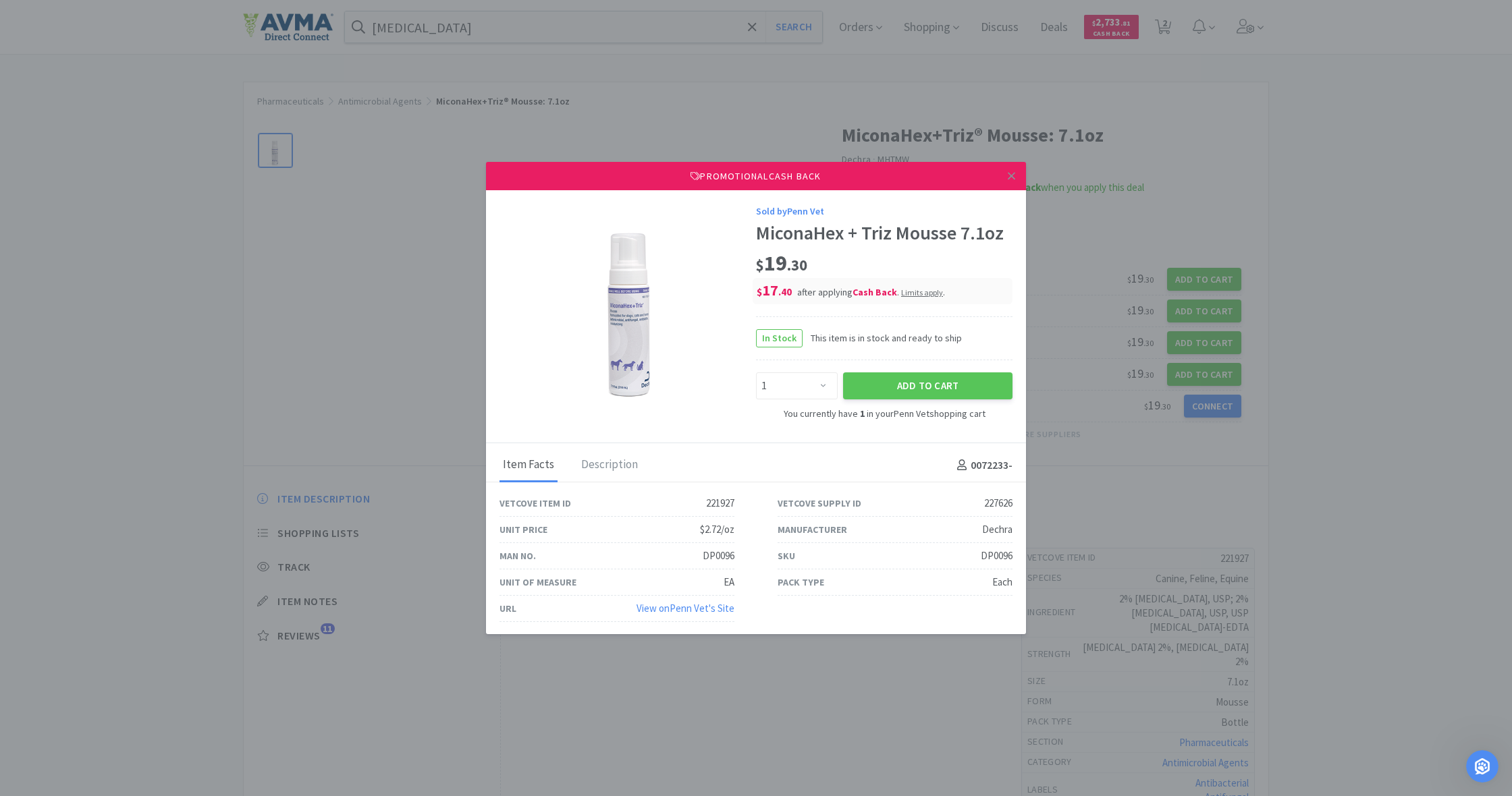
click at [828, 239] on div "MiconaHex + Triz Mousse 7.1oz" at bounding box center [884, 233] width 257 height 23
click at [627, 464] on div "Description" at bounding box center [609, 466] width 63 height 34
click at [627, 465] on div "Description" at bounding box center [609, 466] width 63 height 34
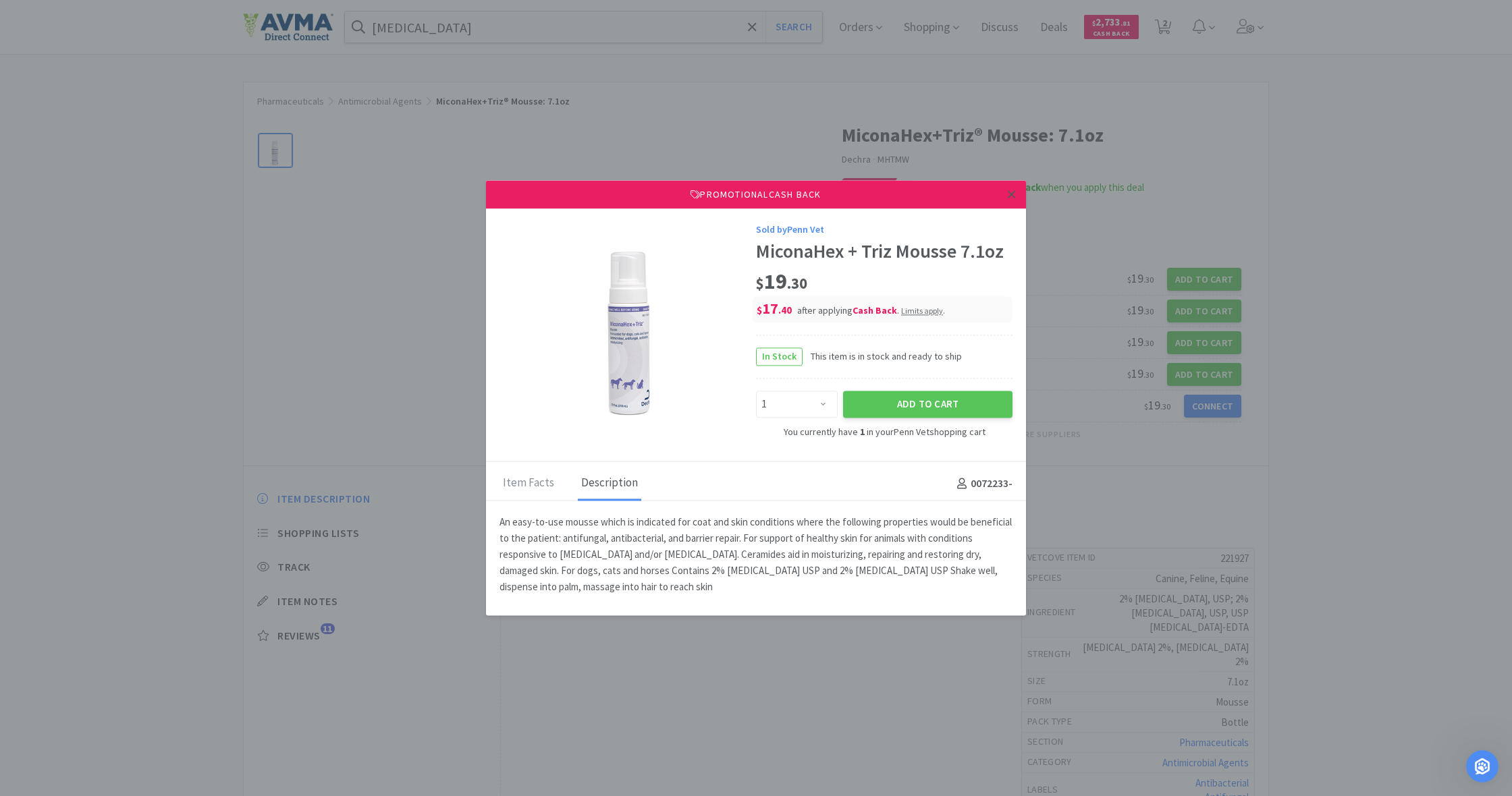
click at [1014, 195] on icon at bounding box center [1011, 194] width 7 height 12
